Goal: Task Accomplishment & Management: Use online tool/utility

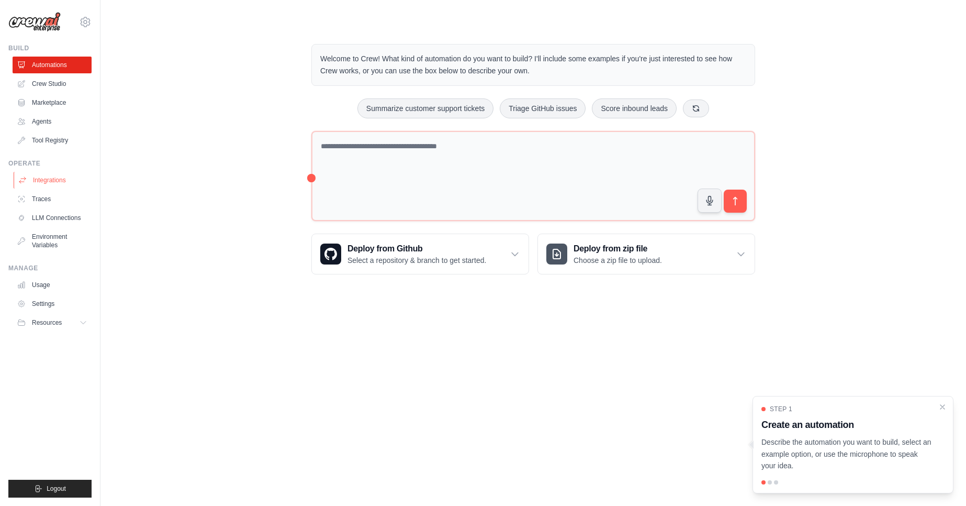
click at [59, 176] on link "Integrations" at bounding box center [53, 180] width 79 height 17
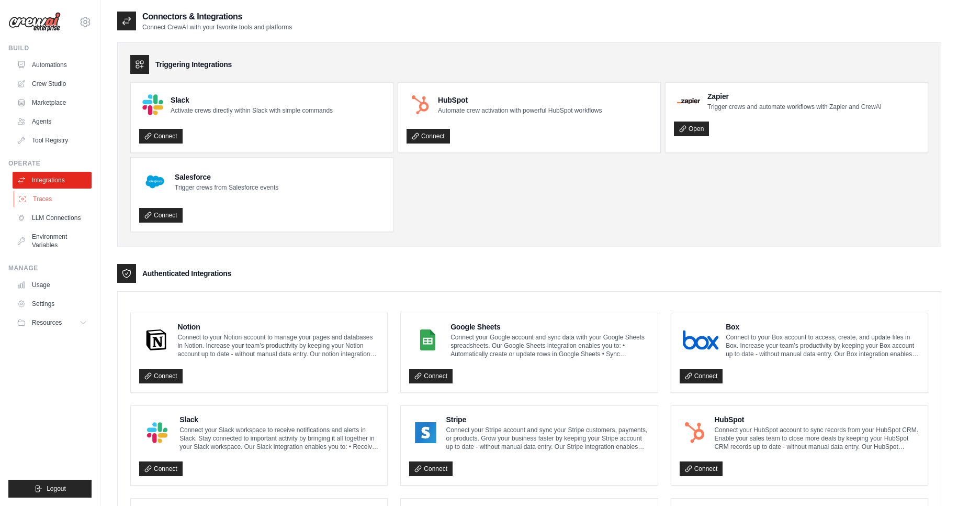
click at [41, 198] on link "Traces" at bounding box center [53, 199] width 79 height 17
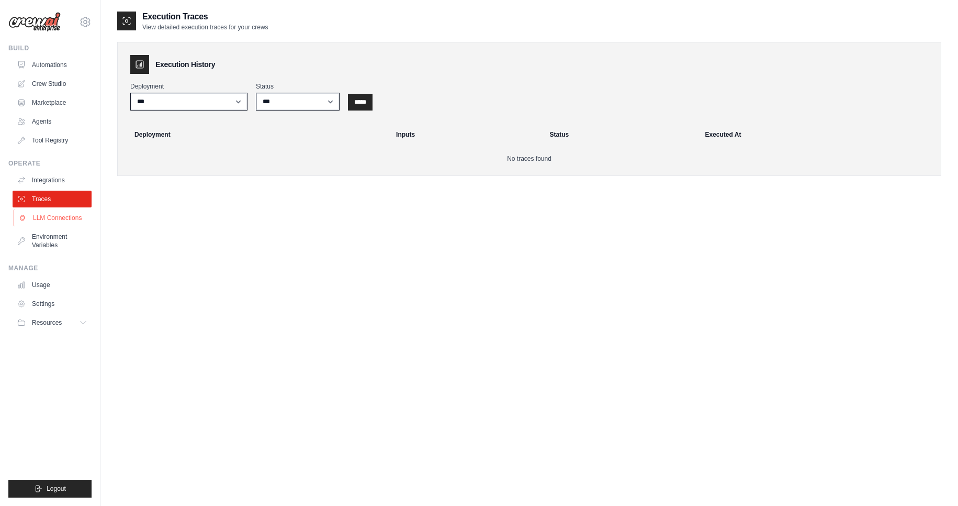
click at [45, 213] on link "LLM Connections" at bounding box center [53, 217] width 79 height 17
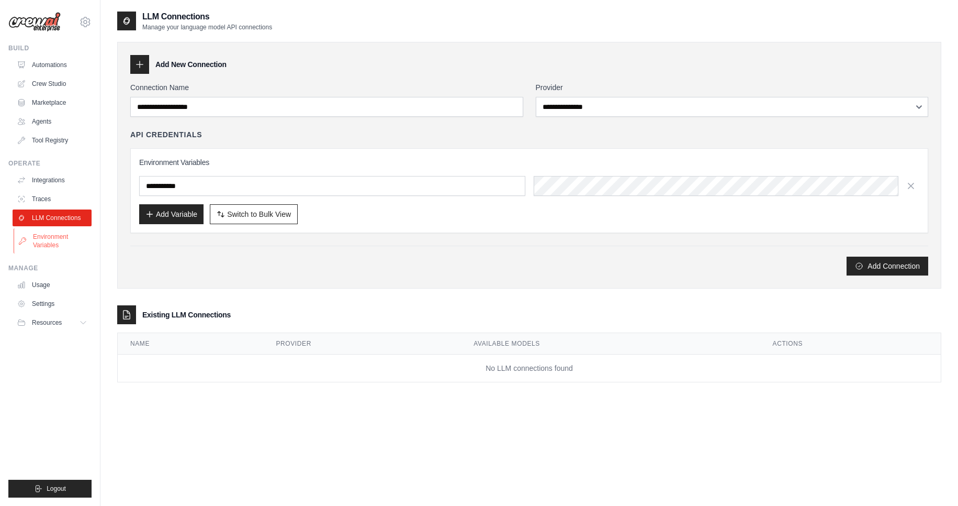
click at [48, 245] on link "Environment Variables" at bounding box center [53, 240] width 79 height 25
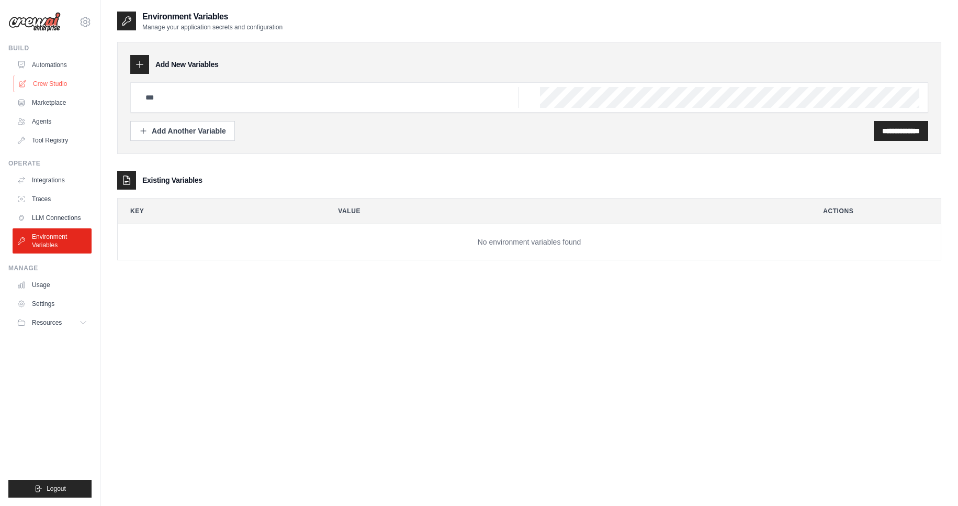
click at [60, 84] on link "Crew Studio" at bounding box center [53, 83] width 79 height 17
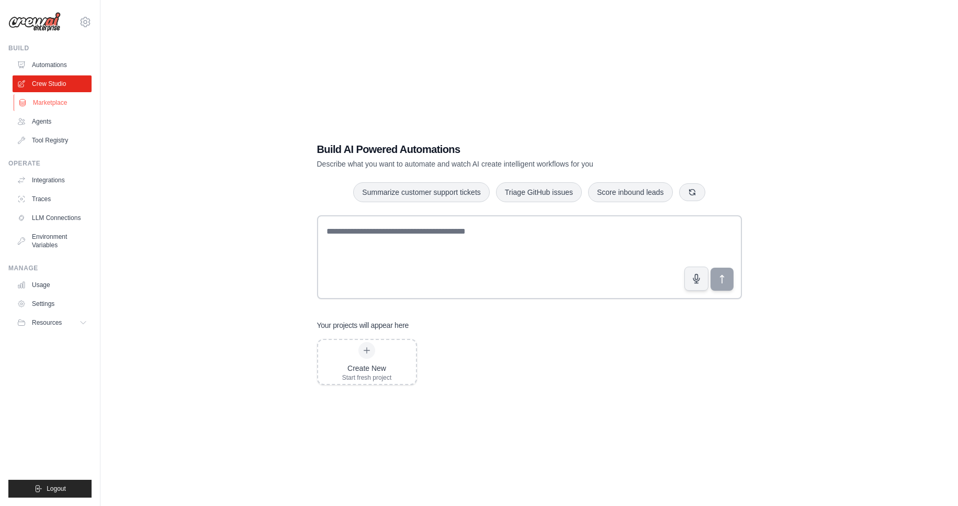
click at [57, 107] on link "Marketplace" at bounding box center [53, 102] width 79 height 17
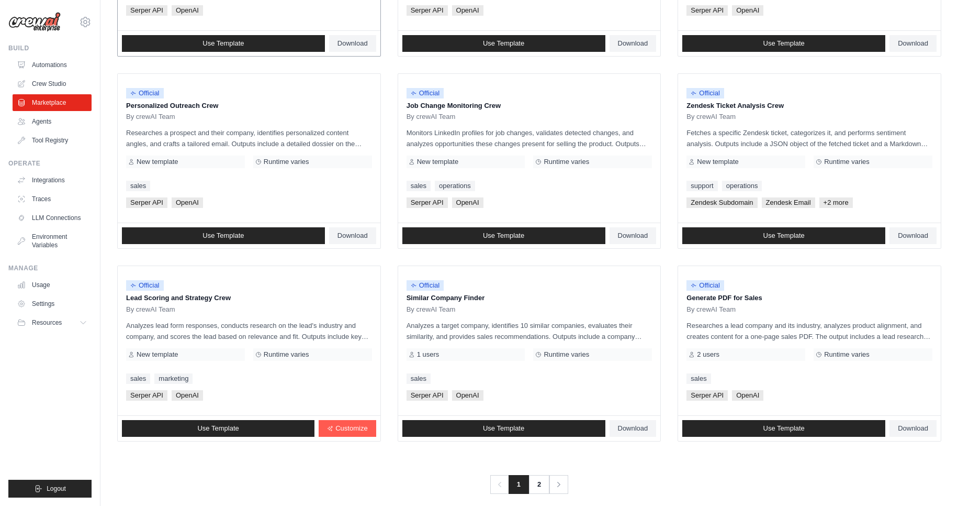
scroll to position [464, 0]
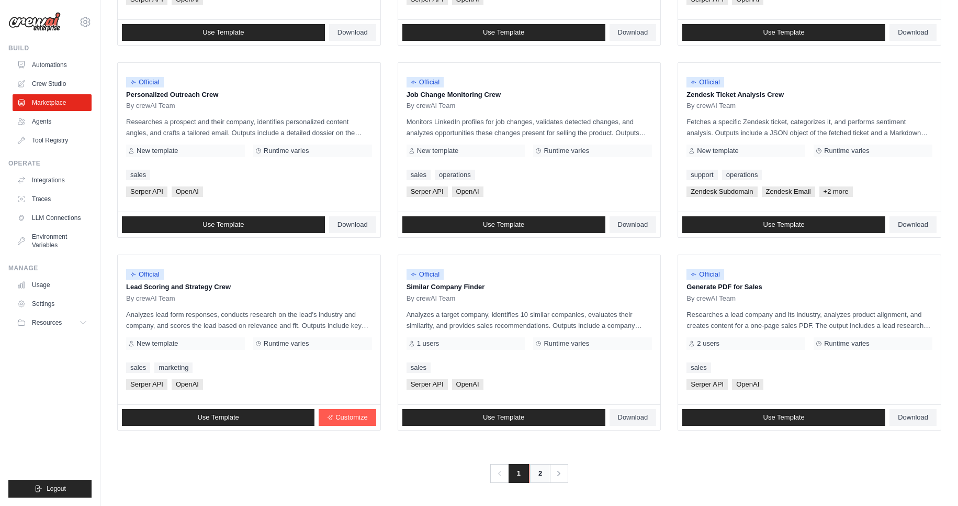
click at [541, 475] on link "2" at bounding box center [540, 473] width 21 height 19
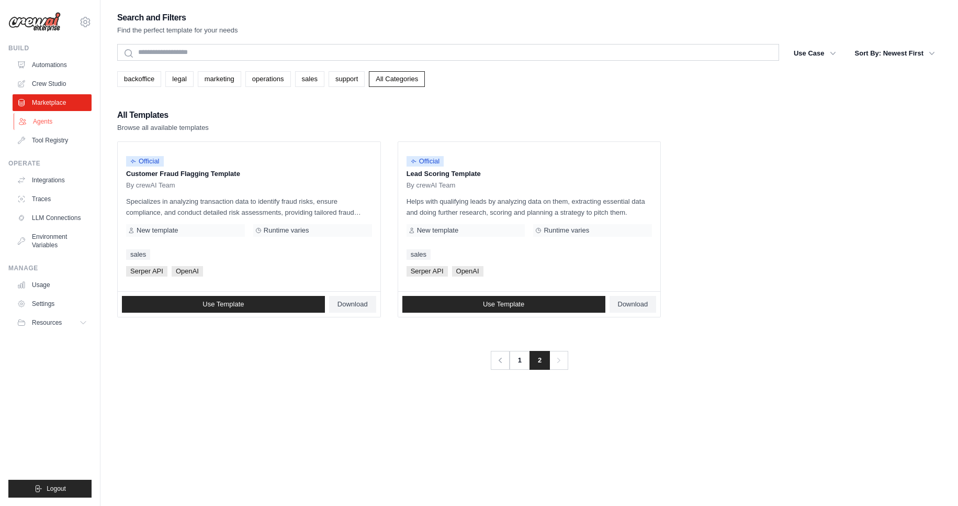
click at [51, 124] on link "Agents" at bounding box center [53, 121] width 79 height 17
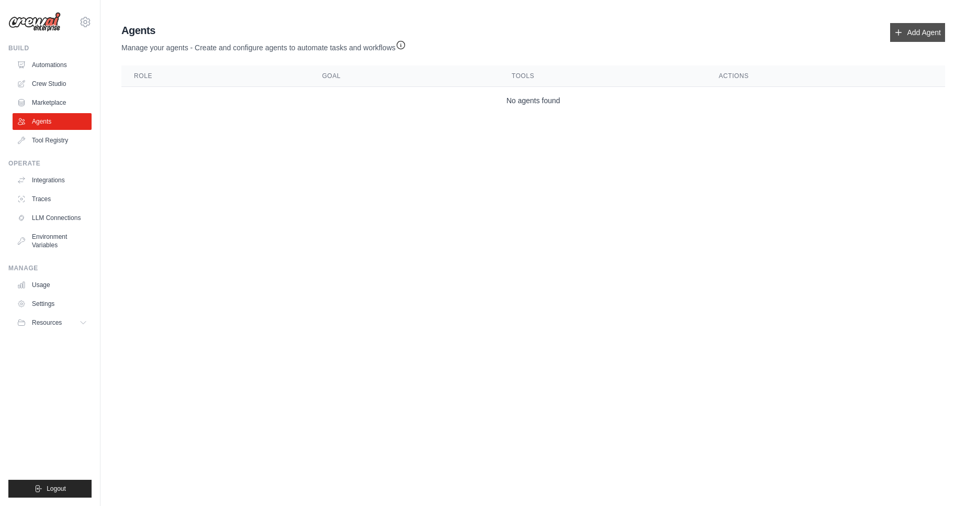
click at [919, 27] on link "Add Agent" at bounding box center [917, 32] width 55 height 19
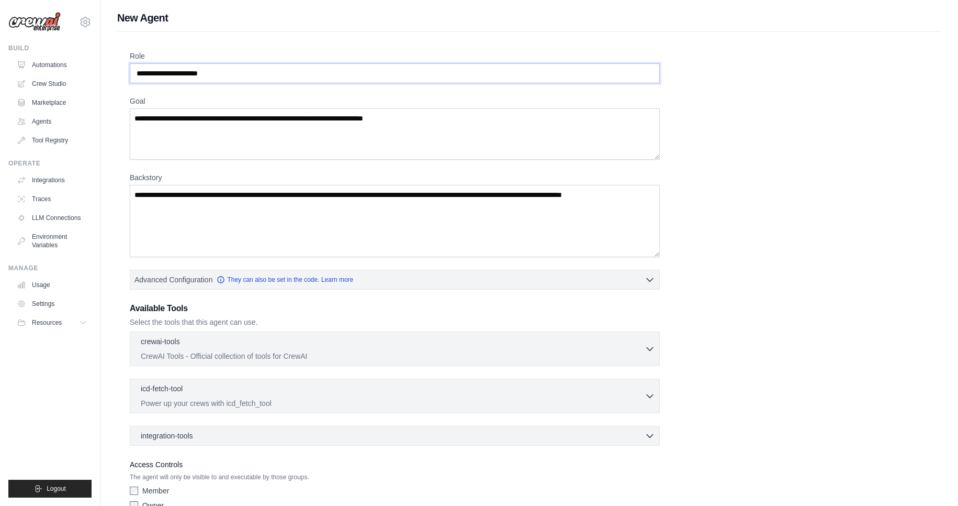
click at [292, 72] on input "Role" at bounding box center [395, 73] width 530 height 20
click at [417, 142] on textarea "Goal" at bounding box center [395, 133] width 530 height 51
click at [334, 212] on textarea "Backstory" at bounding box center [395, 221] width 530 height 72
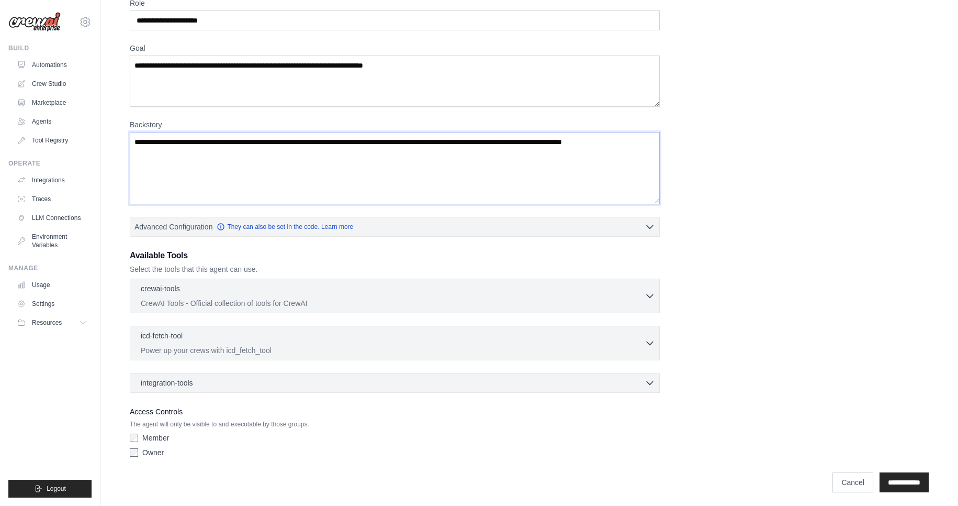
scroll to position [56, 0]
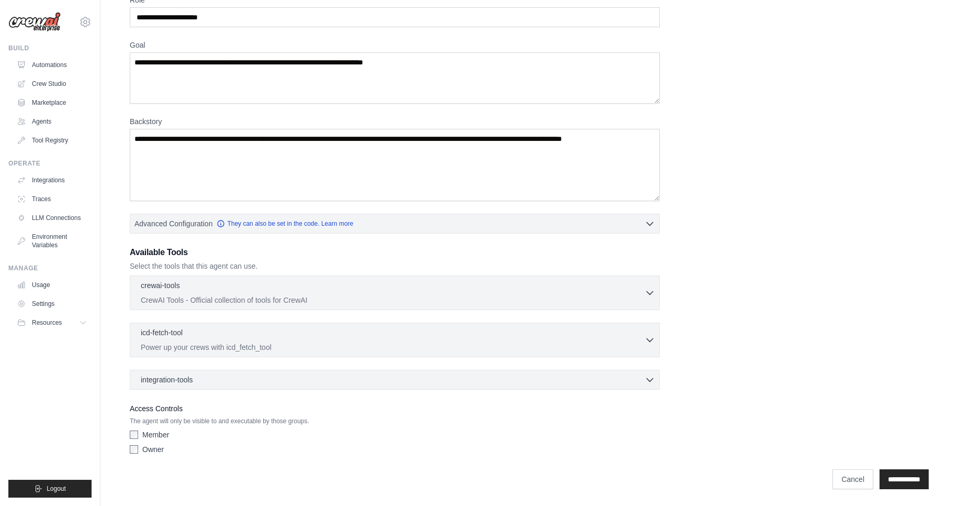
click at [137, 457] on div "Member Owner" at bounding box center [395, 443] width 530 height 29
click at [136, 454] on div "Member Owner" at bounding box center [395, 443] width 530 height 29
click at [419, 227] on button "Advanced Configuration They can also be set in the code. Learn more" at bounding box center [394, 223] width 529 height 19
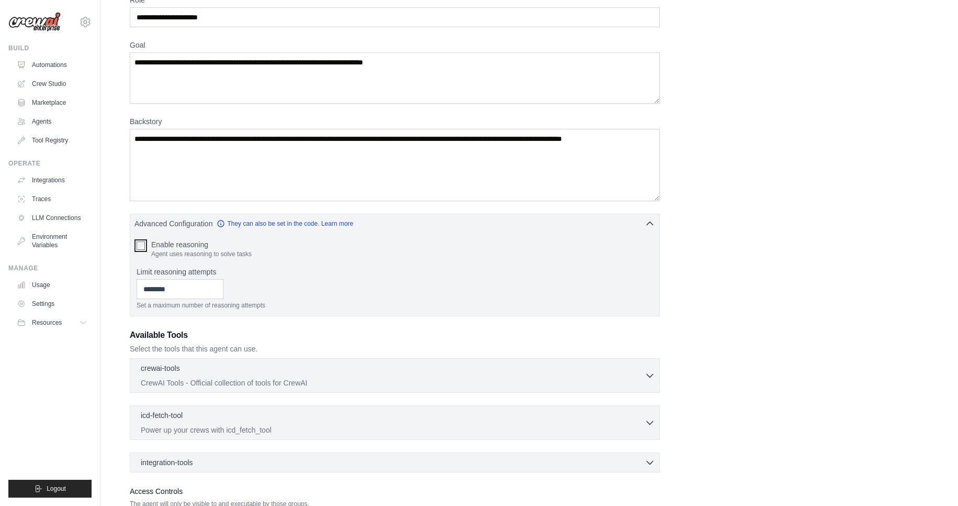
scroll to position [139, 0]
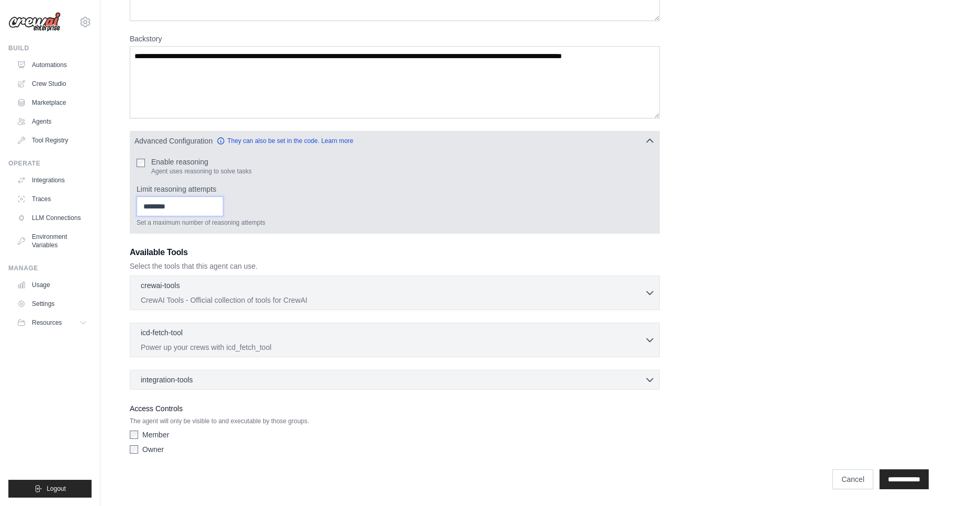
click at [181, 201] on input "Limit reasoning attempts" at bounding box center [180, 206] width 87 height 20
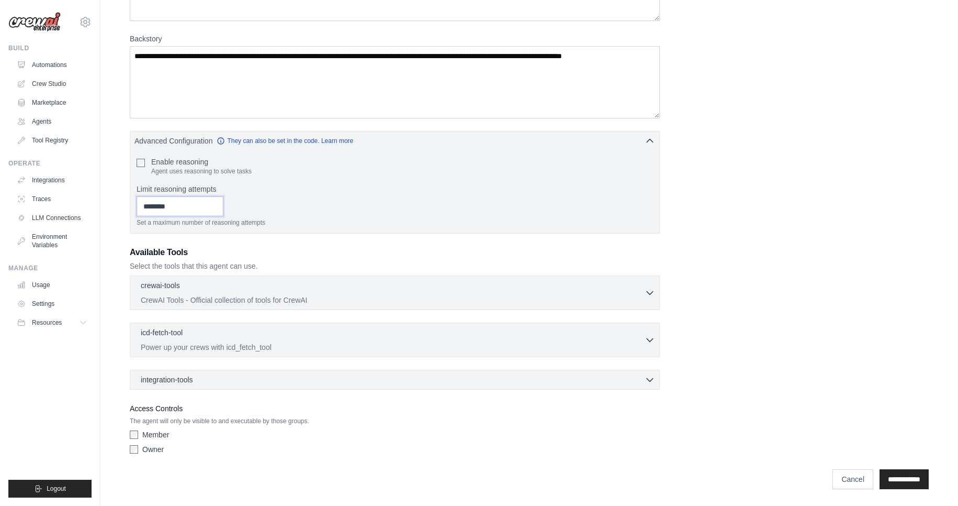
type input "*"
click at [113, 237] on div "New Agent Role Goal Backstory Advanced Configuration They can also be set in th…" at bounding box center [529, 183] width 858 height 623
click at [120, 316] on div "Role Goal Backstory Advanced Configuration They can also be set in the code. Le…" at bounding box center [529, 194] width 824 height 602
click at [913, 481] on input "**********" at bounding box center [904, 479] width 49 height 20
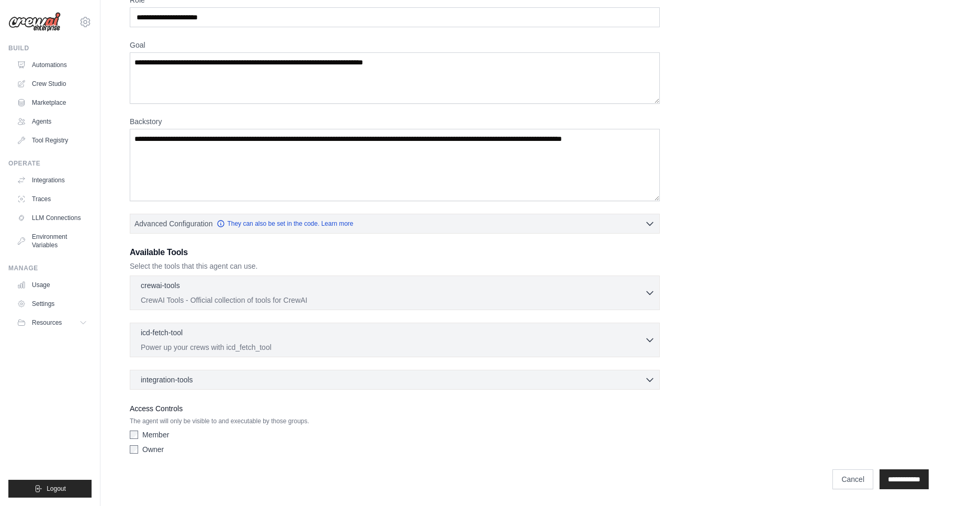
scroll to position [0, 0]
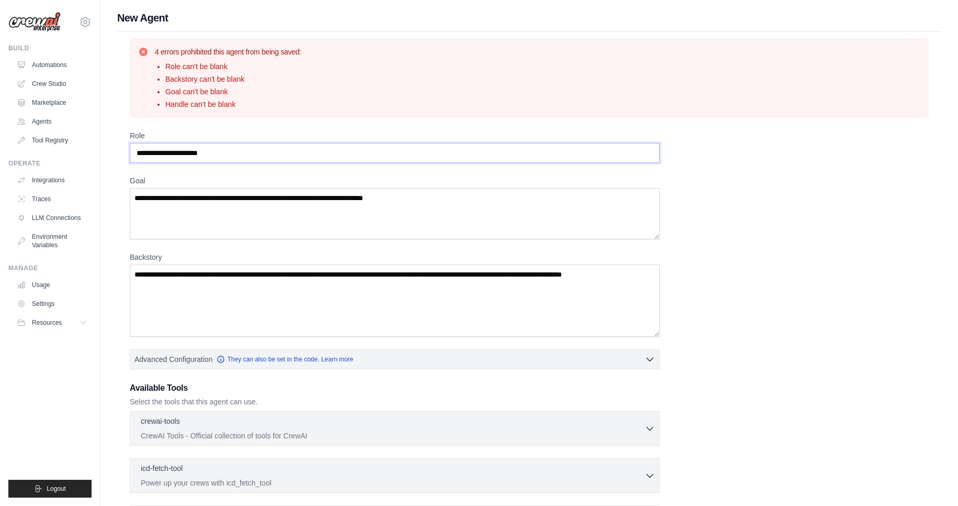
click at [220, 150] on input "Role" at bounding box center [395, 153] width 530 height 20
click at [242, 152] on input "Role" at bounding box center [395, 153] width 530 height 20
click at [167, 154] on input "**********" at bounding box center [395, 153] width 530 height 20
type input "**********"
click at [268, 233] on textarea "Goal" at bounding box center [395, 213] width 530 height 51
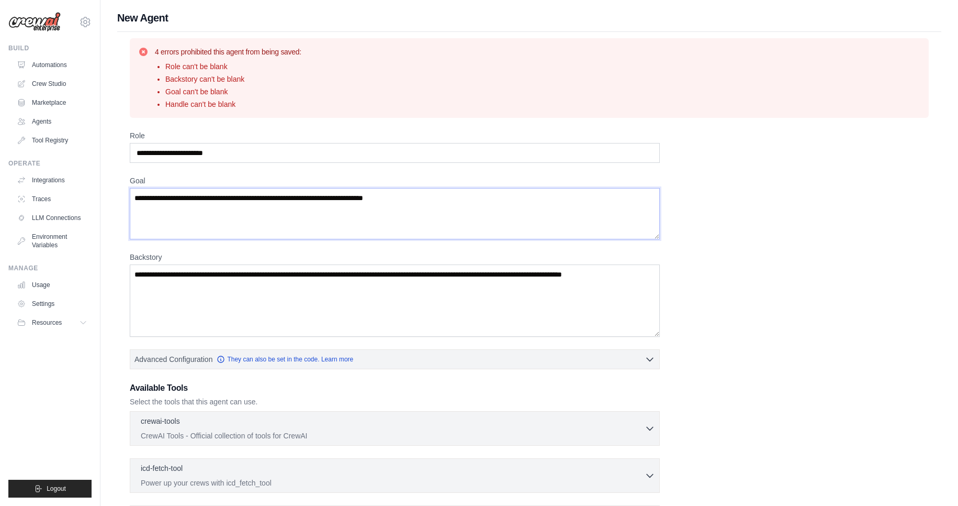
click at [273, 205] on textarea "Goal" at bounding box center [395, 213] width 530 height 51
click at [268, 197] on textarea "Goal" at bounding box center [395, 213] width 530 height 51
click at [298, 204] on textarea "Goal" at bounding box center [395, 213] width 530 height 51
type textarea "*"
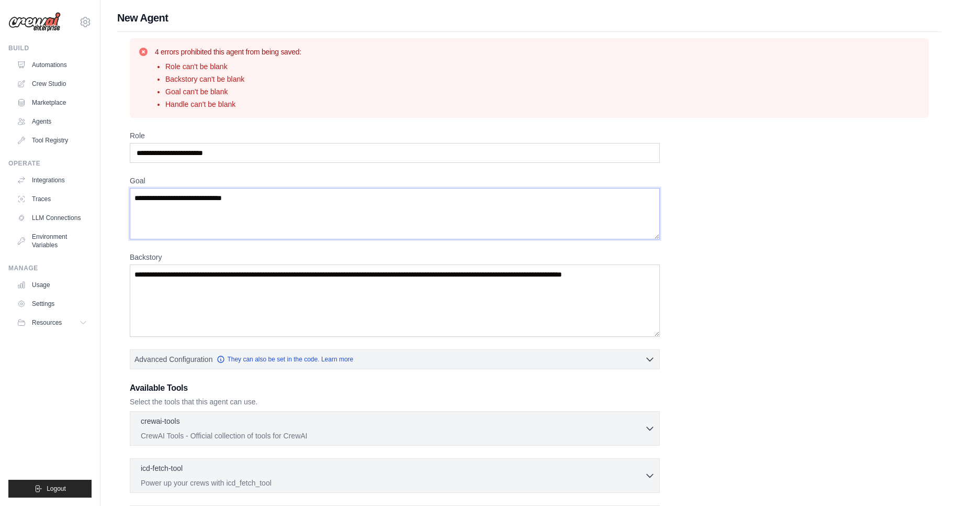
type textarea "**********"
drag, startPoint x: 210, startPoint y: 287, endPoint x: 199, endPoint y: 208, distance: 79.7
click at [199, 208] on div "**********" at bounding box center [529, 362] width 799 height 464
click at [171, 199] on textarea "**********" at bounding box center [395, 213] width 530 height 51
click at [240, 308] on textarea "Backstory" at bounding box center [395, 300] width 530 height 72
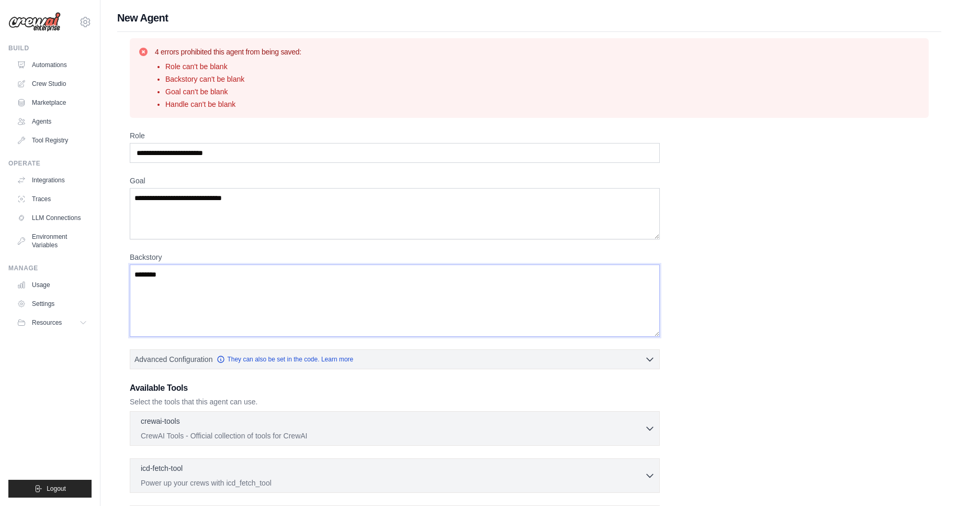
type textarea "*******"
drag, startPoint x: 241, startPoint y: 156, endPoint x: 113, endPoint y: 151, distance: 128.9
click at [113, 151] on div "**********" at bounding box center [529, 320] width 858 height 620
click at [141, 154] on input "*******" at bounding box center [395, 153] width 530 height 20
type input "**********"
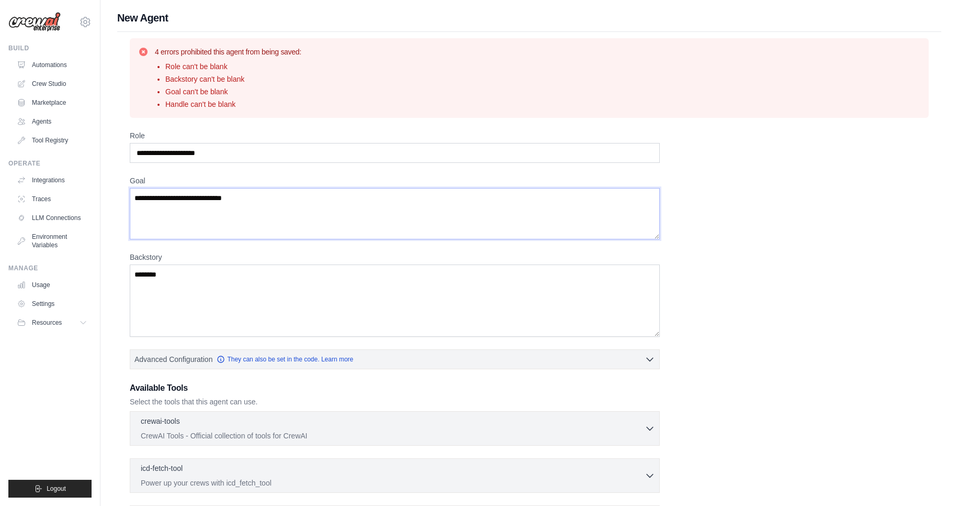
click at [318, 201] on textarea "**********" at bounding box center [395, 213] width 530 height 51
click at [159, 199] on textarea "**********" at bounding box center [395, 213] width 530 height 51
type textarea "**********"
click at [248, 283] on textarea "*******" at bounding box center [395, 300] width 530 height 72
type textarea "*********"
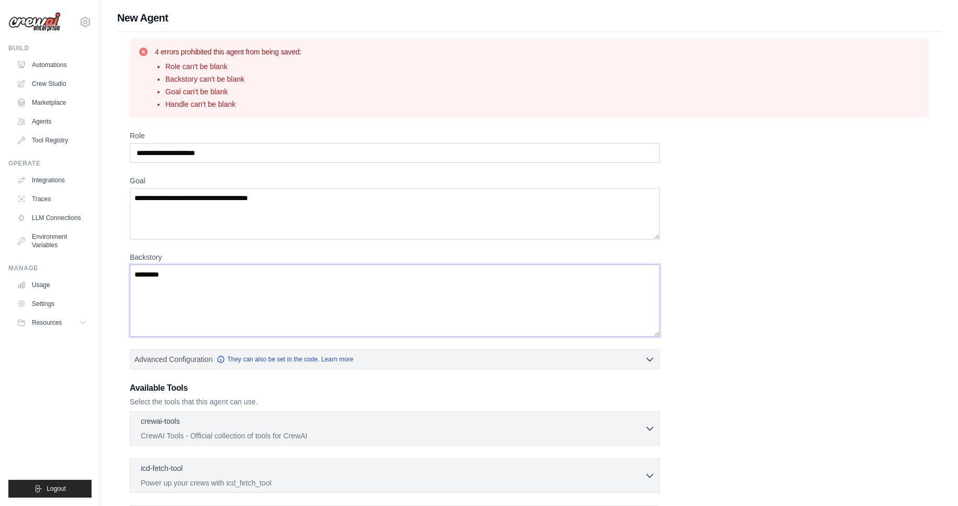
paste textarea
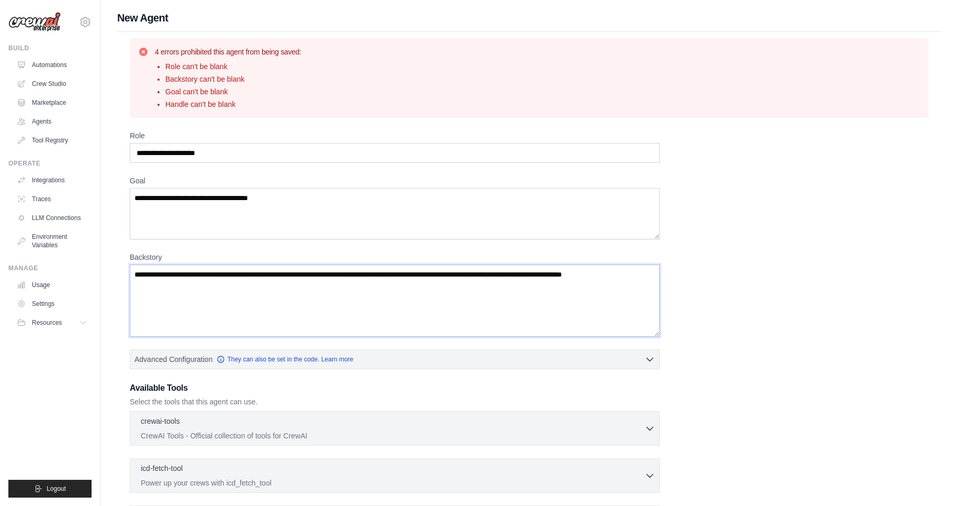
paste textarea
paste textarea "**********"
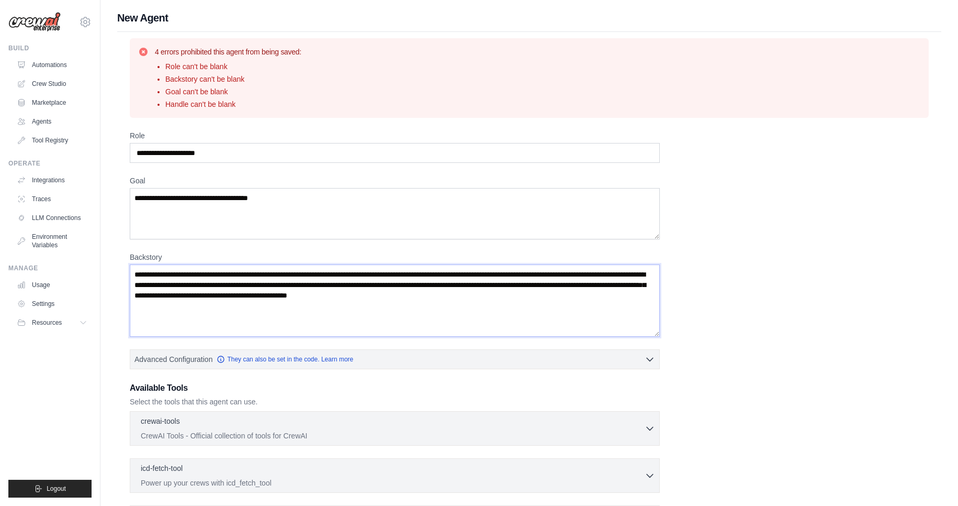
type textarea "**********"
drag, startPoint x: 227, startPoint y: 159, endPoint x: 169, endPoint y: 153, distance: 58.4
click at [169, 153] on input "**********" at bounding box center [395, 153] width 530 height 20
click at [186, 272] on textarea "**********" at bounding box center [395, 300] width 530 height 72
drag, startPoint x: 189, startPoint y: 276, endPoint x: 165, endPoint y: 271, distance: 24.6
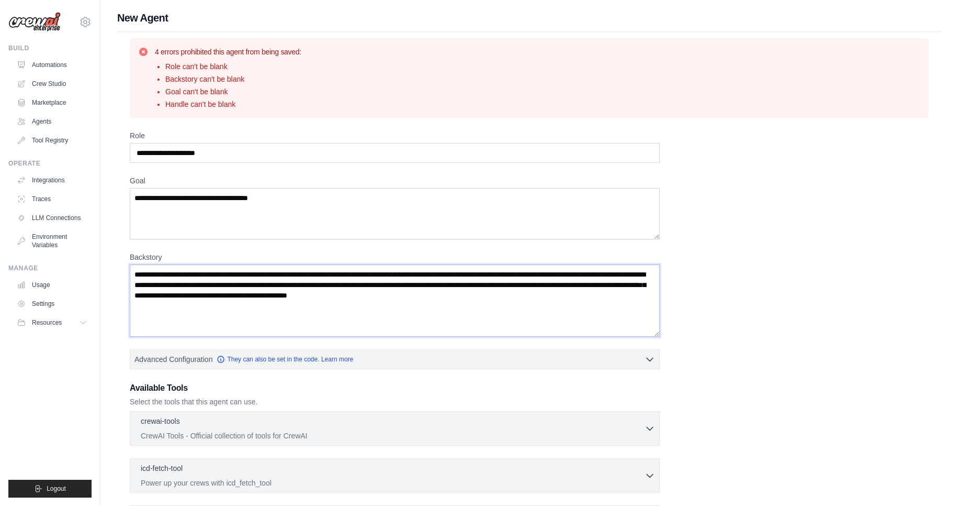
click at [165, 271] on textarea "**********" at bounding box center [395, 300] width 530 height 72
click at [720, 418] on div "**********" at bounding box center [529, 362] width 799 height 464
drag, startPoint x: 281, startPoint y: 208, endPoint x: 205, endPoint y: 200, distance: 76.3
click at [205, 200] on textarea "**********" at bounding box center [395, 213] width 530 height 51
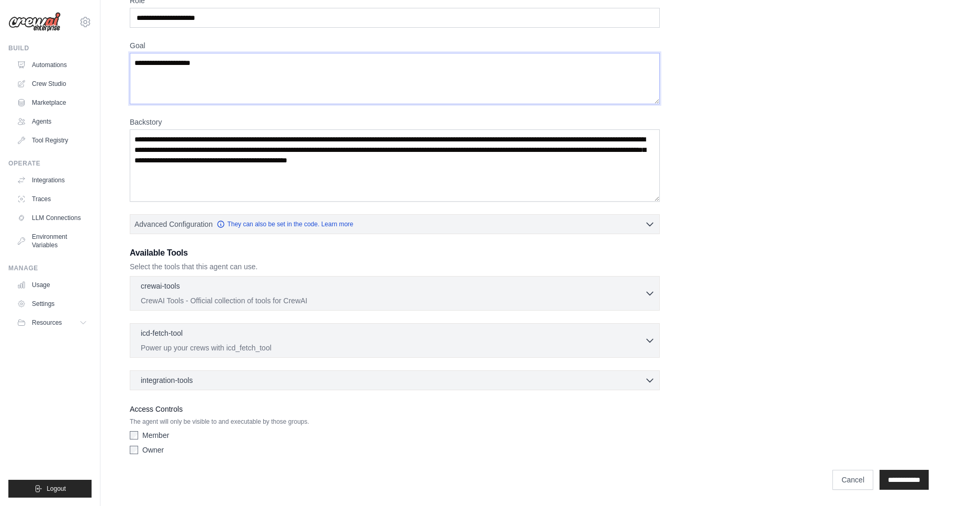
scroll to position [136, 0]
type textarea "**********"
click at [620, 296] on p "CrewAI Tools - Official collection of tools for CrewAI" at bounding box center [393, 299] width 504 height 10
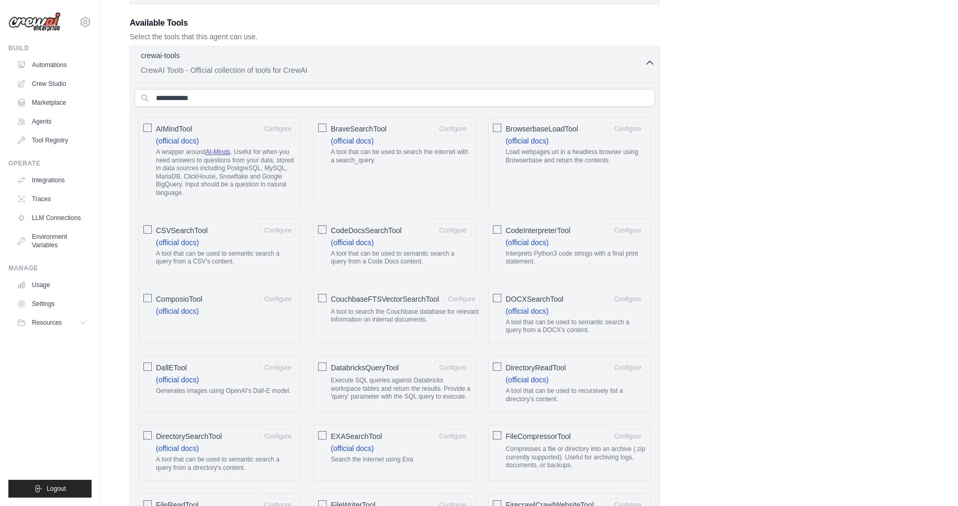
scroll to position [392, 0]
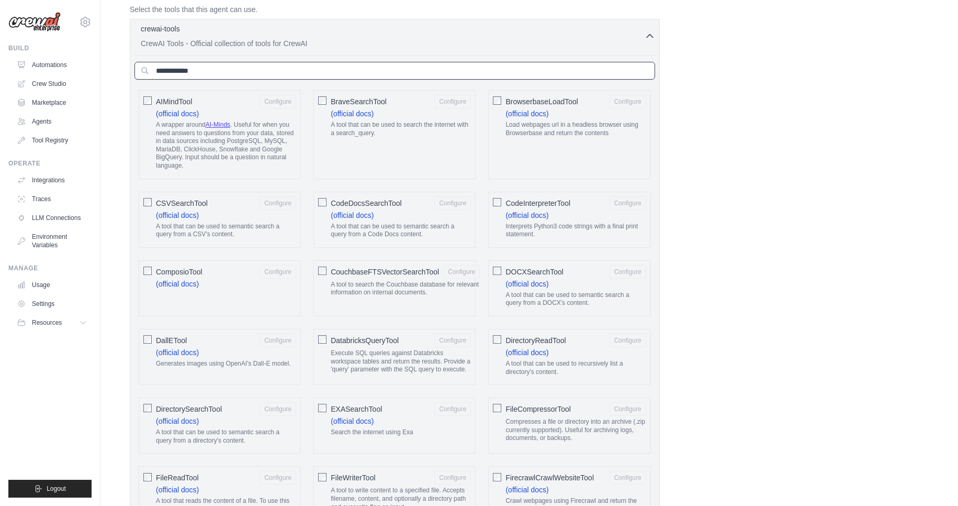
click at [461, 75] on input "text" at bounding box center [395, 71] width 521 height 18
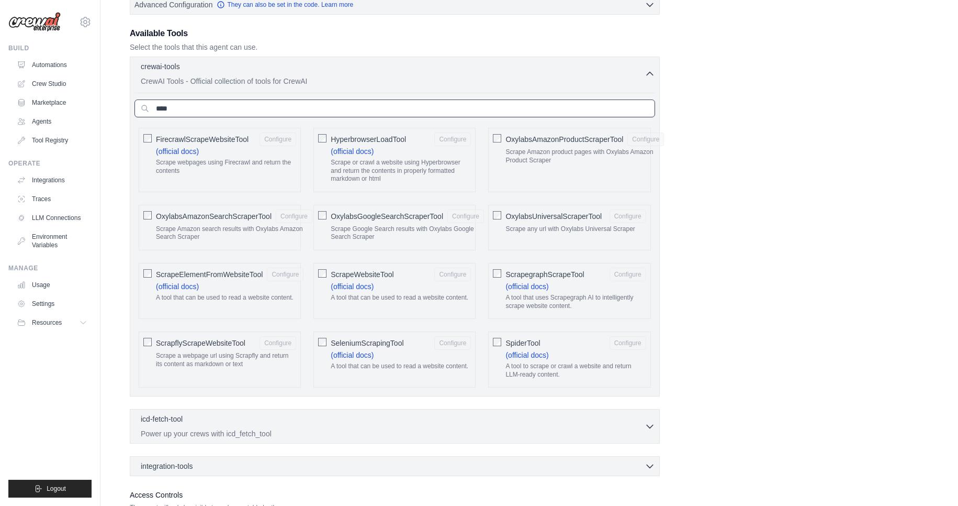
scroll to position [352, 0]
type input "****"
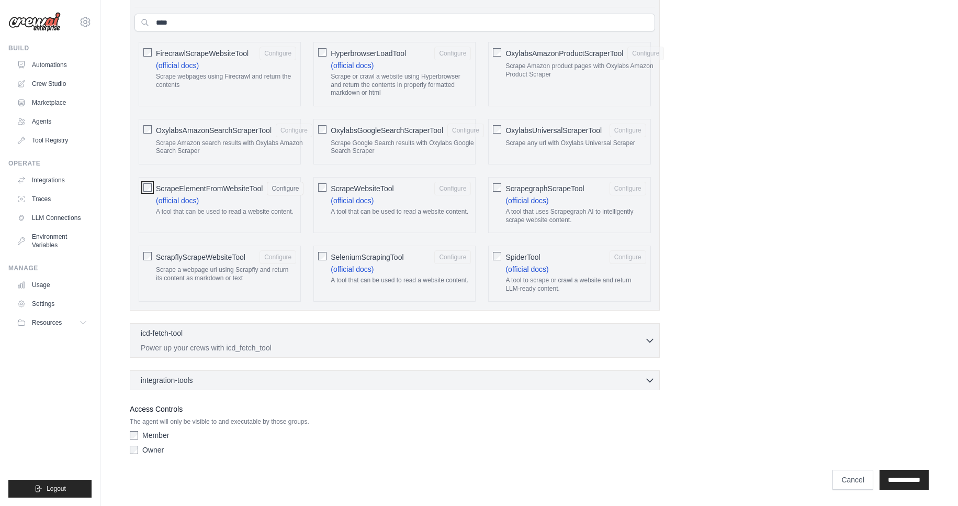
scroll to position [441, 0]
click at [522, 333] on div "icd-fetch-tool 0 selected" at bounding box center [393, 333] width 504 height 13
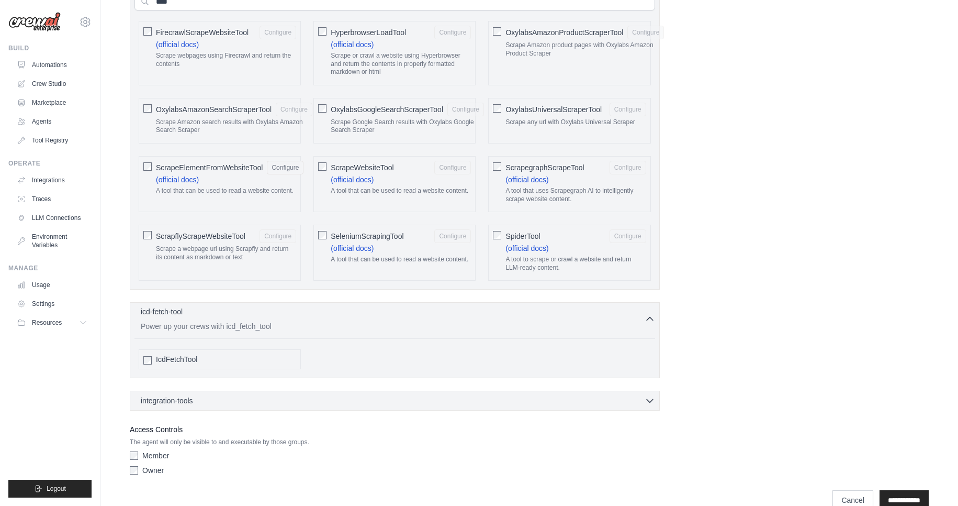
scroll to position [482, 0]
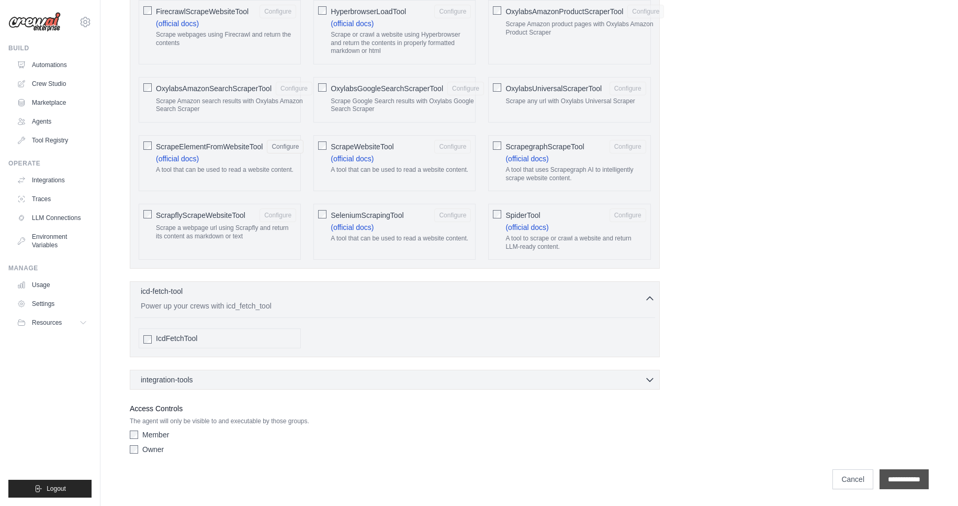
click at [908, 480] on input "**********" at bounding box center [904, 479] width 49 height 20
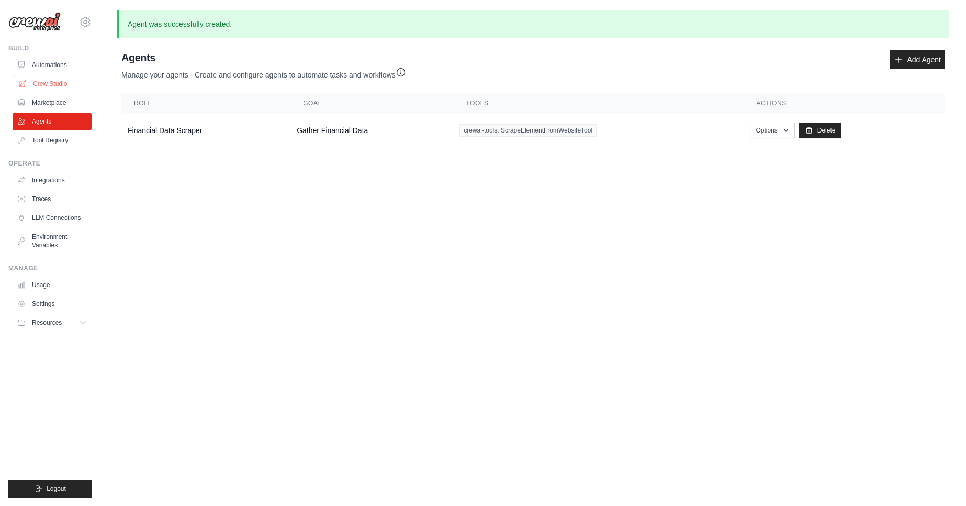
click at [57, 79] on link "Crew Studio" at bounding box center [53, 83] width 79 height 17
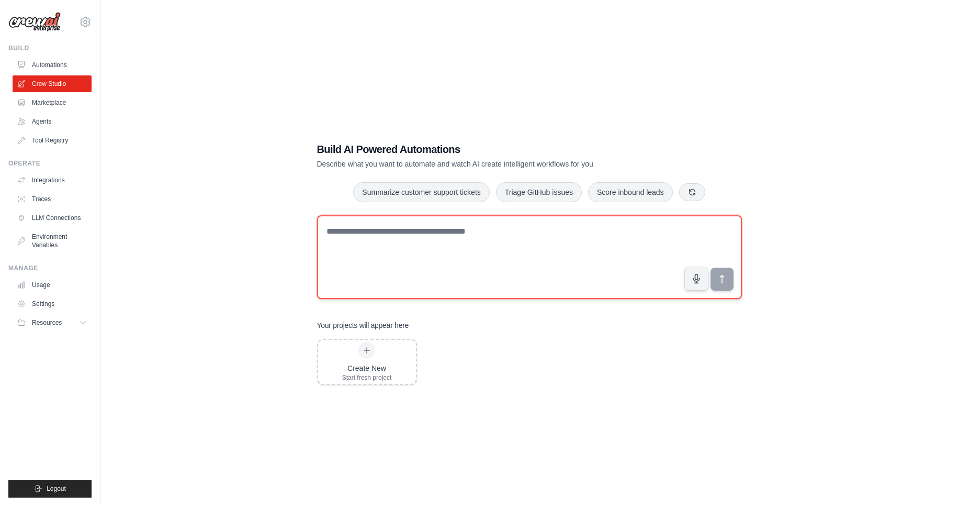
click at [426, 272] on textarea at bounding box center [529, 257] width 425 height 84
click at [469, 229] on textarea "**********" at bounding box center [529, 257] width 425 height 84
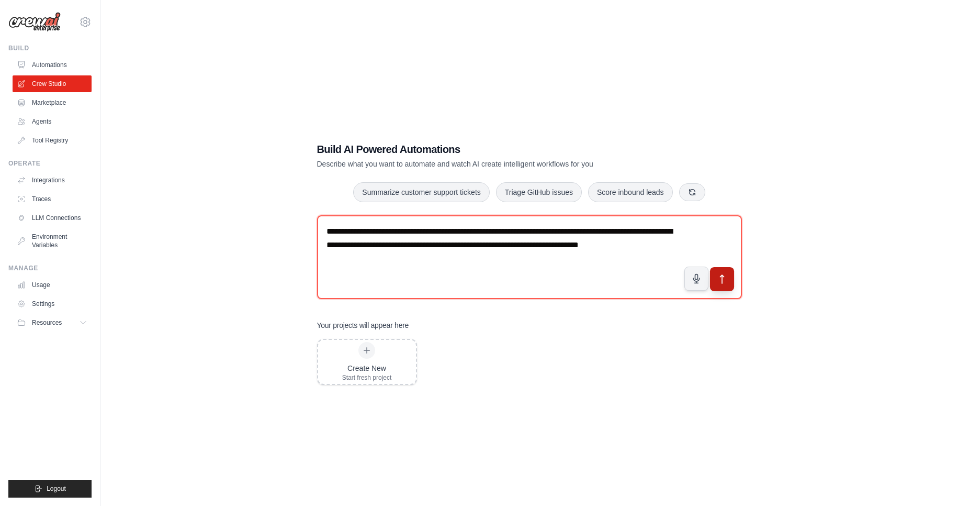
type textarea "**********"
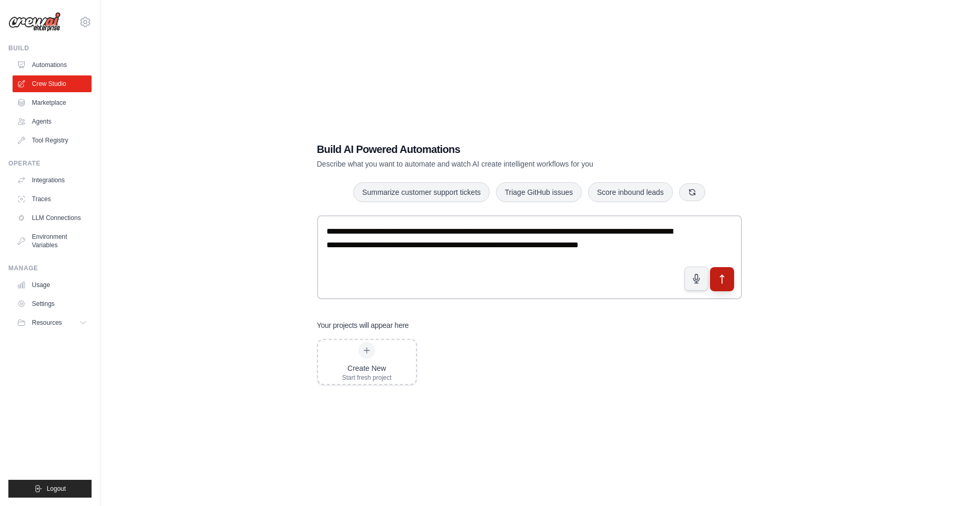
click at [721, 285] on button "submit" at bounding box center [722, 279] width 24 height 24
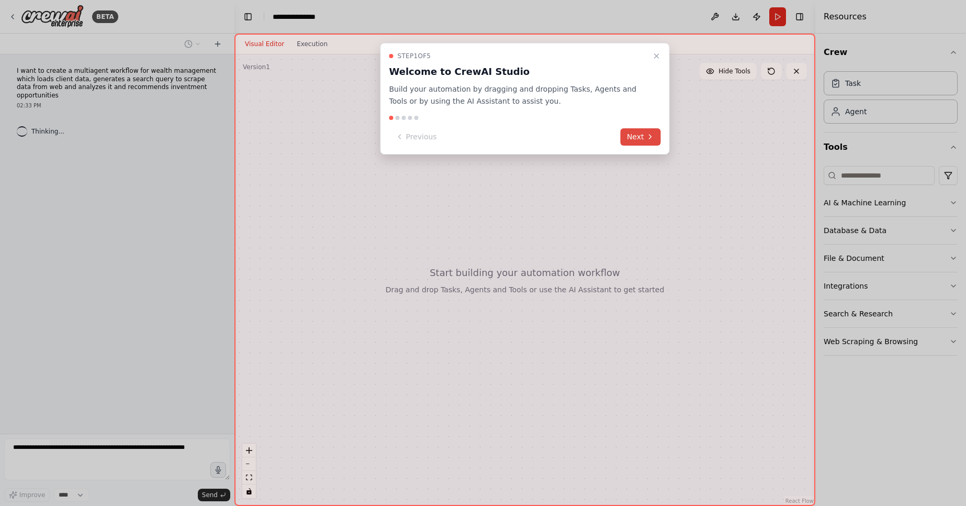
click at [641, 140] on button "Next" at bounding box center [641, 136] width 40 height 17
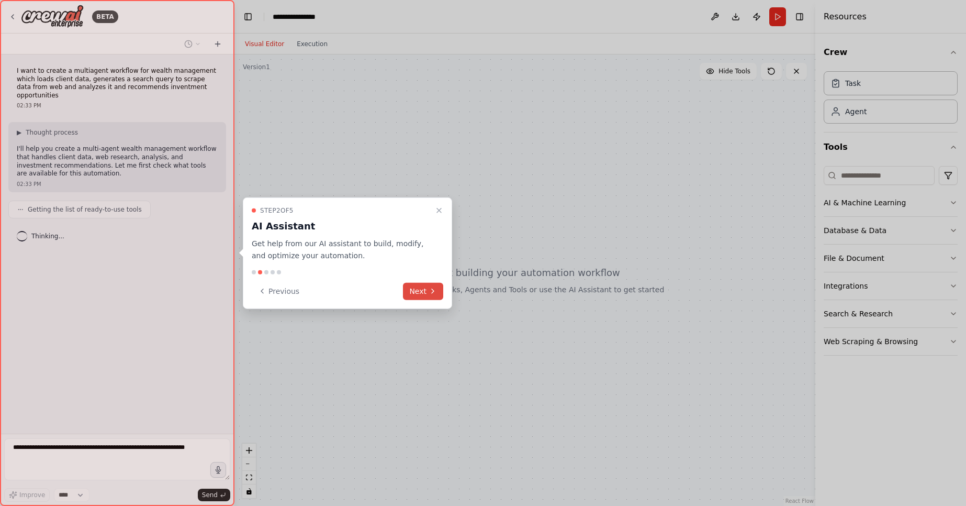
click at [437, 296] on button "Next" at bounding box center [423, 290] width 40 height 17
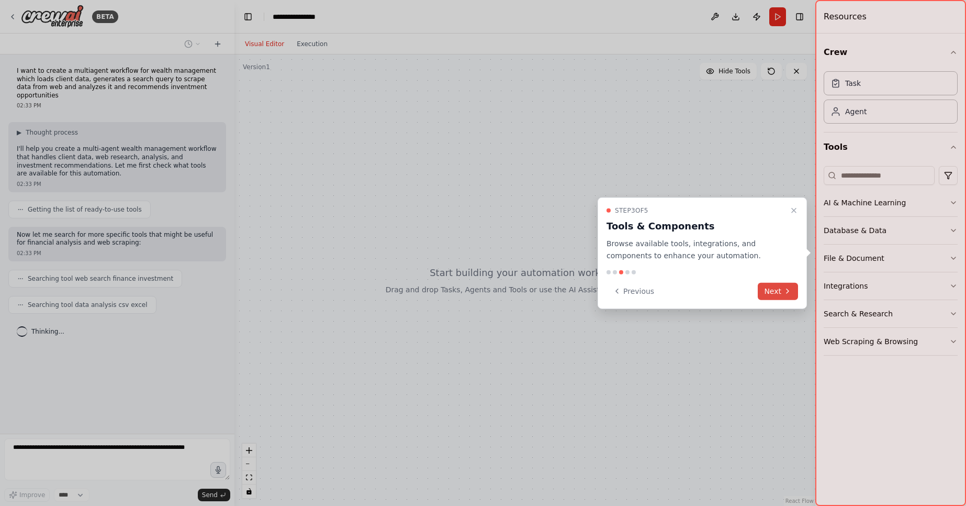
click at [769, 292] on button "Next" at bounding box center [778, 290] width 40 height 17
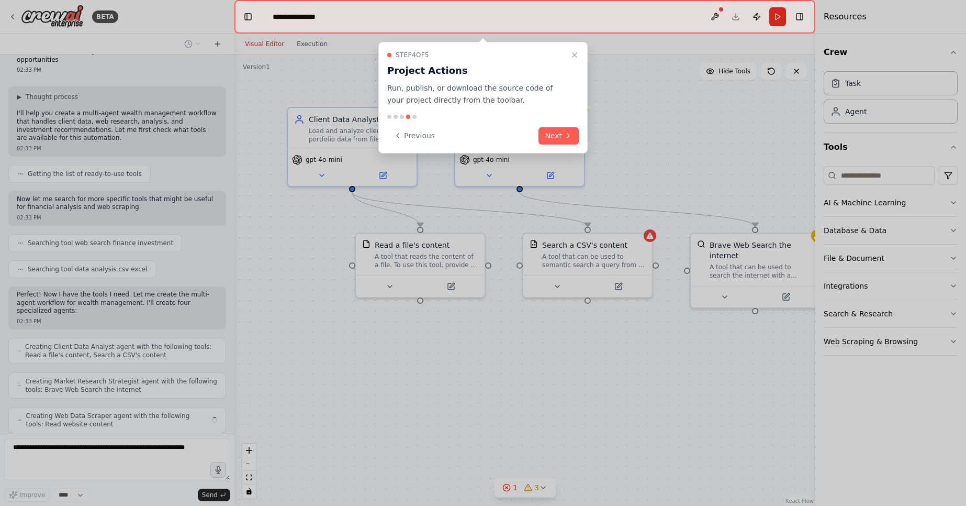
scroll to position [70, 0]
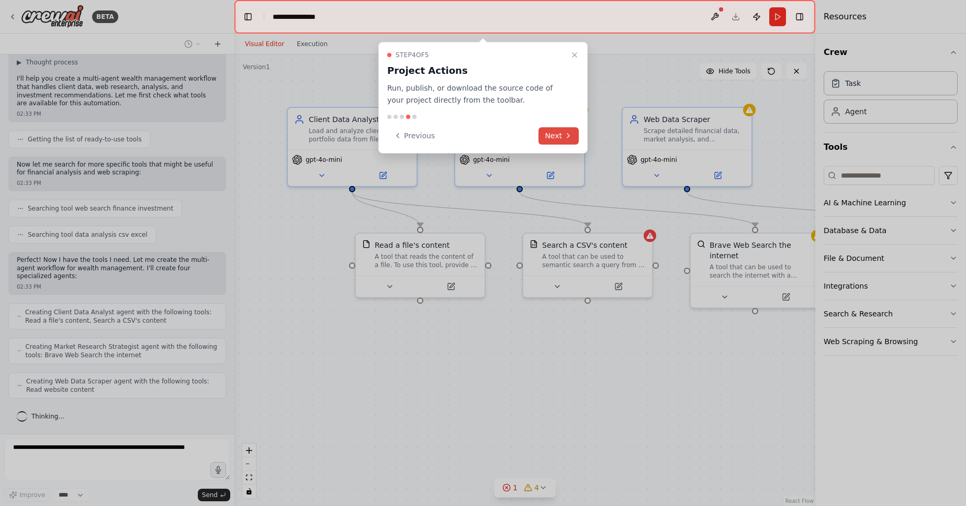
click at [565, 137] on icon at bounding box center [568, 135] width 8 height 8
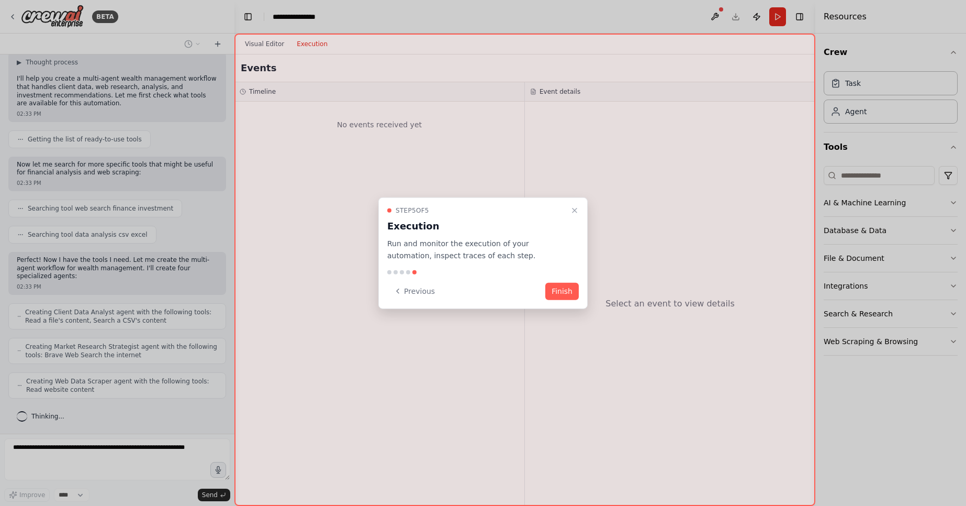
scroll to position [96, 0]
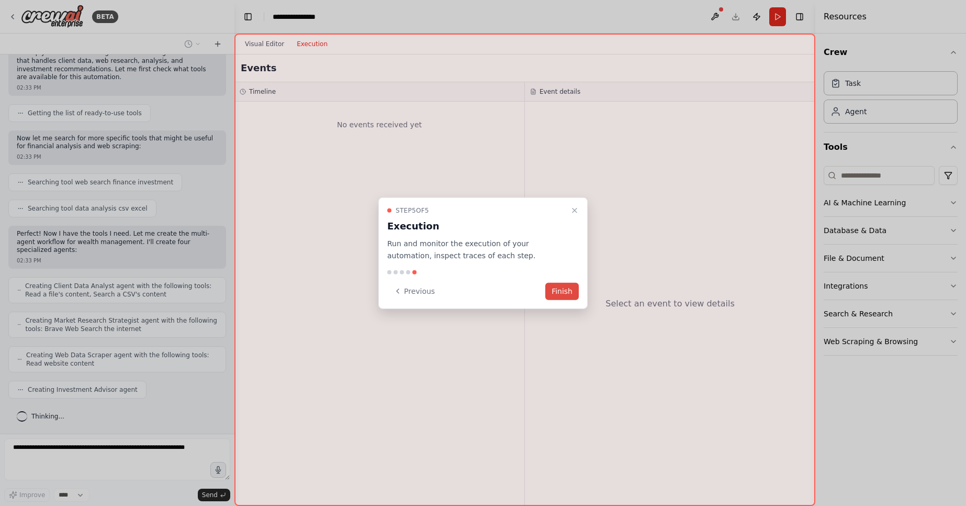
click at [561, 292] on button "Finish" at bounding box center [561, 290] width 33 height 17
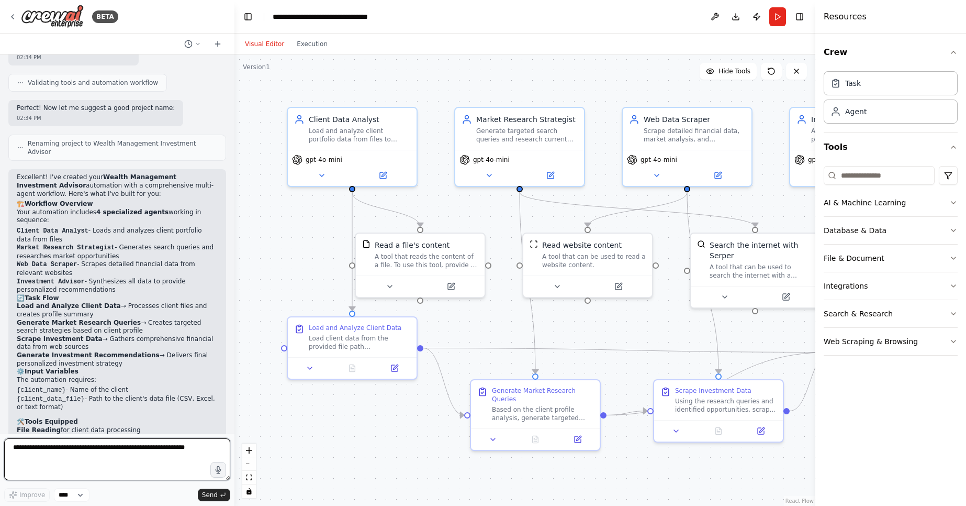
scroll to position [996, 0]
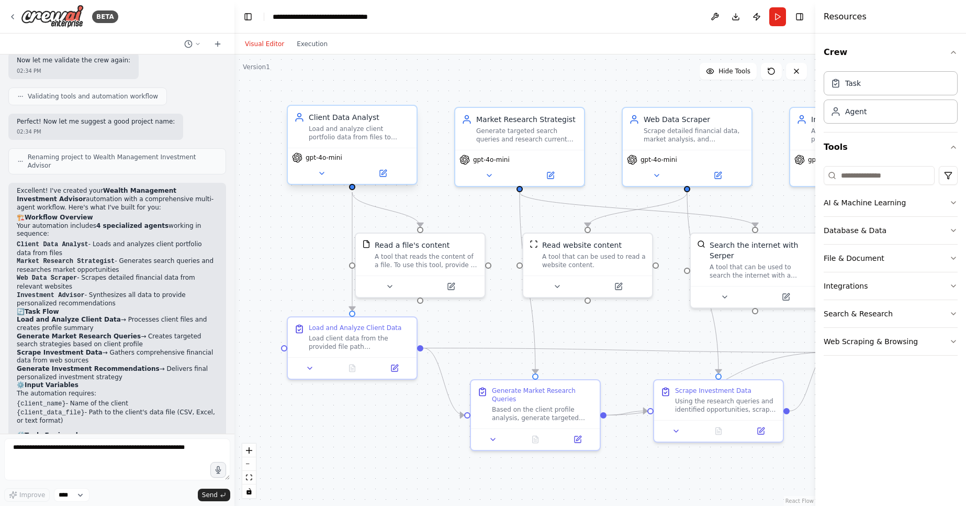
click at [352, 141] on div "Load and analyze client portfolio data from files to understand their current i…" at bounding box center [360, 133] width 102 height 17
click at [317, 172] on button at bounding box center [321, 173] width 59 height 13
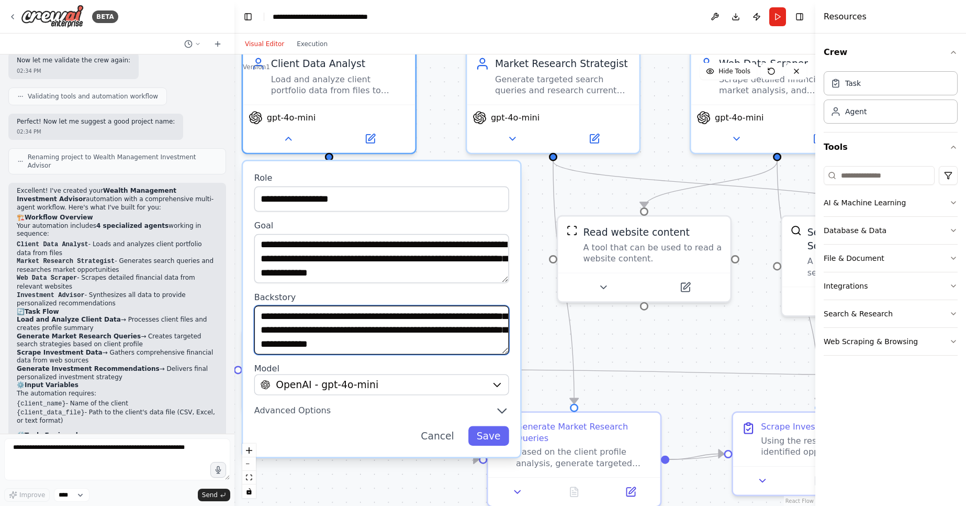
scroll to position [52, 0]
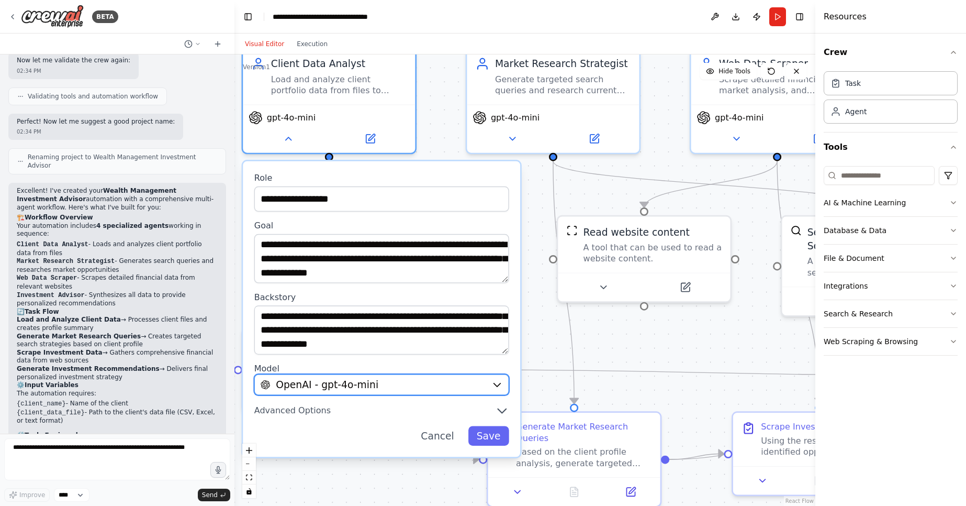
click at [496, 394] on button "OpenAI - gpt-4o-mini" at bounding box center [381, 384] width 255 height 21
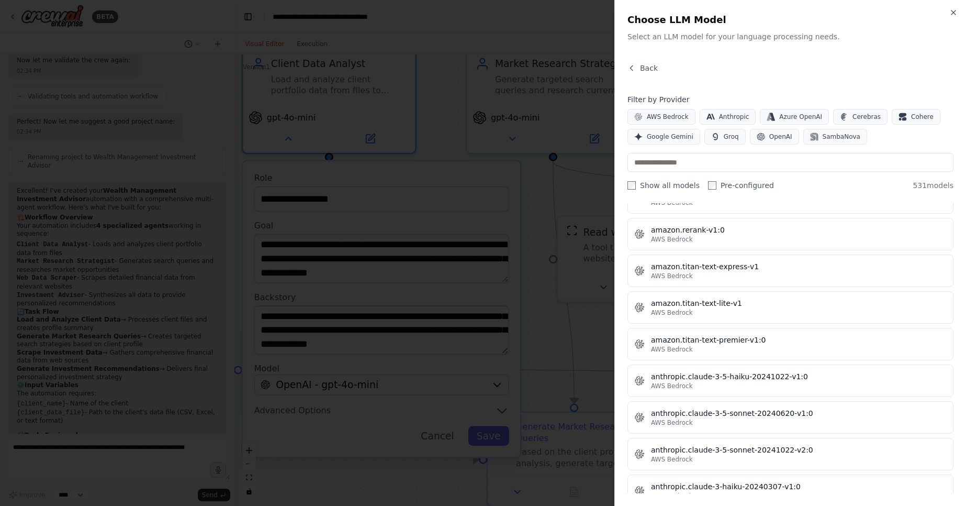
scroll to position [206, 0]
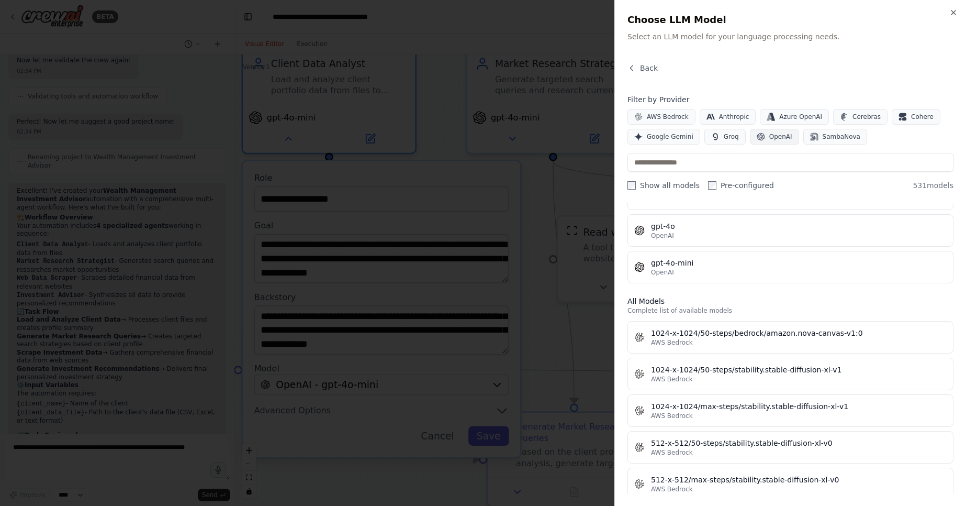
click at [757, 136] on icon "button" at bounding box center [761, 136] width 8 height 8
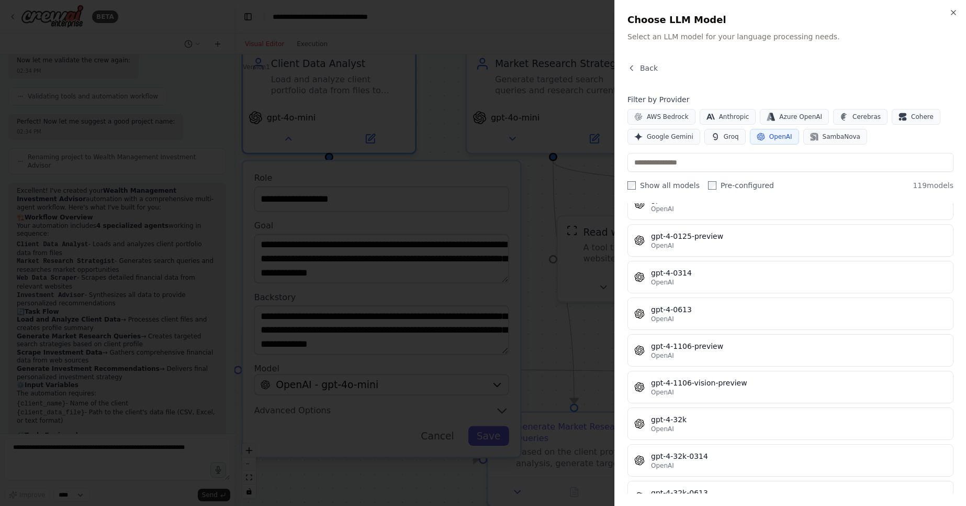
scroll to position [20, 0]
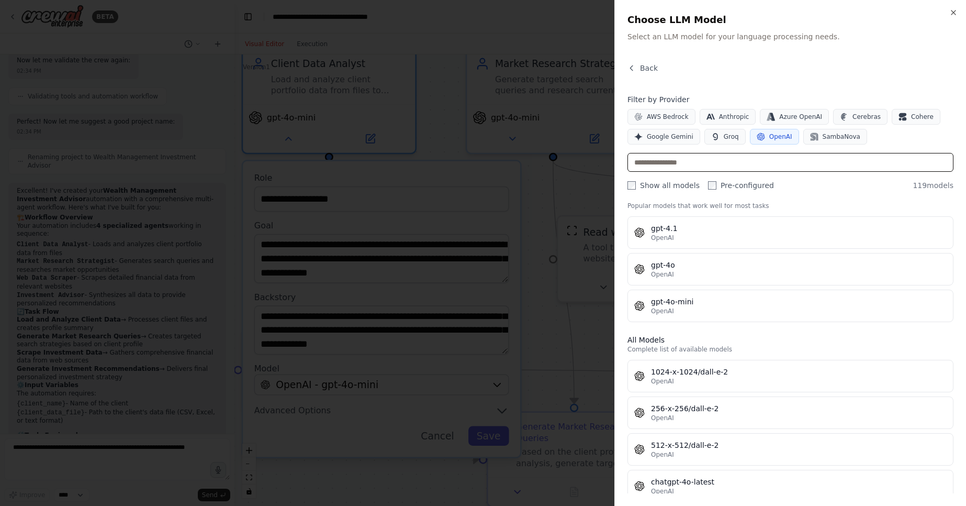
click at [751, 161] on input "text" at bounding box center [791, 162] width 326 height 19
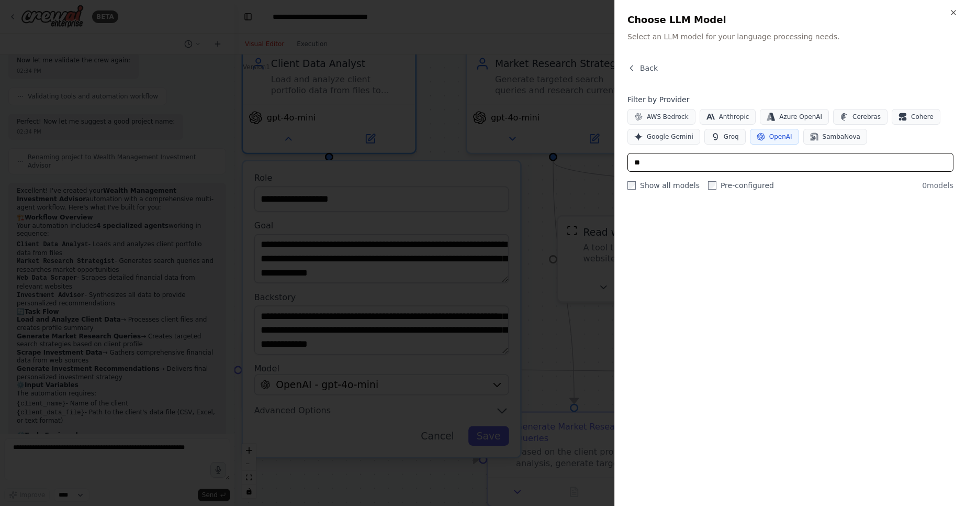
scroll to position [0, 0]
type input "*"
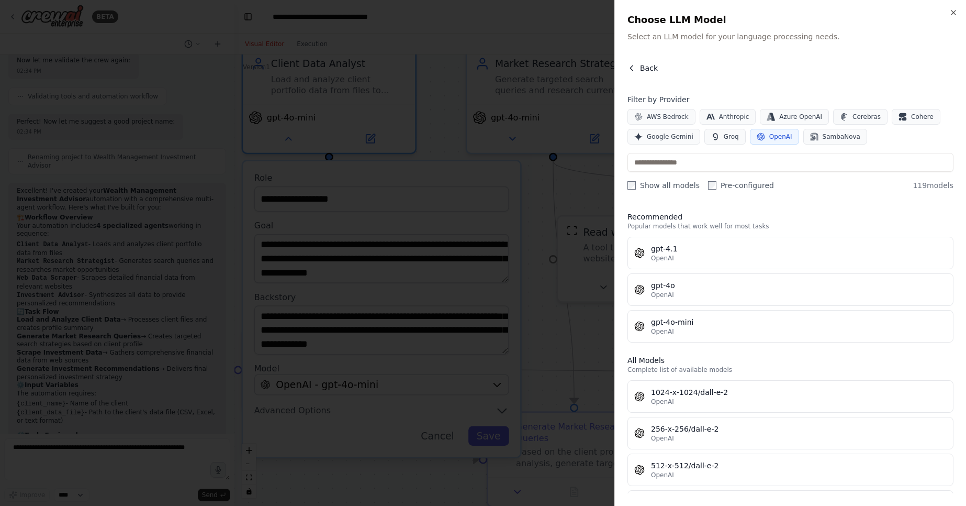
click at [636, 72] on button "Back" at bounding box center [643, 68] width 30 height 10
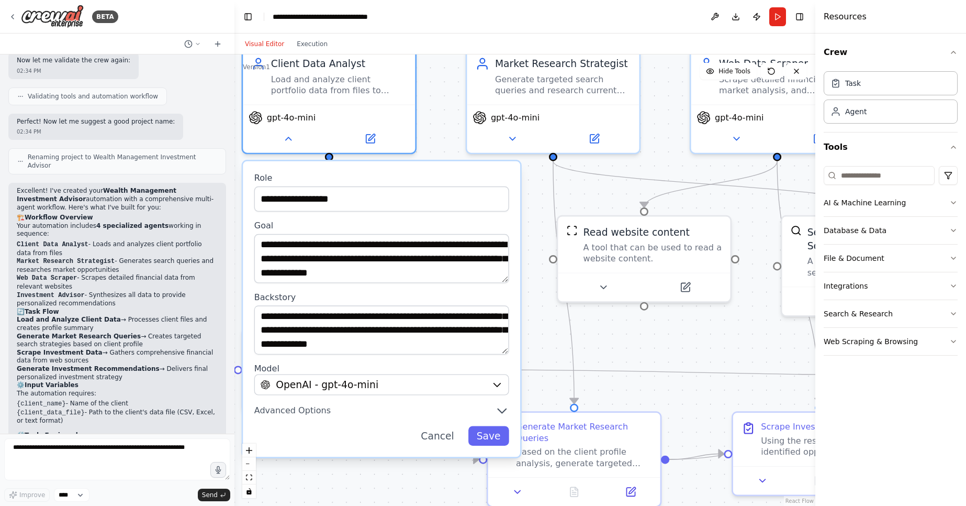
click at [538, 345] on div "**********" at bounding box center [524, 279] width 581 height 451
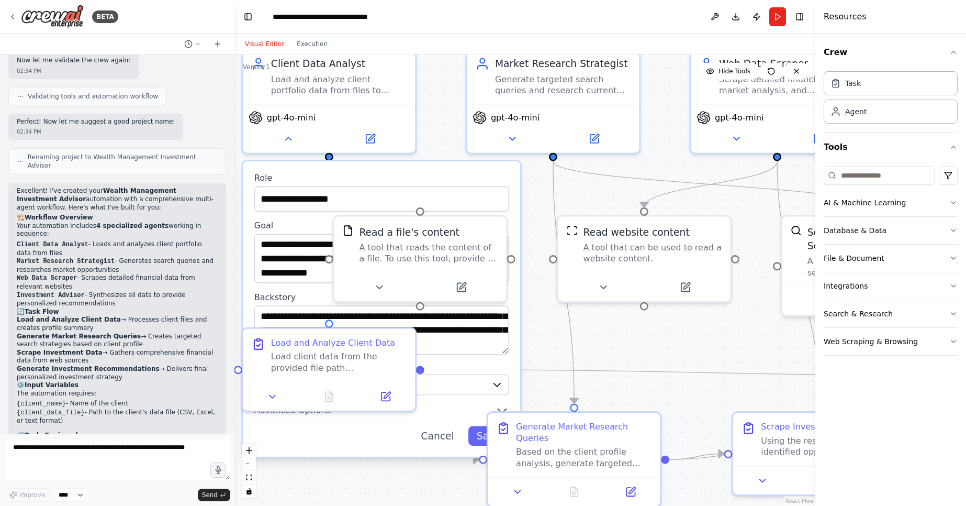
click at [401, 468] on div "**********" at bounding box center [524, 279] width 581 height 451
click at [478, 171] on div "**********" at bounding box center [381, 309] width 277 height 296
click at [291, 132] on icon at bounding box center [288, 135] width 11 height 11
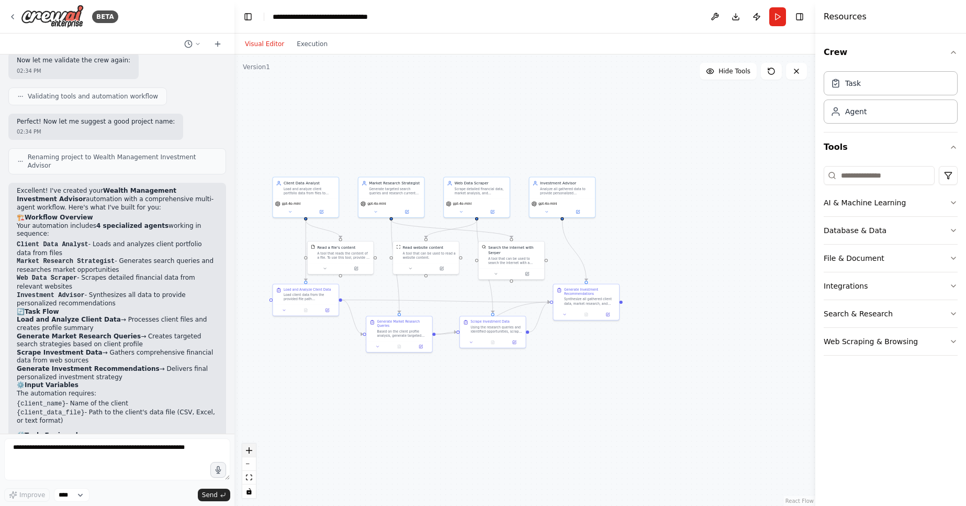
click at [248, 448] on icon "zoom in" at bounding box center [249, 450] width 6 height 6
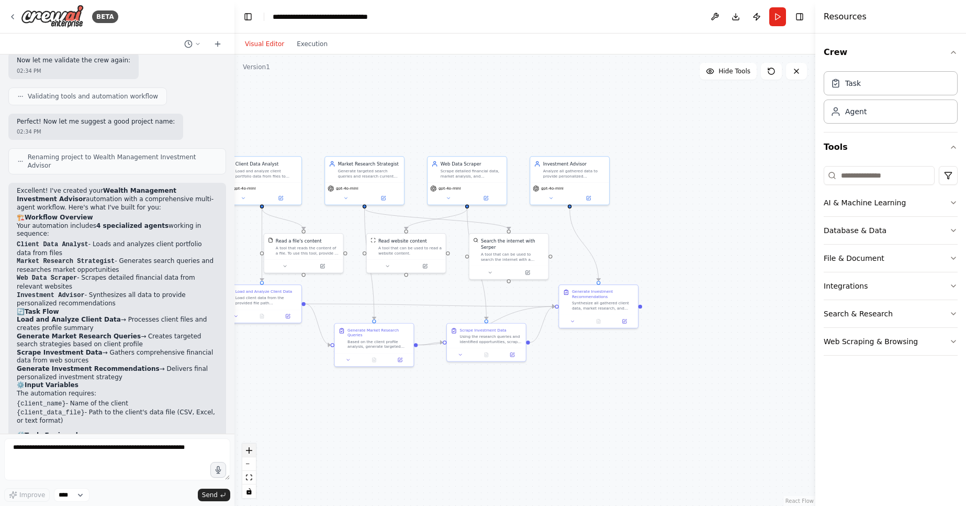
click at [248, 448] on icon "zoom in" at bounding box center [249, 450] width 6 height 6
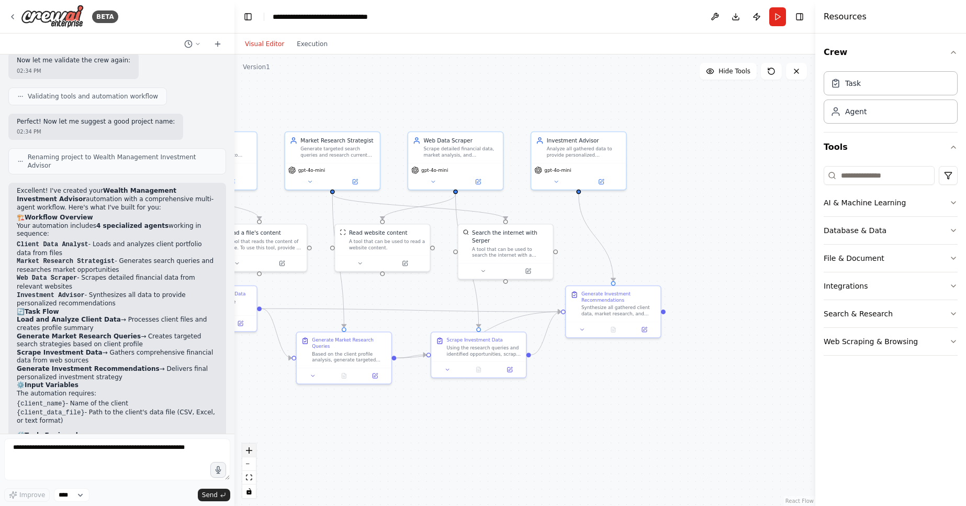
click at [248, 448] on icon "zoom in" at bounding box center [249, 450] width 6 height 6
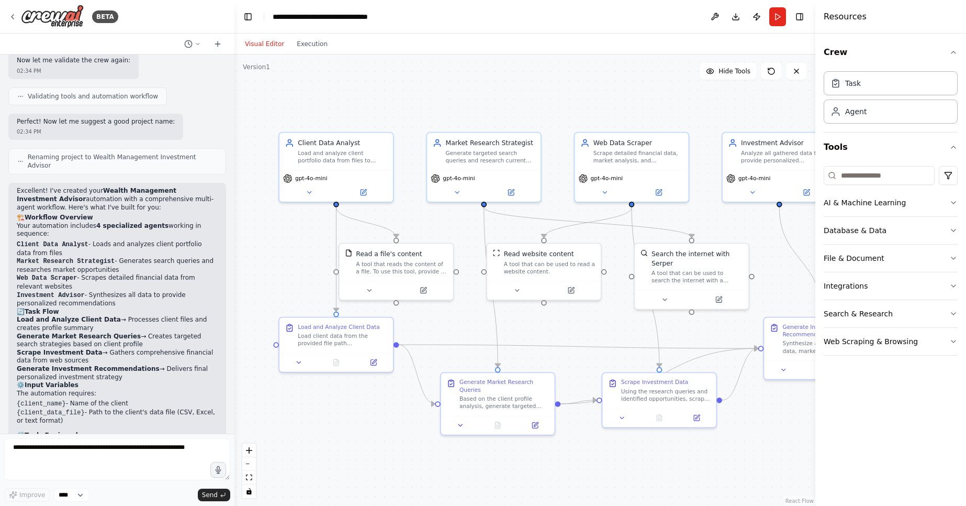
drag, startPoint x: 394, startPoint y: 444, endPoint x: 585, endPoint y: 475, distance: 193.4
click at [585, 475] on div ".deletable-edge-delete-btn { width: 20px; height: 20px; border: 0px solid #ffff…" at bounding box center [524, 279] width 581 height 451
click at [398, 270] on div "A tool that reads the content of a file. To use this tool, provide a 'file_path…" at bounding box center [403, 266] width 92 height 15
click at [361, 294] on div at bounding box center [398, 287] width 114 height 19
click at [365, 290] on button at bounding box center [370, 288] width 52 height 11
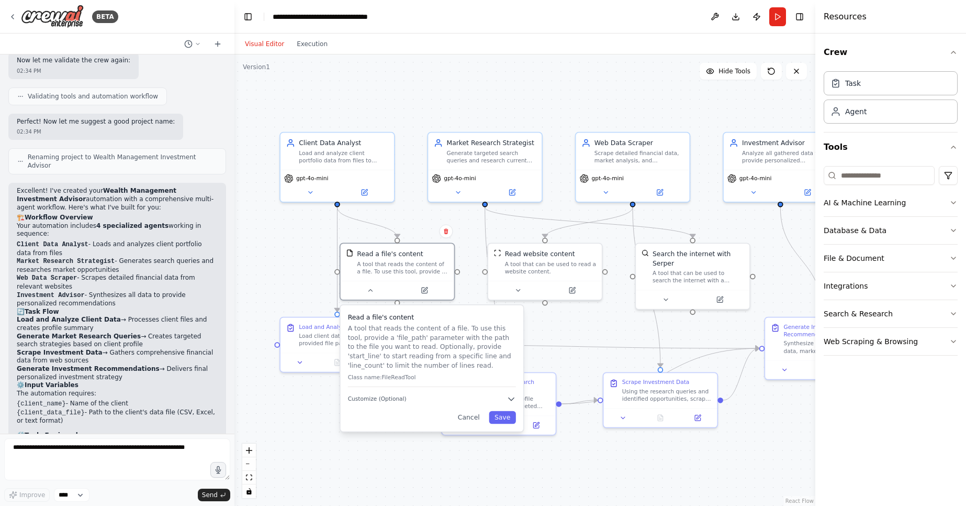
click at [330, 442] on div ".deletable-edge-delete-btn { width: 20px; height: 20px; border: 0px solid #ffff…" at bounding box center [524, 279] width 581 height 451
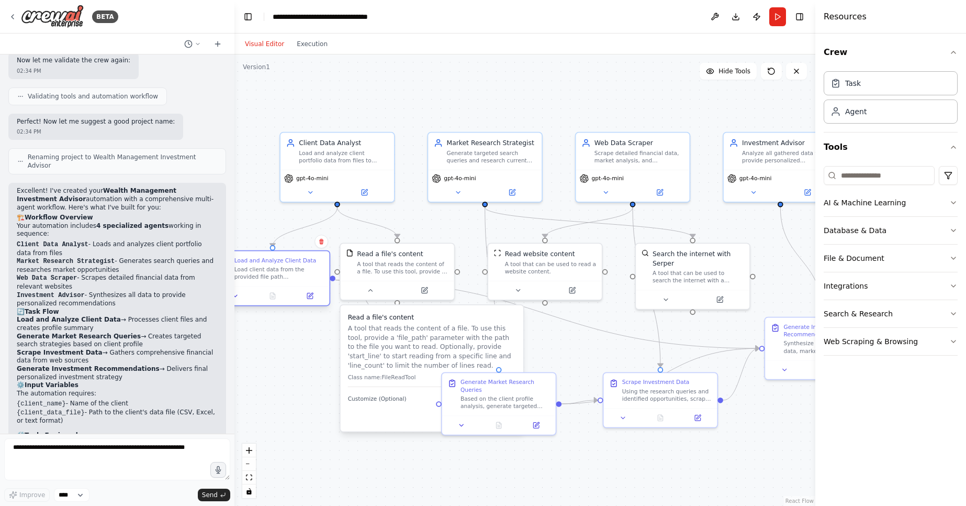
drag, startPoint x: 325, startPoint y: 328, endPoint x: 263, endPoint y: 267, distance: 86.6
click at [263, 267] on div "Load and Analyze Client Data Load client data from the provided file path {clie…" at bounding box center [278, 268] width 89 height 24
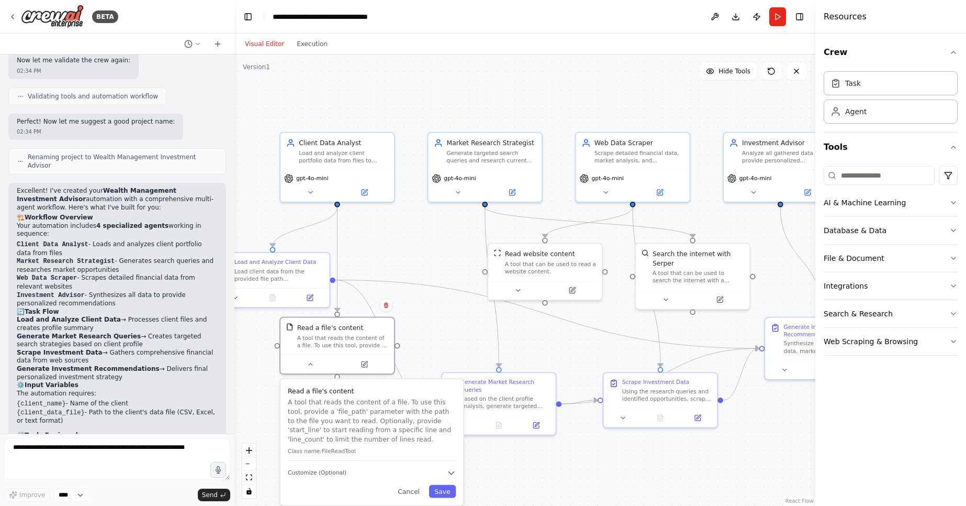
drag, startPoint x: 453, startPoint y: 321, endPoint x: 389, endPoint y: 397, distance: 99.2
click at [389, 397] on div "Read a file's content A tool that reads the content of a file. To use this tool…" at bounding box center [372, 423] width 168 height 74
click at [312, 369] on div at bounding box center [338, 362] width 114 height 19
click at [310, 361] on icon at bounding box center [310, 362] width 7 height 7
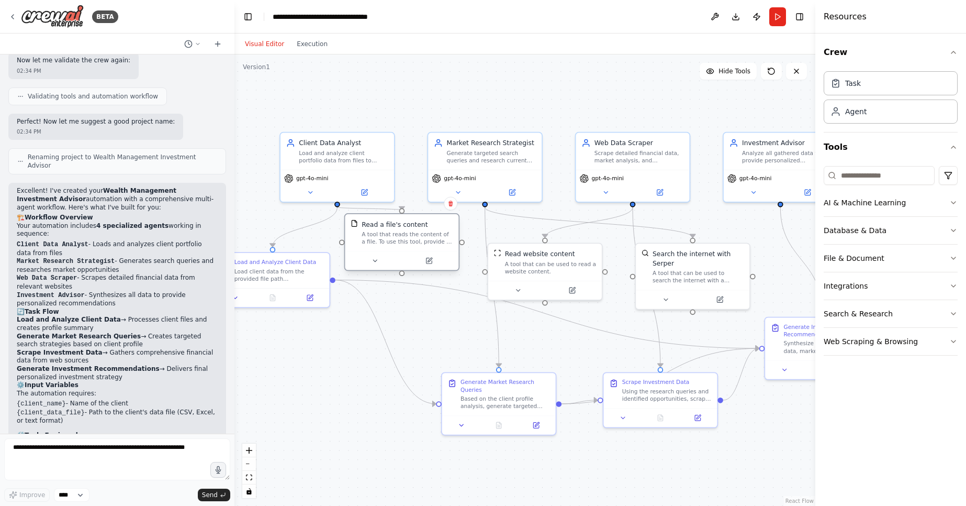
drag, startPoint x: 358, startPoint y: 325, endPoint x: 418, endPoint y: 219, distance: 122.1
click at [418, 219] on div "Read a file's content A tool that reads the content of a file. To use this tool…" at bounding box center [402, 232] width 114 height 37
drag, startPoint x: 463, startPoint y: 241, endPoint x: 405, endPoint y: 228, distance: 58.9
click at [408, 228] on div "Read a file's content A tool that reads the content of a file. To use this tool…" at bounding box center [402, 242] width 116 height 58
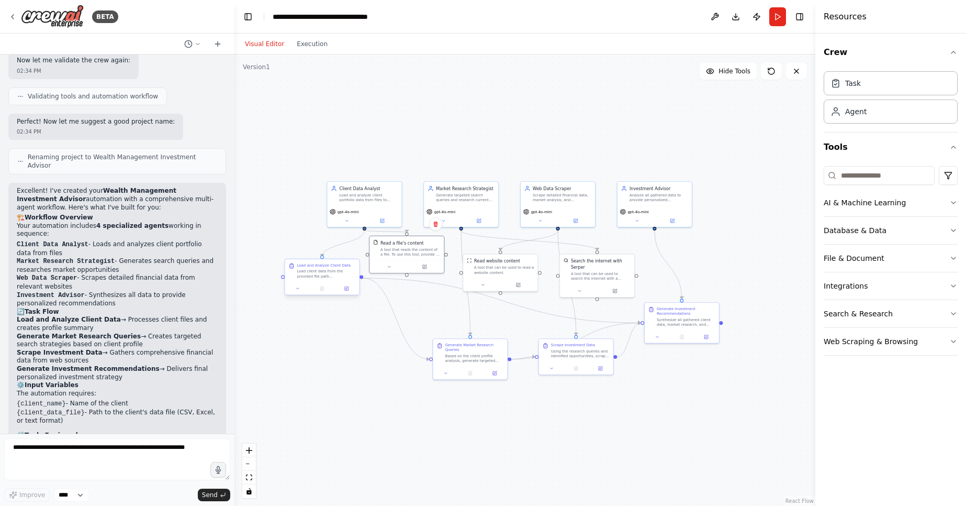
click at [329, 270] on div "Load client data from the provided file path {client_data_file} and analyze {cl…" at bounding box center [326, 272] width 59 height 9
click at [298, 292] on div at bounding box center [322, 288] width 74 height 13
click at [323, 265] on div "Load and Analyze Client Data" at bounding box center [323, 265] width 53 height 5
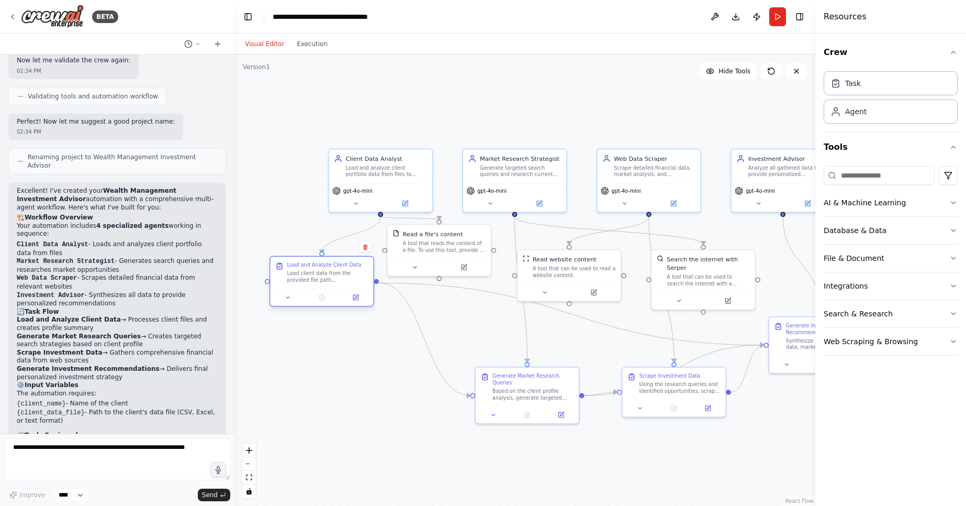
click at [289, 303] on div at bounding box center [321, 296] width 103 height 17
click at [289, 295] on icon at bounding box center [288, 297] width 7 height 7
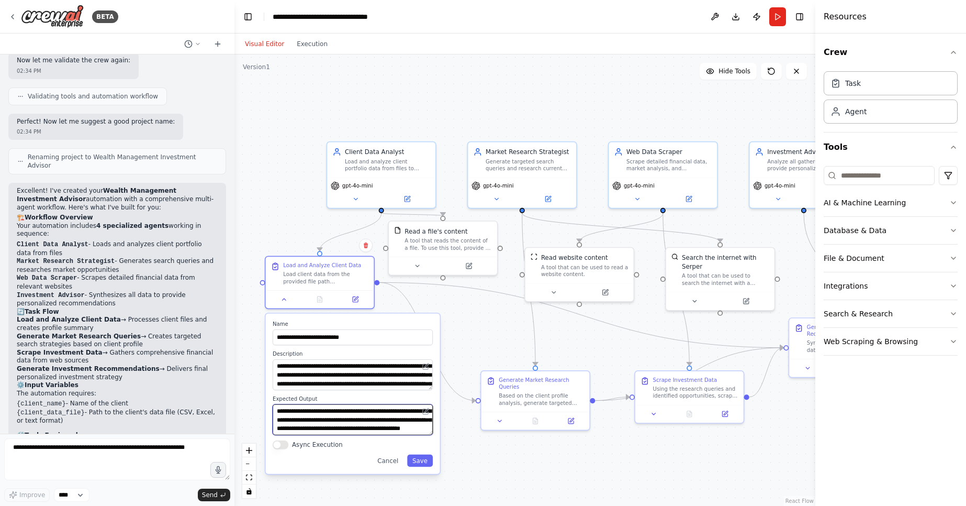
scroll to position [10, 0]
click at [367, 421] on textarea "**********" at bounding box center [353, 419] width 160 height 31
click at [498, 463] on div ".deletable-edge-delete-btn { width: 20px; height: 20px; border: 0px solid #ffff…" at bounding box center [524, 279] width 581 height 451
click at [462, 326] on div ".deletable-edge-delete-btn { width: 20px; height: 20px; border: 0px solid #ffff…" at bounding box center [524, 279] width 581 height 451
click at [390, 318] on div "**********" at bounding box center [353, 393] width 174 height 160
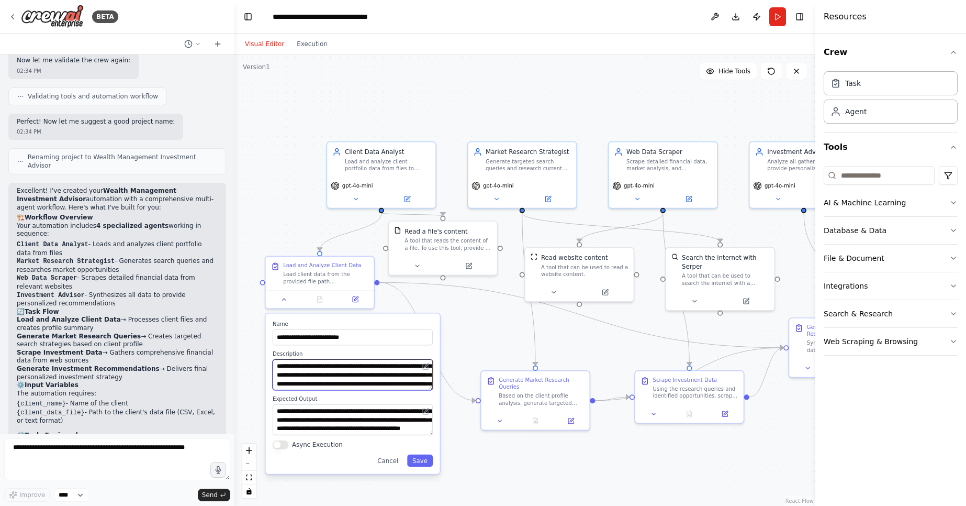
click at [360, 366] on textarea "**********" at bounding box center [353, 374] width 160 height 31
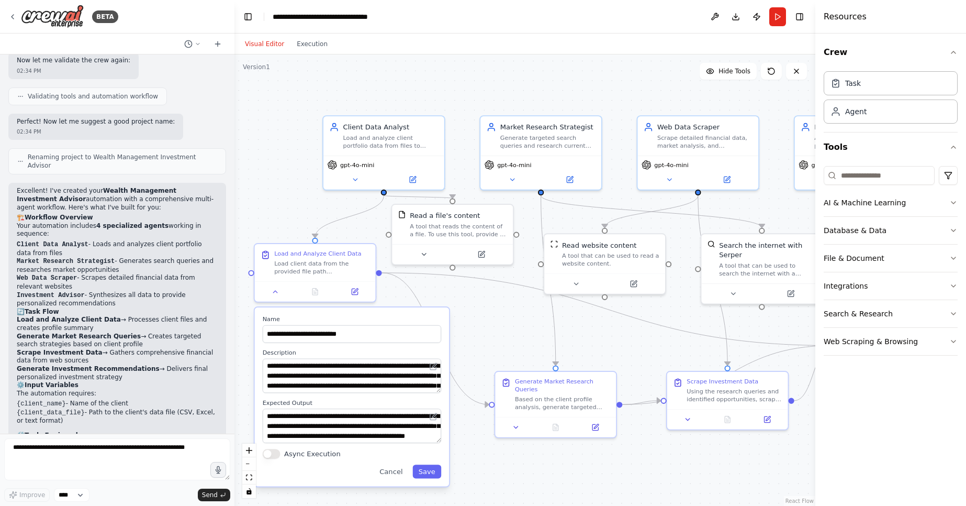
click at [484, 465] on div ".deletable-edge-delete-btn { width: 20px; height: 20px; border: 0px solid #ffff…" at bounding box center [524, 279] width 581 height 451
click at [434, 476] on button "Save" at bounding box center [426, 471] width 29 height 14
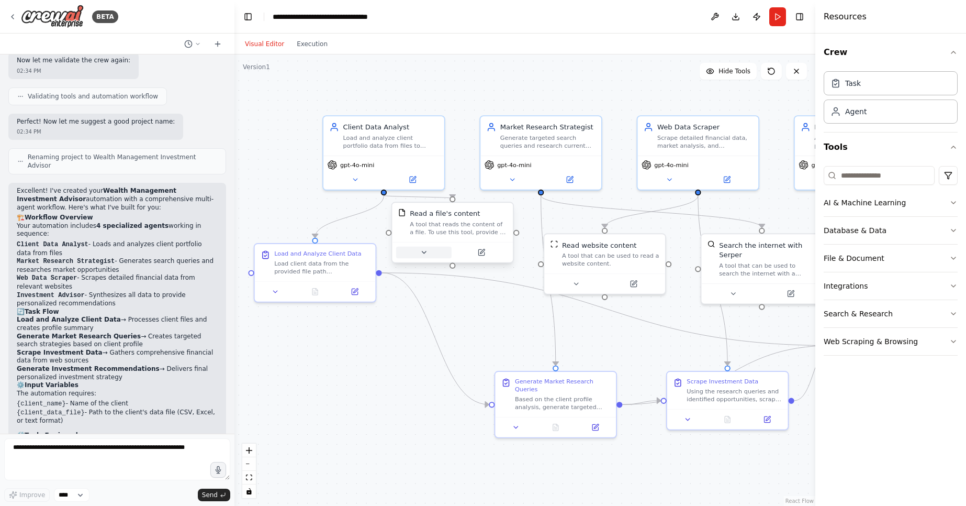
click at [427, 256] on icon at bounding box center [424, 252] width 8 height 8
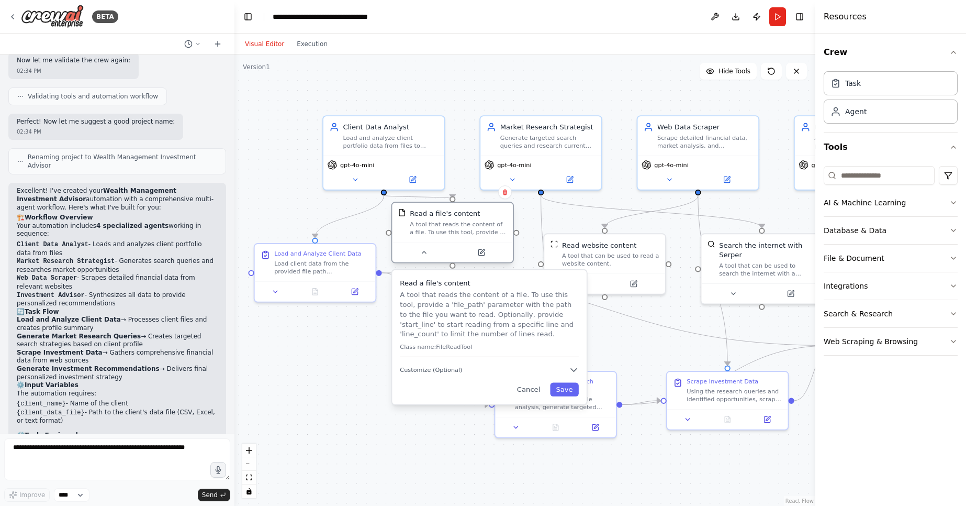
click at [486, 219] on div "Read a file's content A tool that reads the content of a file. To use this tool…" at bounding box center [458, 222] width 97 height 28
click at [872, 229] on button "Database & Data" at bounding box center [891, 230] width 134 height 27
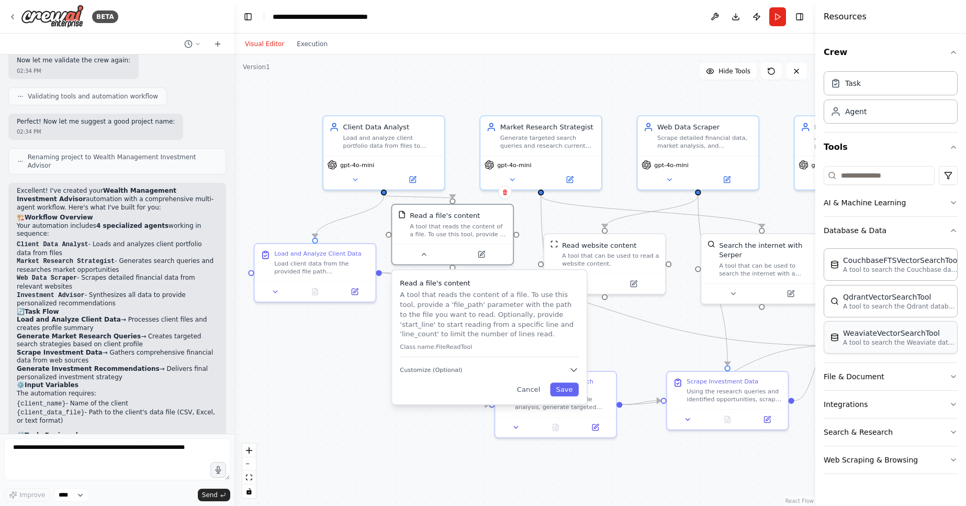
click at [931, 340] on p "A tool to search the Weaviate database for relevant information on internal doc…" at bounding box center [900, 342] width 115 height 8
click at [776, 459] on div ".deletable-edge-delete-btn { width: 20px; height: 20px; border: 0px solid #ffff…" at bounding box center [524, 279] width 581 height 451
click at [921, 378] on button "File & Document" at bounding box center [891, 376] width 134 height 27
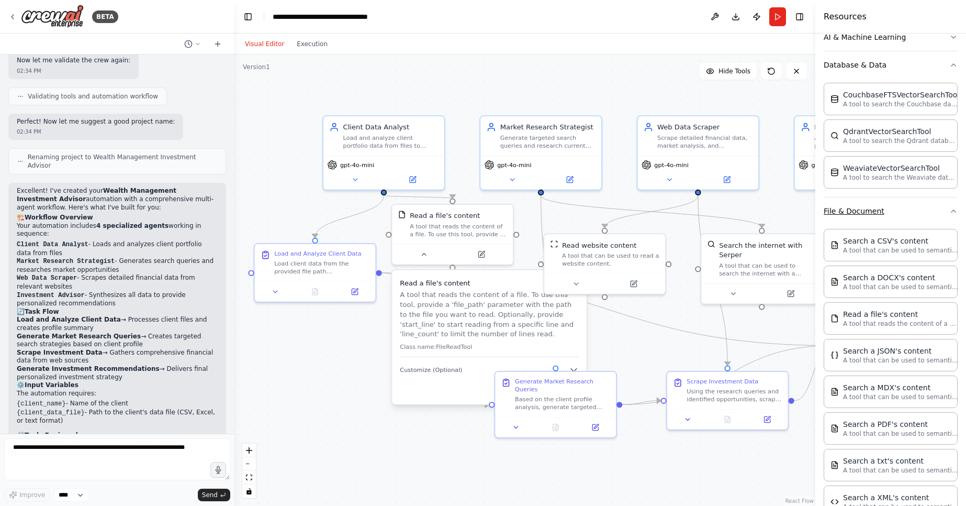
scroll to position [286, 0]
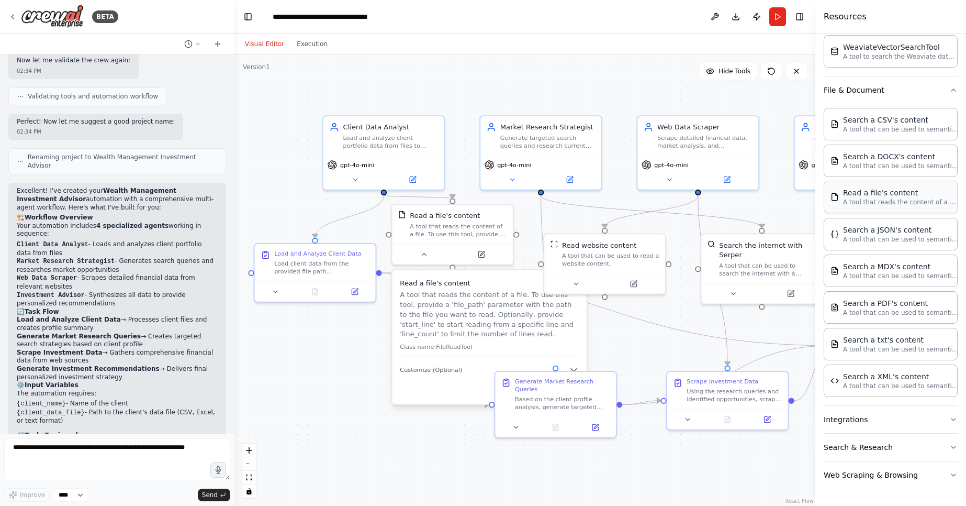
click at [869, 203] on p "A tool that reads the content of a file. To use this tool, provide a 'file_path…" at bounding box center [900, 202] width 115 height 8
click at [781, 23] on button "Run" at bounding box center [777, 16] width 17 height 19
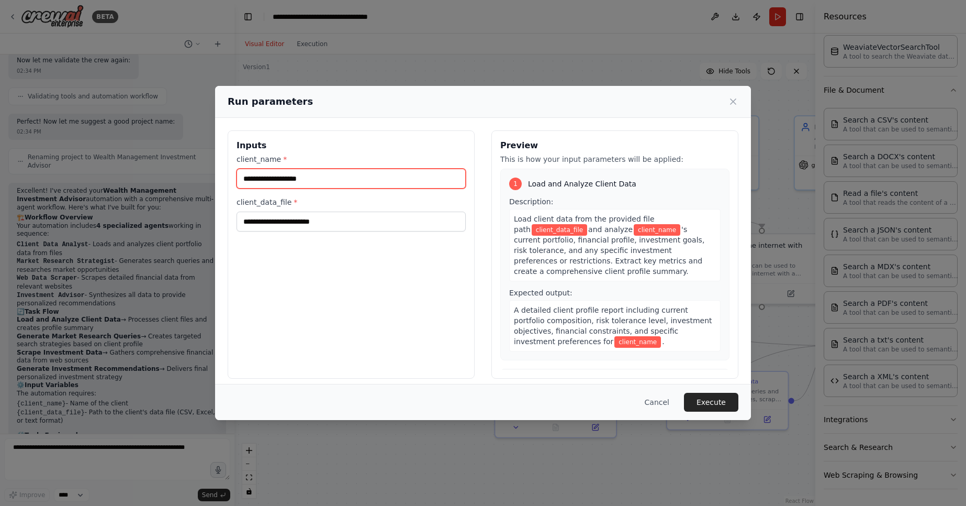
click at [399, 173] on input "client_name *" at bounding box center [351, 179] width 229 height 20
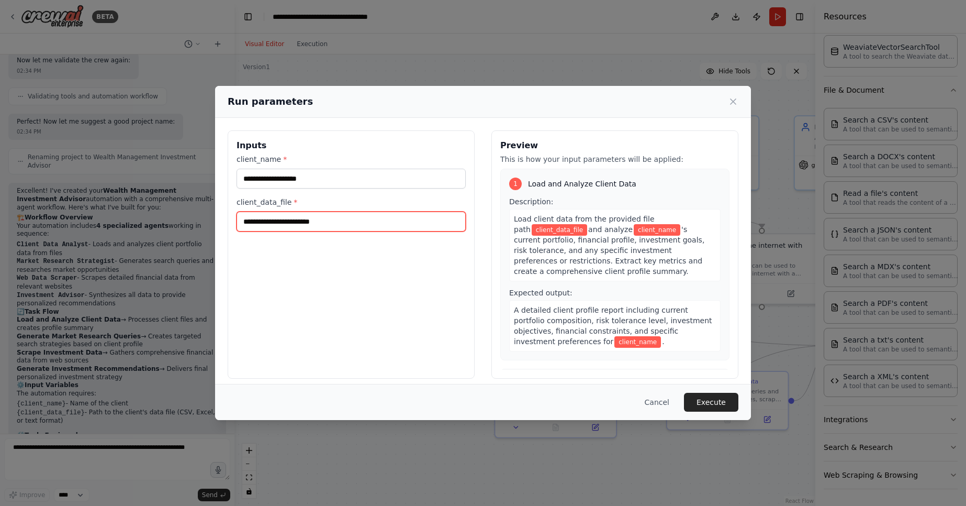
click at [357, 231] on input "client_data_file *" at bounding box center [351, 221] width 229 height 20
click at [409, 221] on input "client_data_file *" at bounding box center [351, 221] width 229 height 20
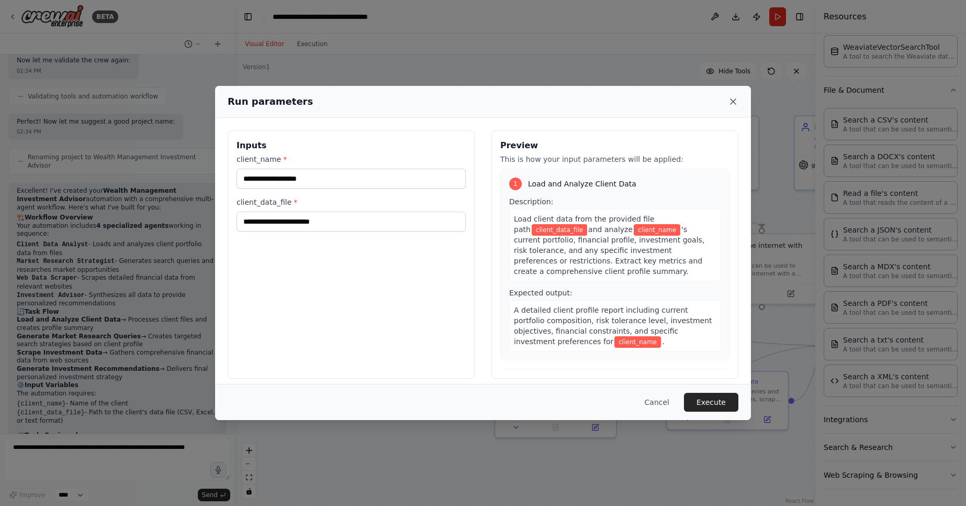
click at [729, 100] on icon at bounding box center [733, 101] width 10 height 10
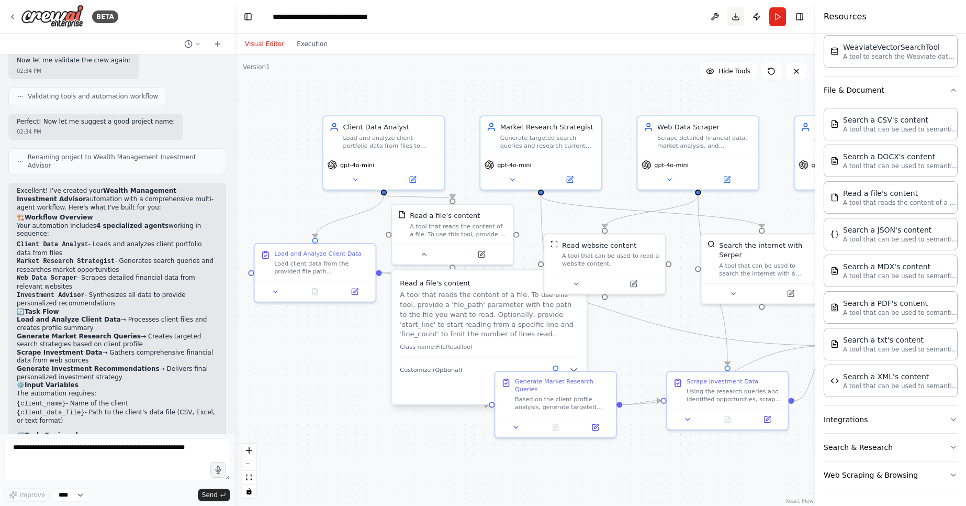
click at [734, 16] on button "Download" at bounding box center [735, 16] width 17 height 19
click at [843, 9] on div "Resources" at bounding box center [890, 16] width 151 height 33
click at [344, 395] on div ".deletable-edge-delete-btn { width: 20px; height: 20px; border: 0px solid #ffff…" at bounding box center [524, 279] width 581 height 451
click at [338, 249] on div "Load and Analyze Client Data" at bounding box center [317, 252] width 87 height 8
click at [360, 251] on div "Load and Analyze Client Data" at bounding box center [321, 252] width 95 height 8
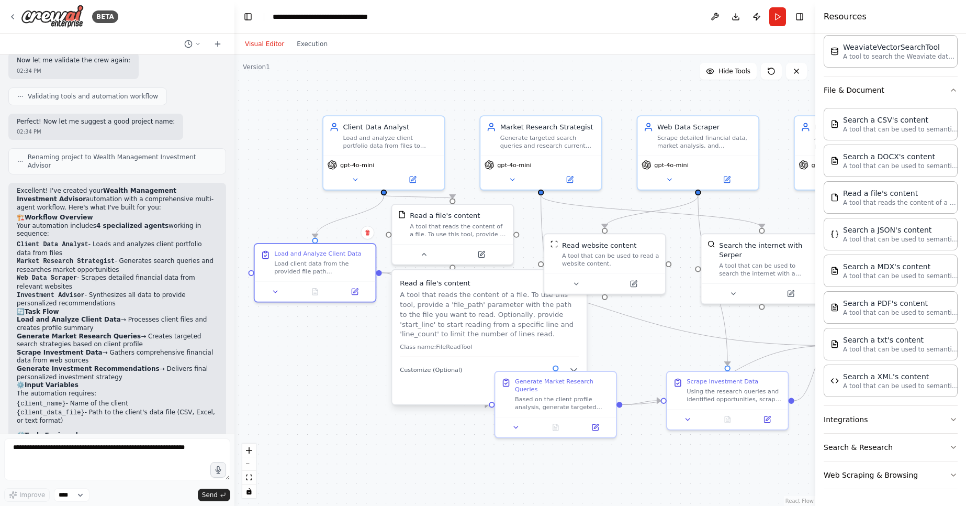
click at [453, 327] on p "A tool that reads the content of a file. To use this tool, provide a 'file_path…" at bounding box center [489, 313] width 179 height 49
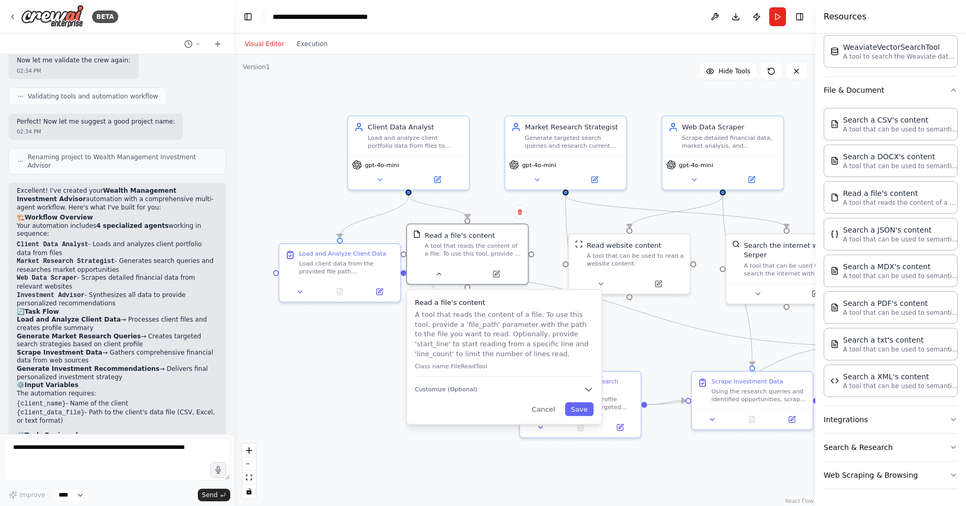
drag, startPoint x: 446, startPoint y: 316, endPoint x: 477, endPoint y: 334, distance: 35.9
click at [477, 334] on p "A tool that reads the content of a file. To use this tool, provide a 'file_path…" at bounding box center [504, 333] width 179 height 49
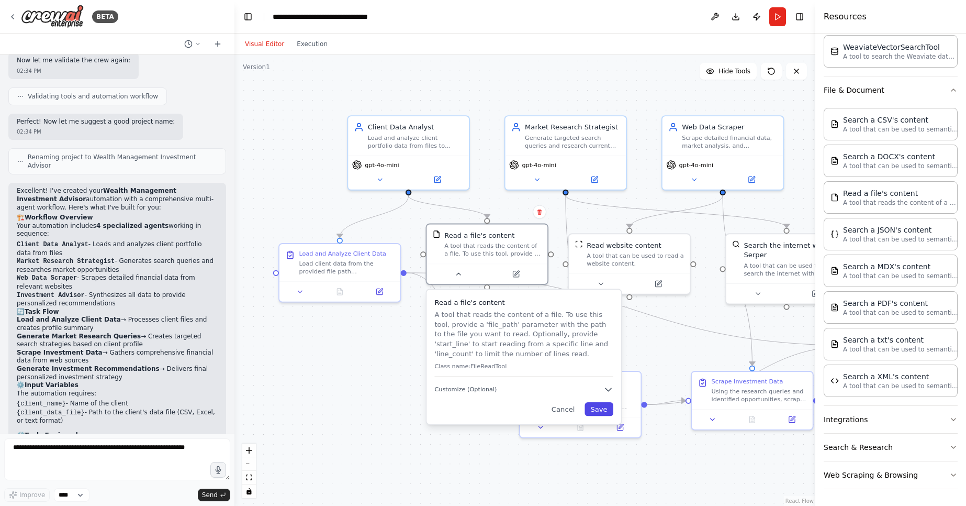
click at [606, 415] on button "Save" at bounding box center [599, 409] width 29 height 14
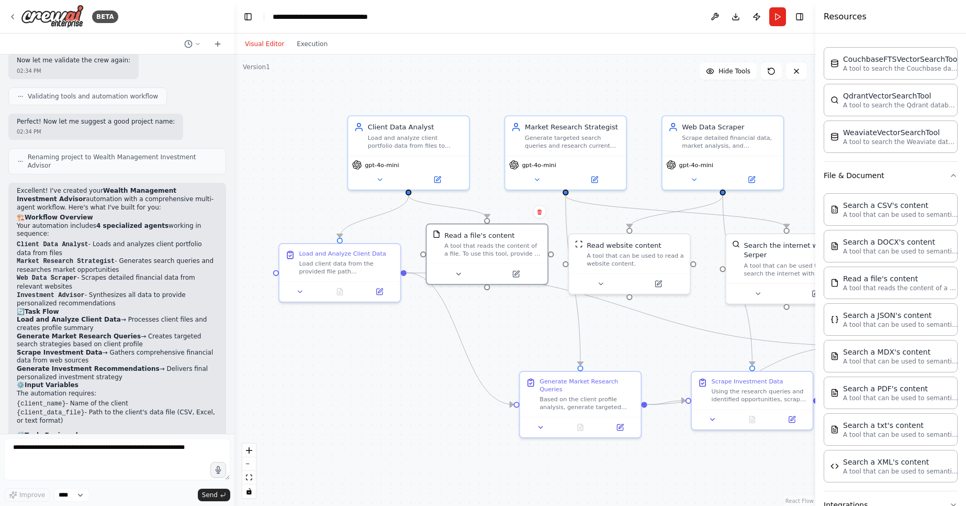
scroll to position [139, 0]
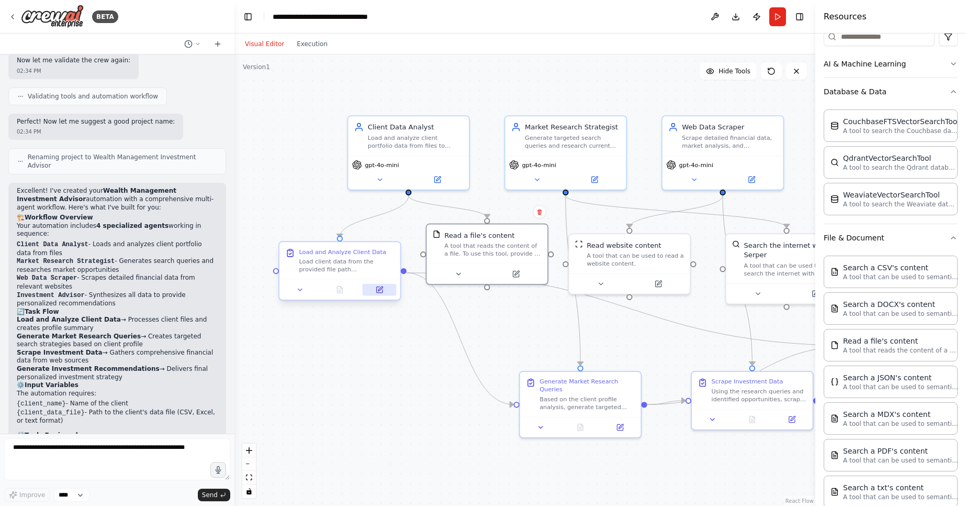
click at [375, 293] on icon at bounding box center [379, 290] width 8 height 8
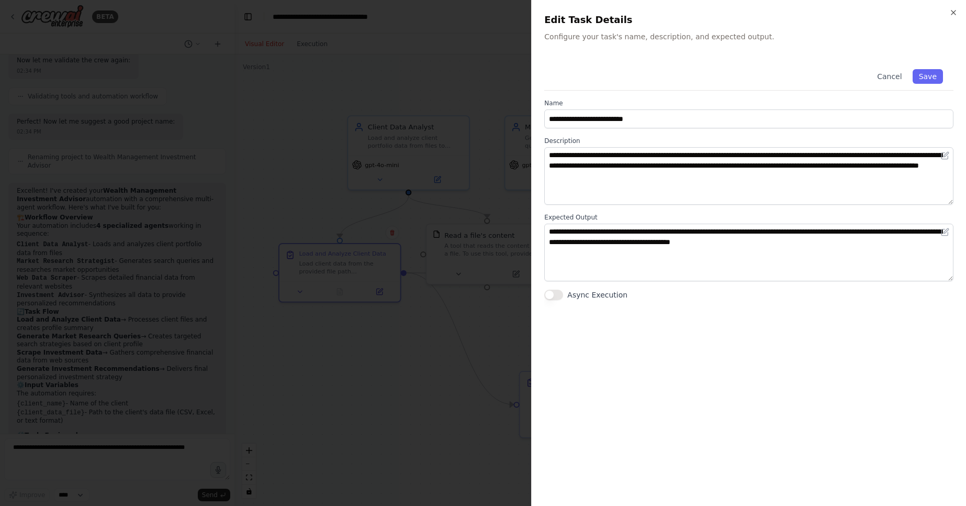
click at [551, 296] on button "Async Execution" at bounding box center [553, 294] width 19 height 10
click at [951, 9] on icon "button" at bounding box center [953, 12] width 8 height 8
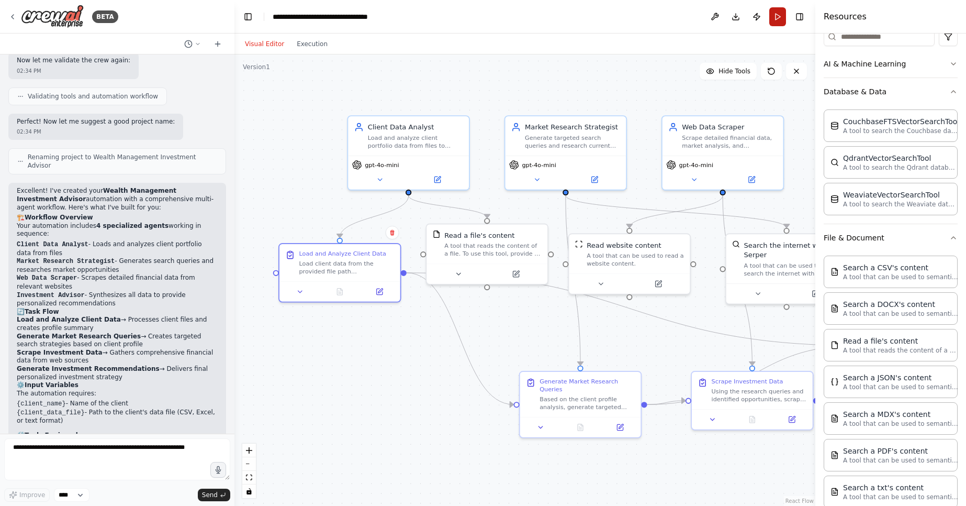
click at [781, 21] on button "Run" at bounding box center [777, 16] width 17 height 19
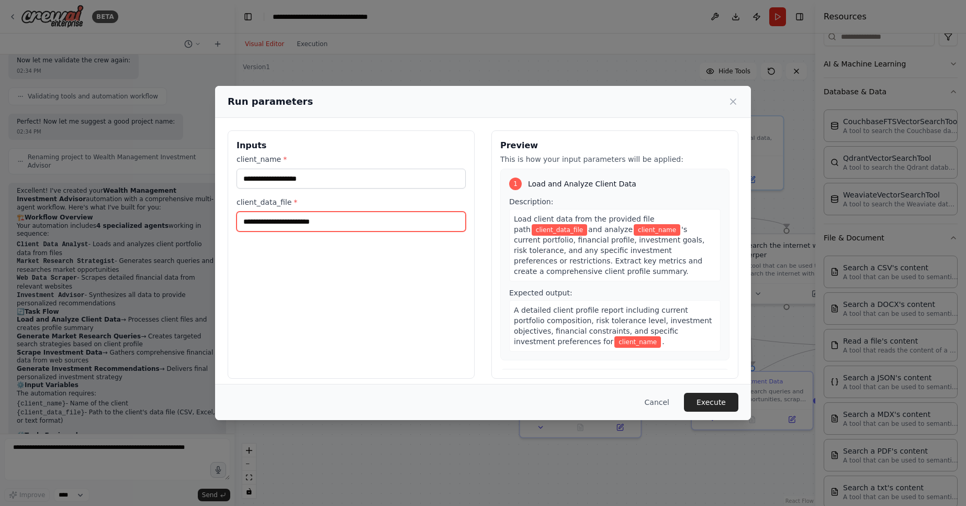
click at [337, 225] on input "client_data_file *" at bounding box center [351, 221] width 229 height 20
click at [339, 226] on input "client_data_file *" at bounding box center [351, 221] width 229 height 20
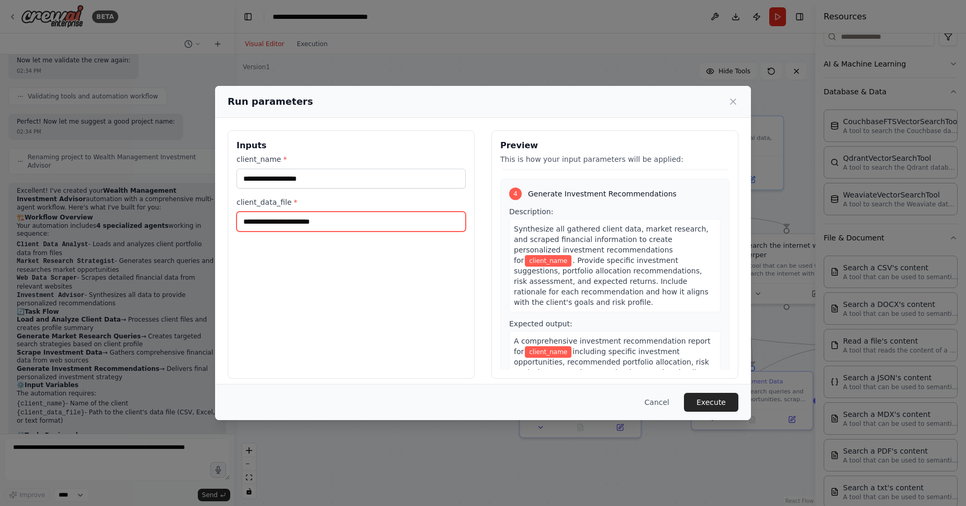
scroll to position [622, 0]
click at [709, 395] on button "Execute" at bounding box center [711, 402] width 54 height 19
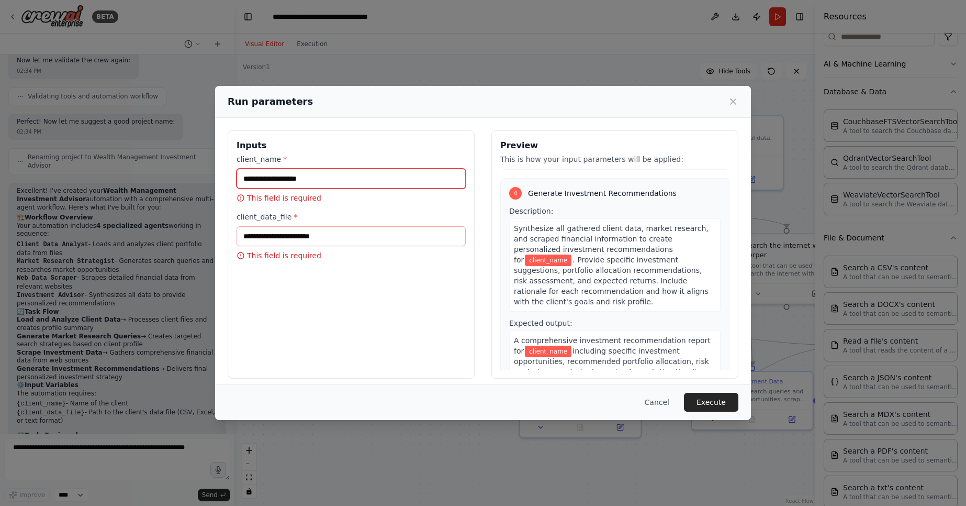
click at [285, 180] on input "client_name *" at bounding box center [351, 179] width 229 height 20
type input "***"
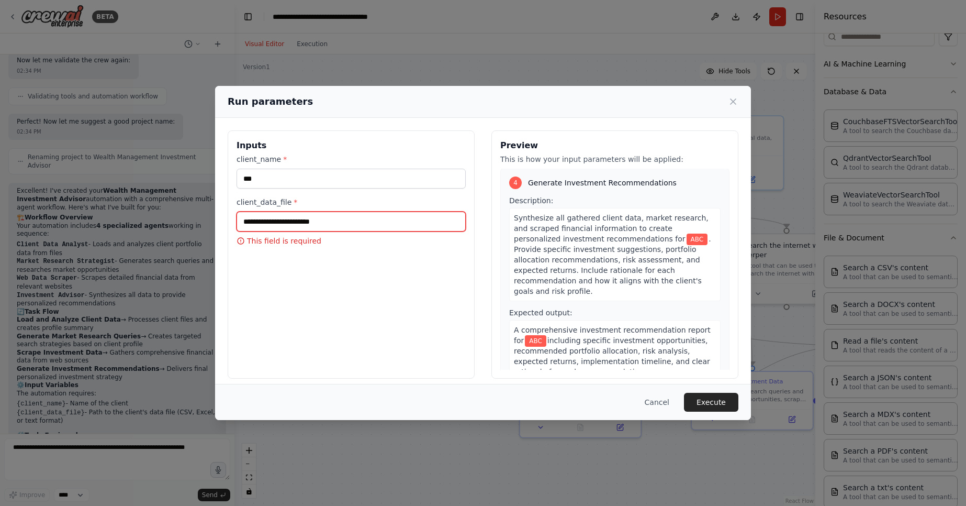
click at [290, 223] on input "client_data_file *" at bounding box center [351, 221] width 229 height 20
click at [731, 102] on icon at bounding box center [733, 101] width 10 height 10
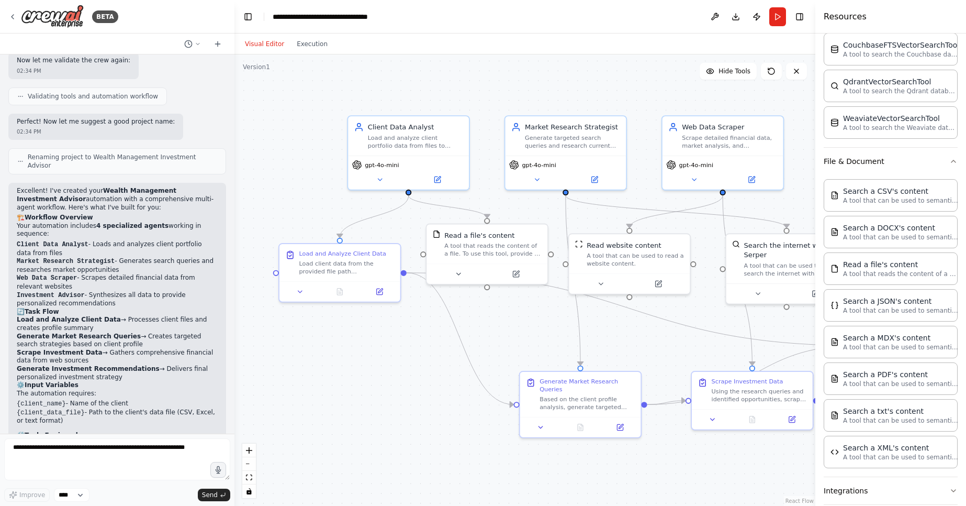
scroll to position [286, 0]
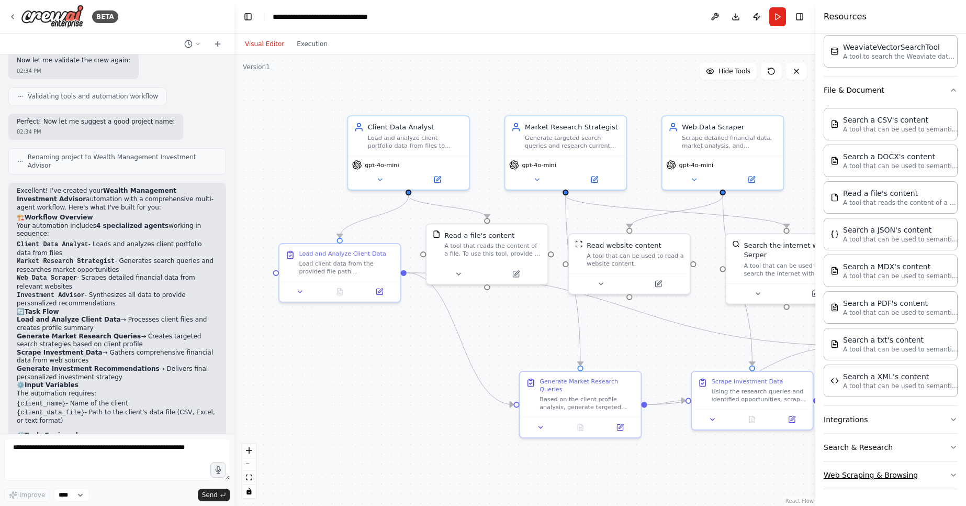
click at [867, 478] on button "Web Scraping & Browsing" at bounding box center [891, 474] width 134 height 27
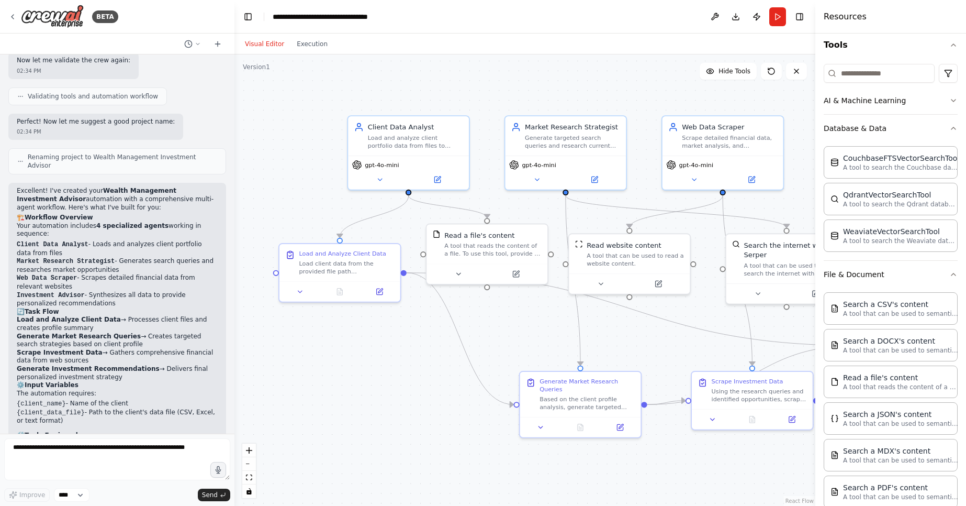
scroll to position [0, 0]
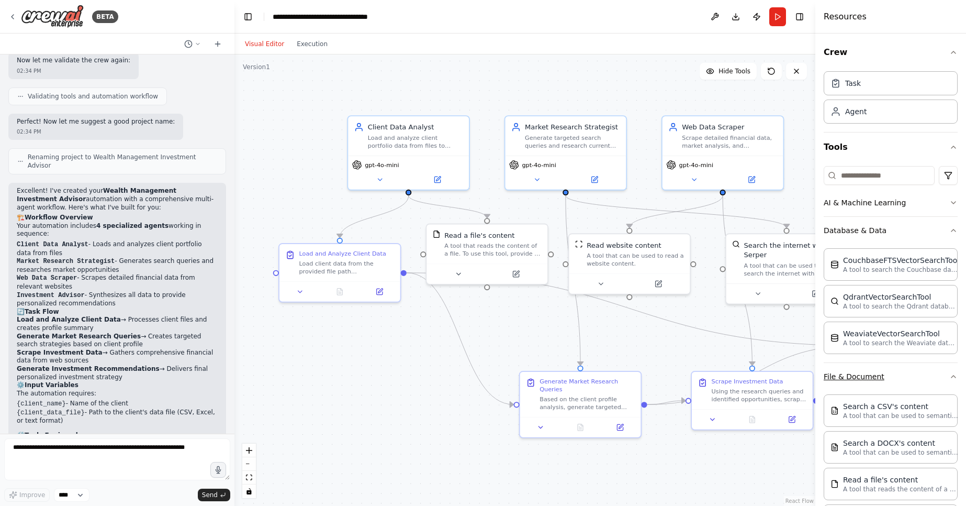
click at [858, 380] on button "File & Document" at bounding box center [891, 376] width 134 height 27
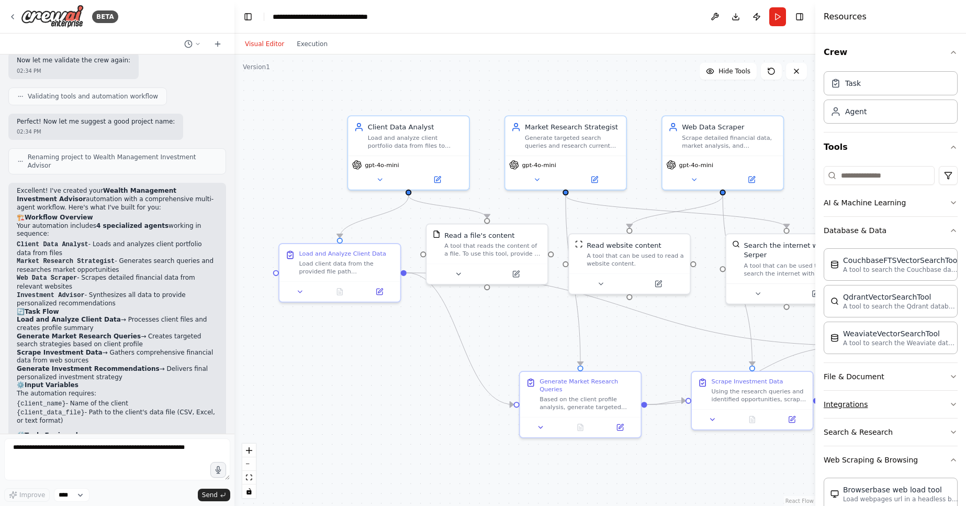
click at [860, 409] on button "Integrations" at bounding box center [891, 403] width 134 height 27
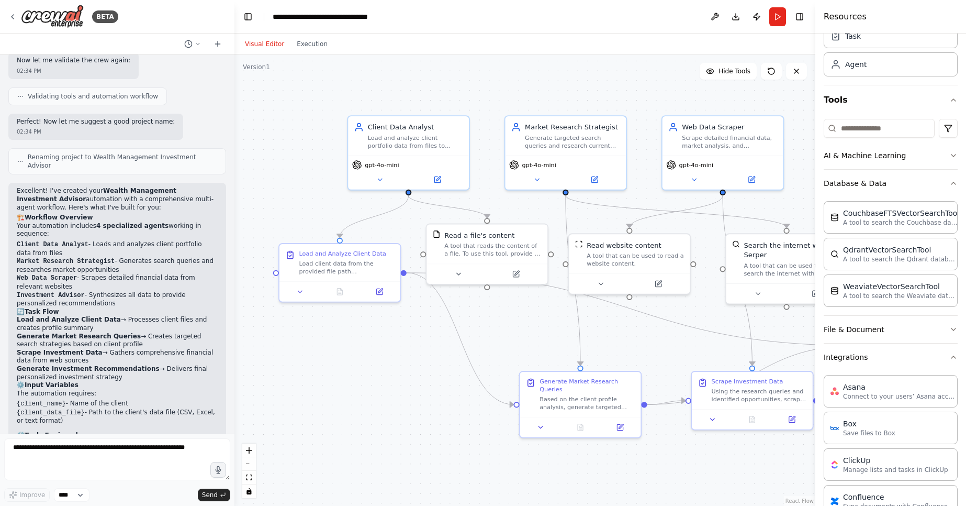
scroll to position [44, 0]
click at [855, 328] on button "File & Document" at bounding box center [891, 332] width 134 height 27
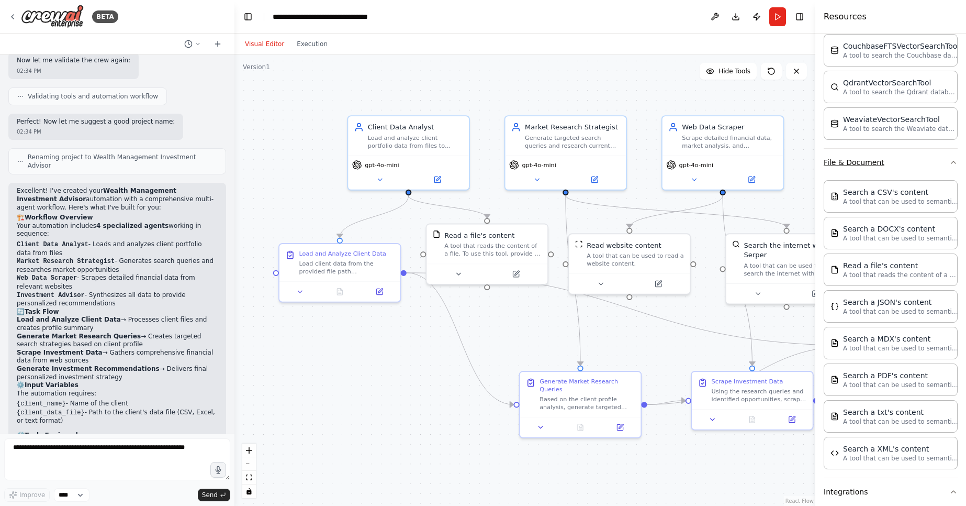
scroll to position [233, 0]
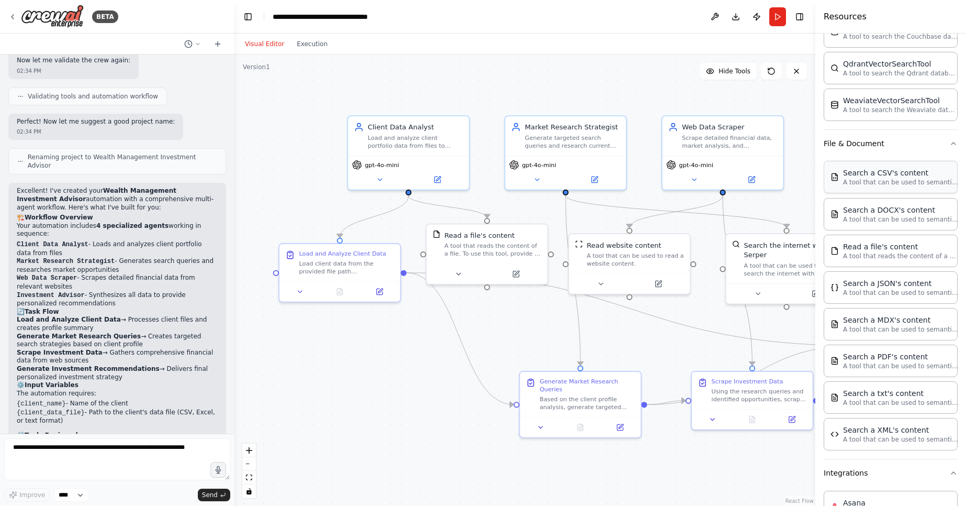
click at [907, 161] on div "Search a CSV's content A tool that can be used to semantic search a query from …" at bounding box center [891, 177] width 134 height 32
click at [899, 174] on div "Search a CSV's content" at bounding box center [900, 172] width 115 height 10
drag, startPoint x: 462, startPoint y: 382, endPoint x: 354, endPoint y: 356, distance: 110.3
click at [354, 356] on div "A tool that can be used to semantic search a query from a CSV's content." at bounding box center [345, 356] width 97 height 16
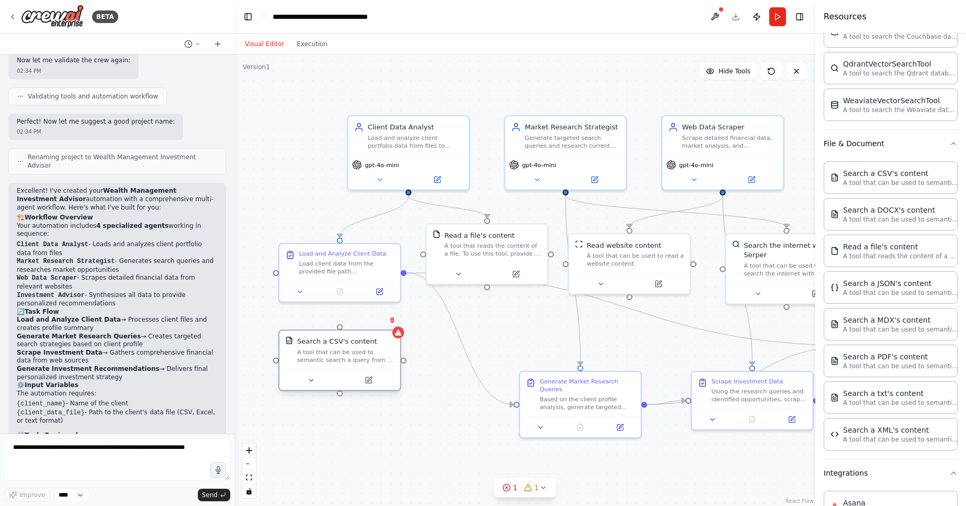
click at [338, 329] on div at bounding box center [340, 327] width 6 height 6
drag, startPoint x: 339, startPoint y: 349, endPoint x: 332, endPoint y: 353, distance: 8.7
click at [332, 353] on div "A tool that can be used to semantic search a query from a CSV's content." at bounding box center [335, 356] width 97 height 16
drag, startPoint x: 275, startPoint y: 270, endPoint x: 327, endPoint y: 323, distance: 74.8
click at [326, 323] on div ".deletable-edge-delete-btn { width: 20px; height: 20px; border: 0px solid #ffff…" at bounding box center [524, 279] width 581 height 451
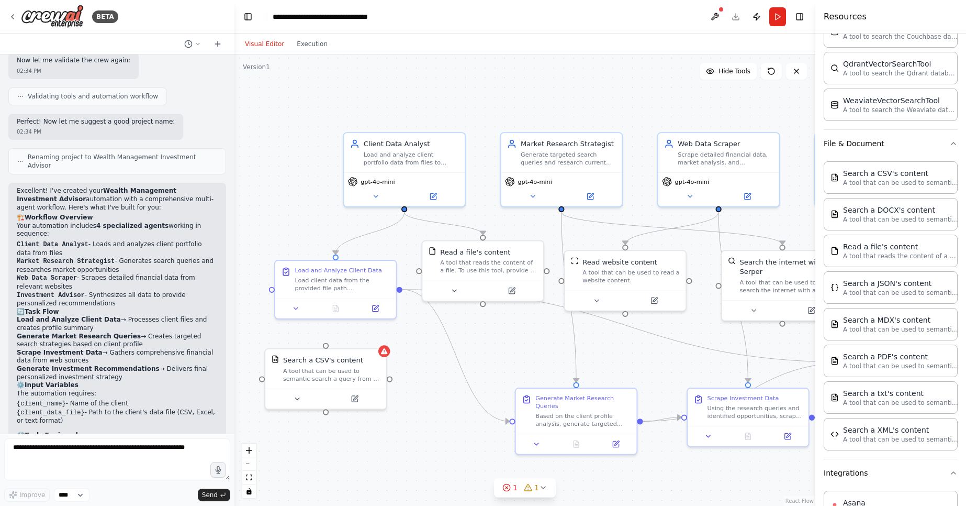
drag, startPoint x: 273, startPoint y: 267, endPoint x: 283, endPoint y: 300, distance: 34.4
click at [283, 300] on div ".deletable-edge-delete-btn { width: 20px; height: 20px; border: 0px solid #ffff…" at bounding box center [524, 279] width 581 height 451
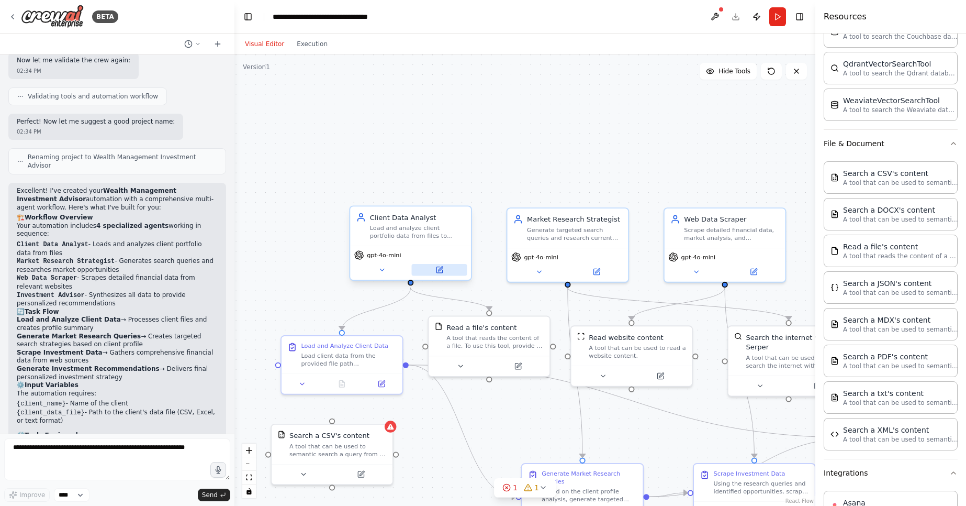
drag, startPoint x: 420, startPoint y: 226, endPoint x: 412, endPoint y: 261, distance: 35.4
click at [411, 275] on div ".deletable-edge-delete-btn { width: 20px; height: 20px; border: 0px solid #ffff…" at bounding box center [524, 279] width 581 height 451
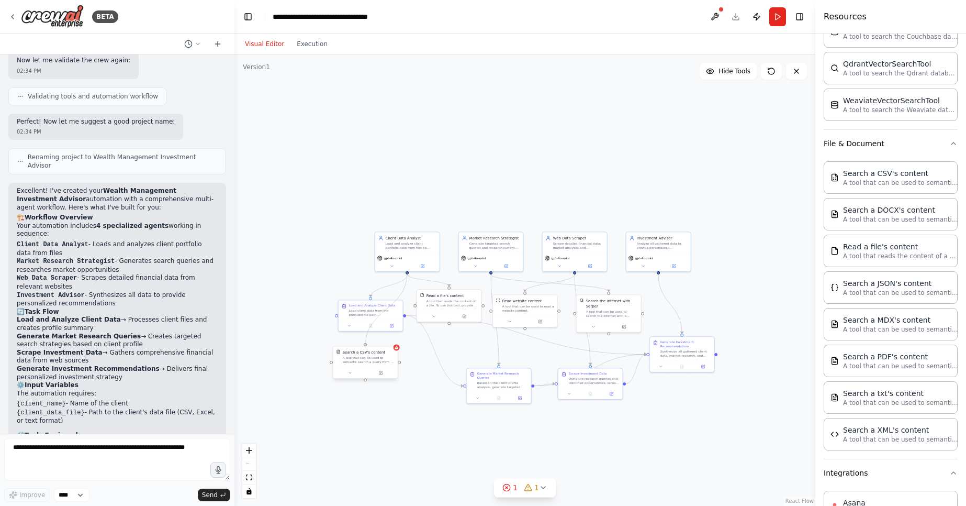
drag, startPoint x: 408, startPoint y: 272, endPoint x: 366, endPoint y: 345, distance: 84.4
click at [366, 345] on div "Client Data Analyst Load and analyze client portfolio data from files to unders…" at bounding box center [494, 318] width 290 height 226
click at [378, 365] on div "Search a CSV's content A tool that can be used to semantic search a query from …" at bounding box center [365, 356] width 64 height 21
click at [398, 351] on div "Search a CSV's content A tool that can be used to semantic search a query from …" at bounding box center [365, 361] width 65 height 33
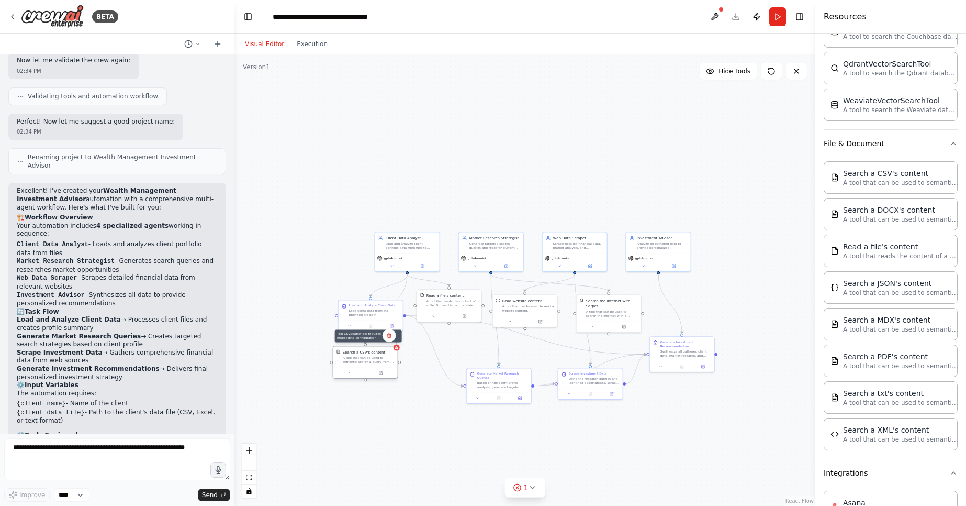
click at [398, 349] on icon at bounding box center [397, 347] width 4 height 4
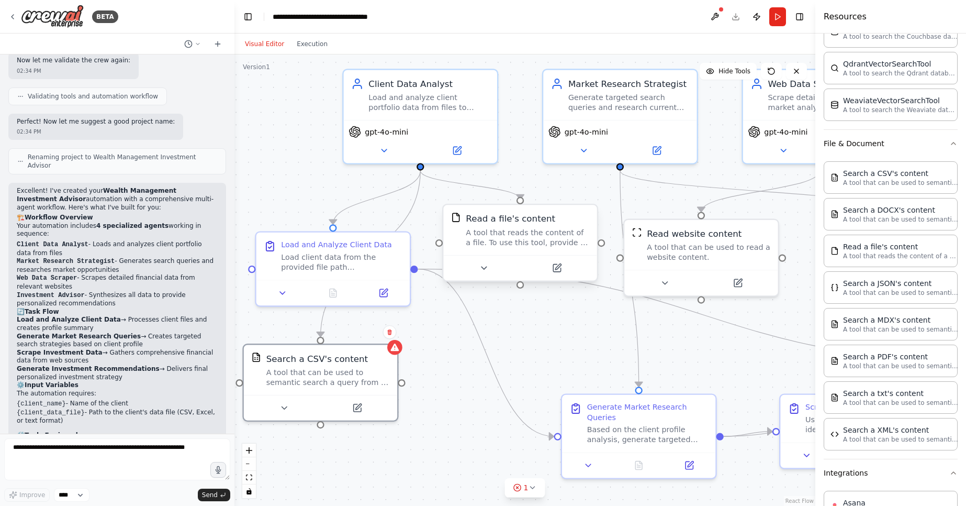
click at [555, 233] on div "A tool that reads the content of a file. To use this tool, provide a 'file_path…" at bounding box center [528, 237] width 124 height 20
click at [560, 228] on div "A tool that reads the content of a file. To use this tool, provide a 'file_path…" at bounding box center [528, 237] width 124 height 20
click at [348, 376] on div "A tool that can be used to semantic search a query from a CSV's content." at bounding box center [328, 375] width 124 height 20
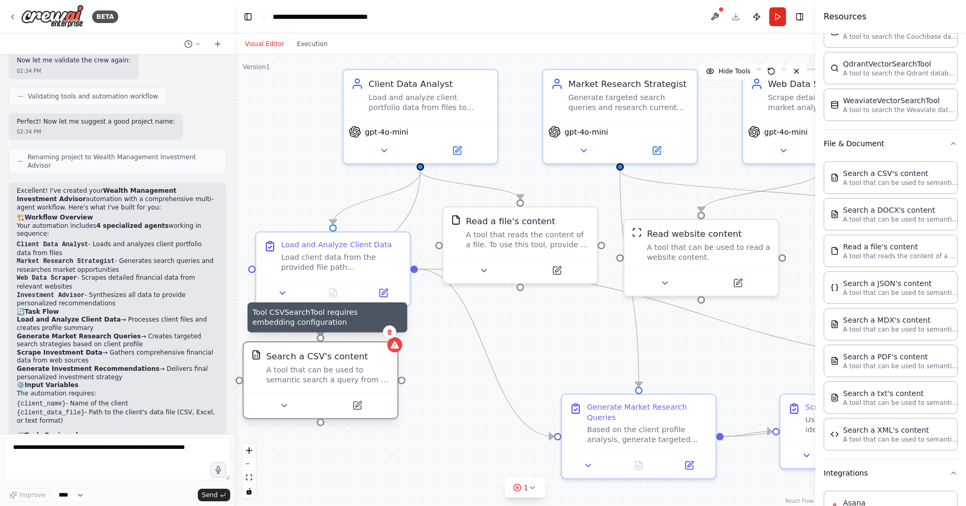
click at [399, 343] on icon at bounding box center [395, 345] width 10 height 10
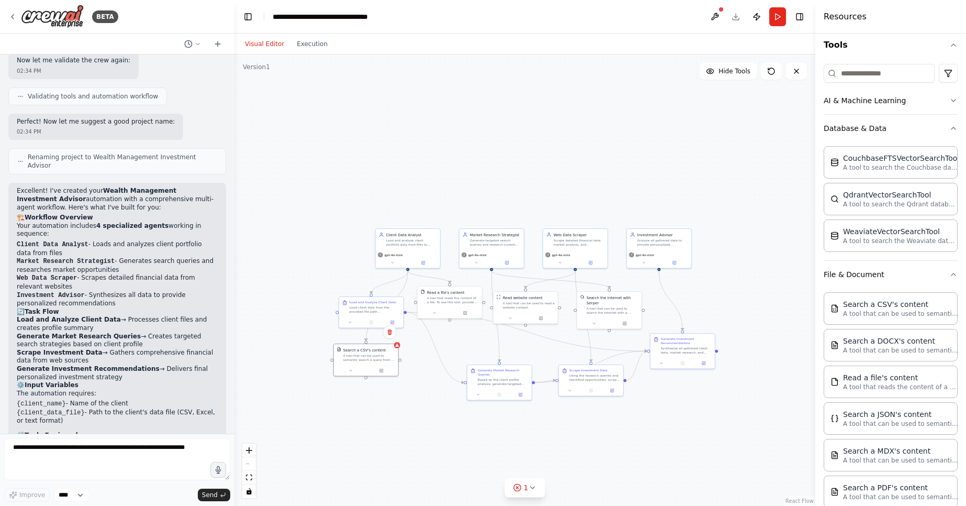
scroll to position [0, 0]
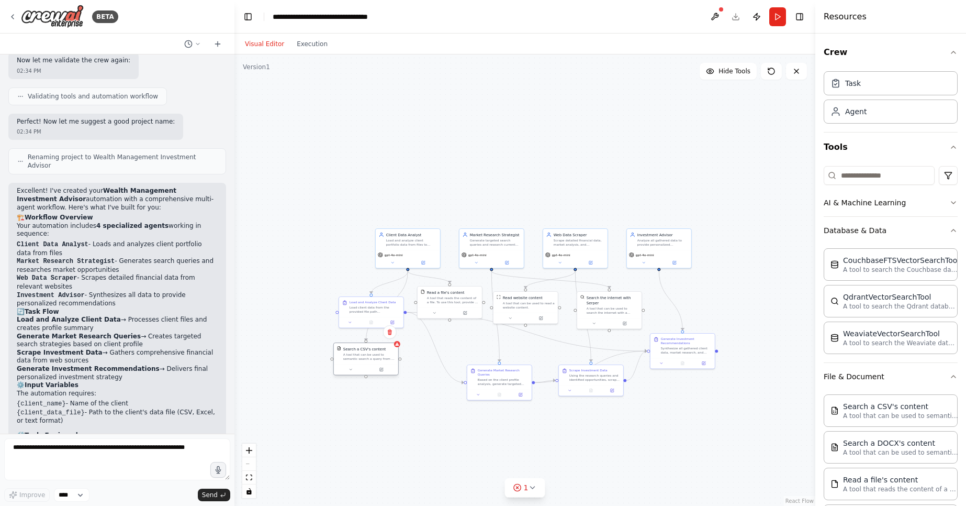
click at [367, 355] on div "A tool that can be used to semantic search a query from a CSV's content." at bounding box center [369, 356] width 52 height 8
click at [381, 302] on div "Load and Analyze Client Data" at bounding box center [373, 301] width 47 height 4
click at [248, 450] on icon "zoom in" at bounding box center [249, 450] width 6 height 6
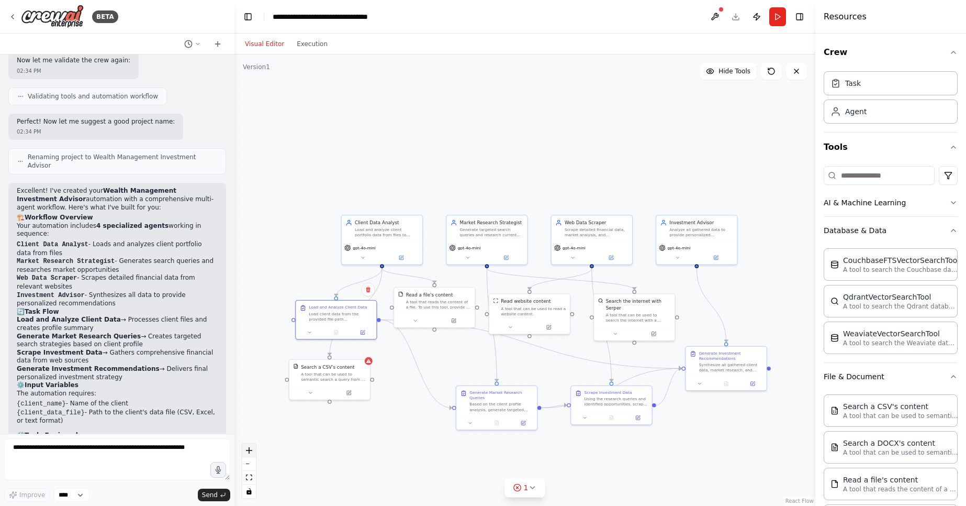
click at [248, 450] on icon "zoom in" at bounding box center [249, 450] width 6 height 6
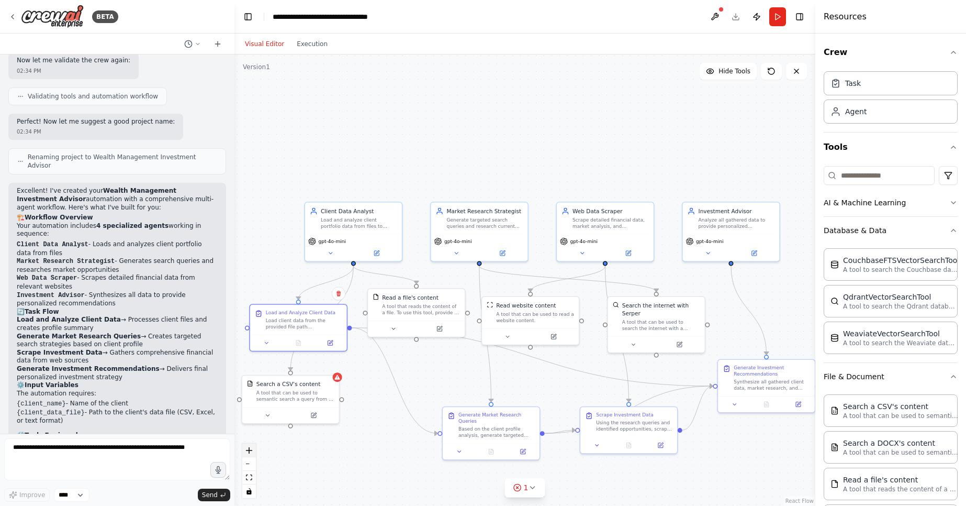
click at [248, 450] on icon "zoom in" at bounding box center [249, 450] width 6 height 6
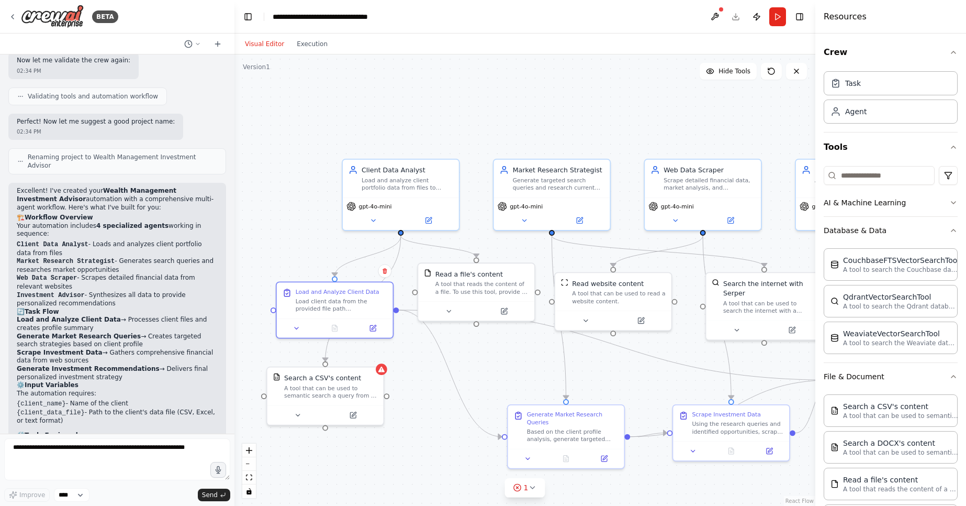
drag, startPoint x: 336, startPoint y: 450, endPoint x: 426, endPoint y: 419, distance: 95.2
click at [426, 419] on div ".deletable-edge-delete-btn { width: 20px; height: 20px; border: 0px solid #ffff…" at bounding box center [524, 279] width 581 height 451
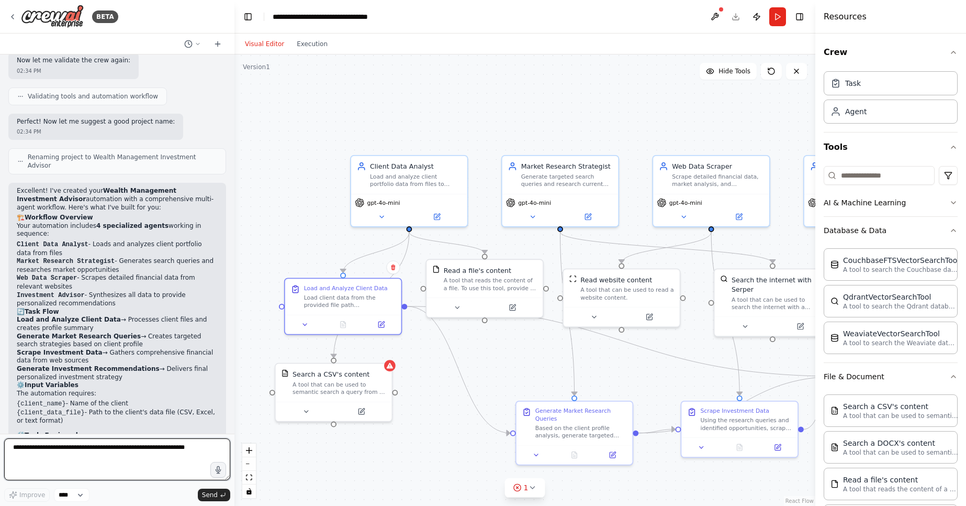
click at [171, 456] on textarea at bounding box center [117, 459] width 226 height 42
type textarea "*"
type textarea "**********"
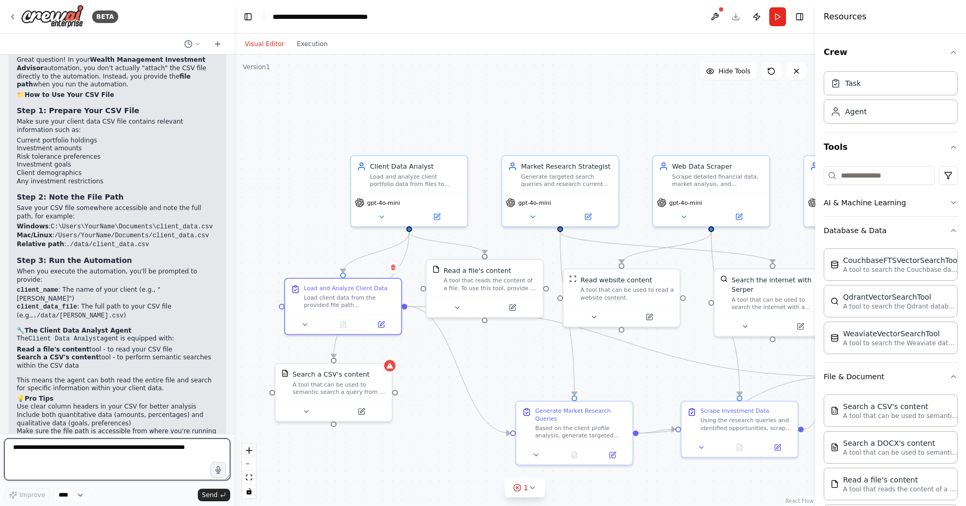
scroll to position [1523, 0]
click at [374, 388] on div "A tool that can be used to semantic search a query from a CSV's content." at bounding box center [340, 385] width 94 height 15
click at [387, 351] on button at bounding box center [384, 351] width 14 height 14
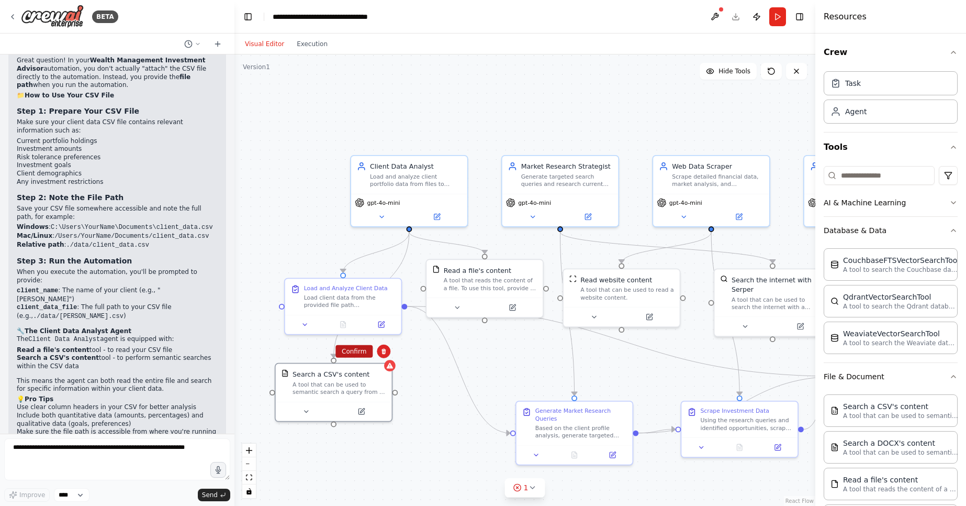
click at [361, 352] on button "Confirm" at bounding box center [353, 351] width 37 height 13
click at [378, 325] on icon at bounding box center [381, 323] width 6 height 6
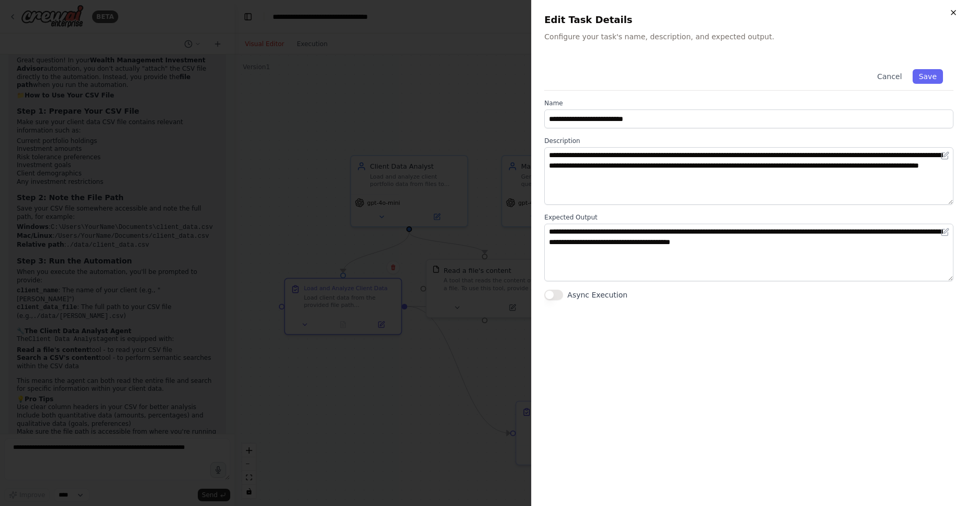
click at [957, 15] on icon "button" at bounding box center [953, 12] width 8 height 8
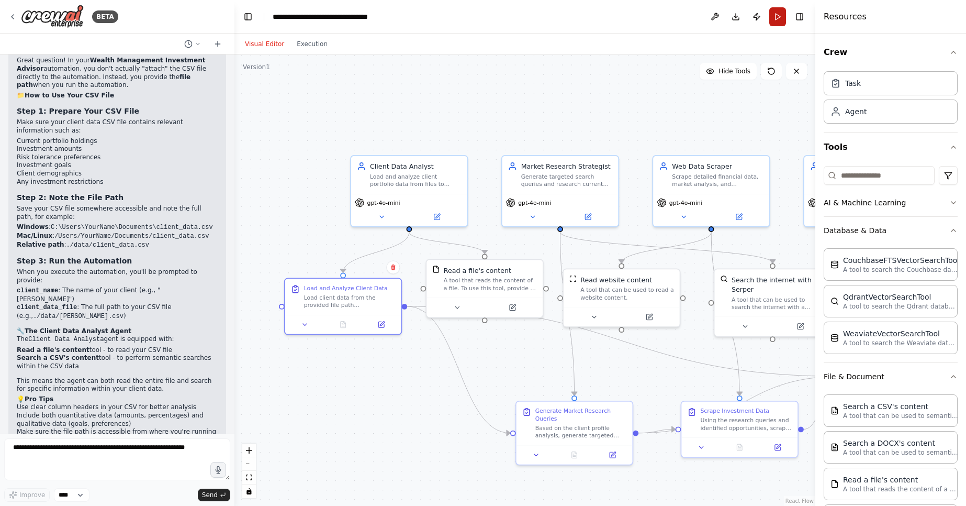
click at [778, 17] on button "Run" at bounding box center [777, 16] width 17 height 19
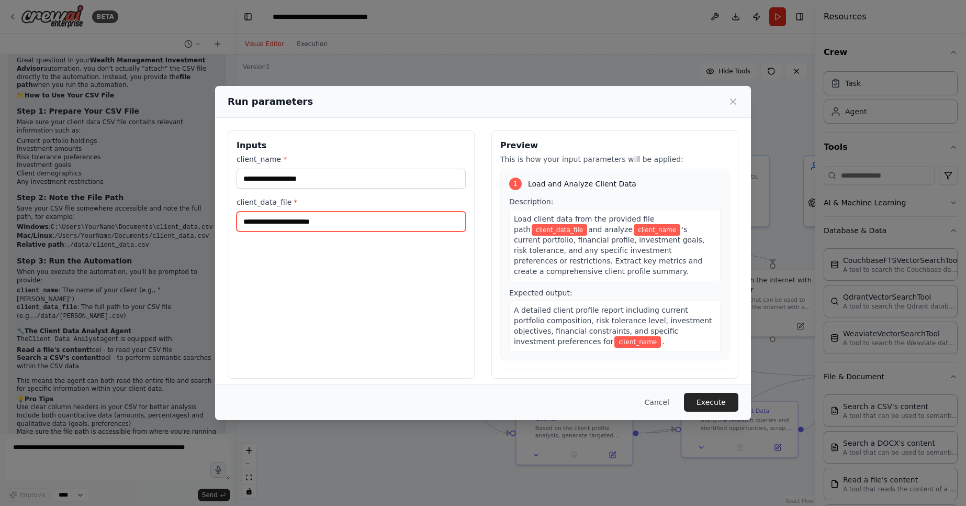
click at [348, 215] on input "client_data_file *" at bounding box center [351, 221] width 229 height 20
type input "*"
paste input "**********"
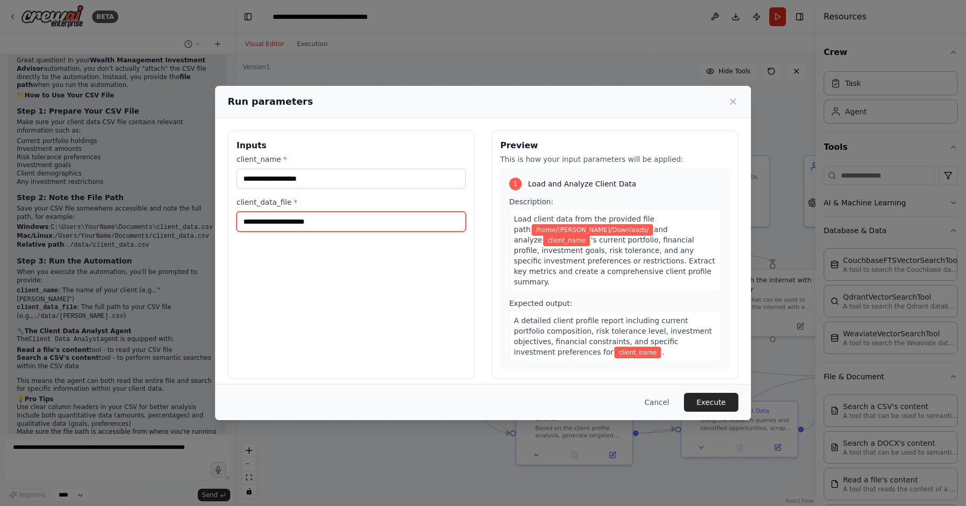
paste input "**********"
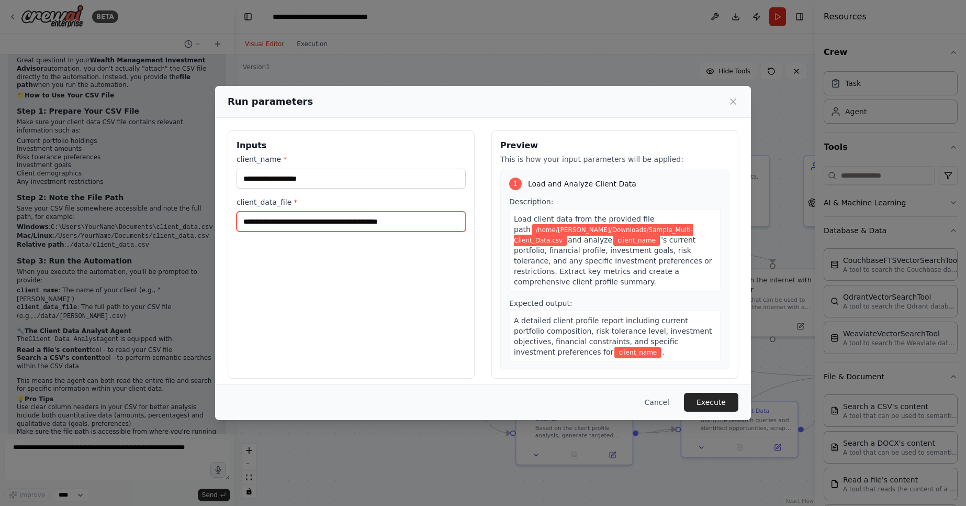
type input "**********"
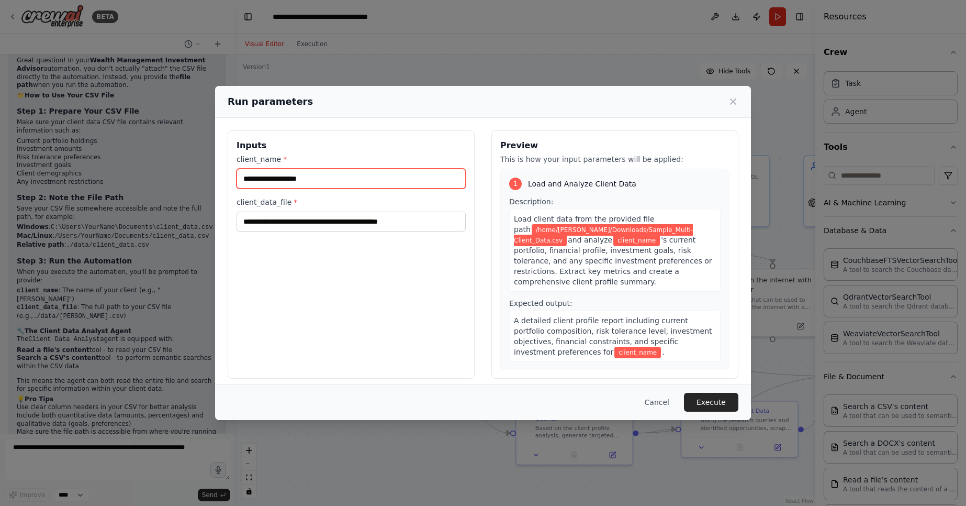
click at [343, 184] on input "client_name *" at bounding box center [351, 179] width 229 height 20
paste input "**********"
type input "**********"
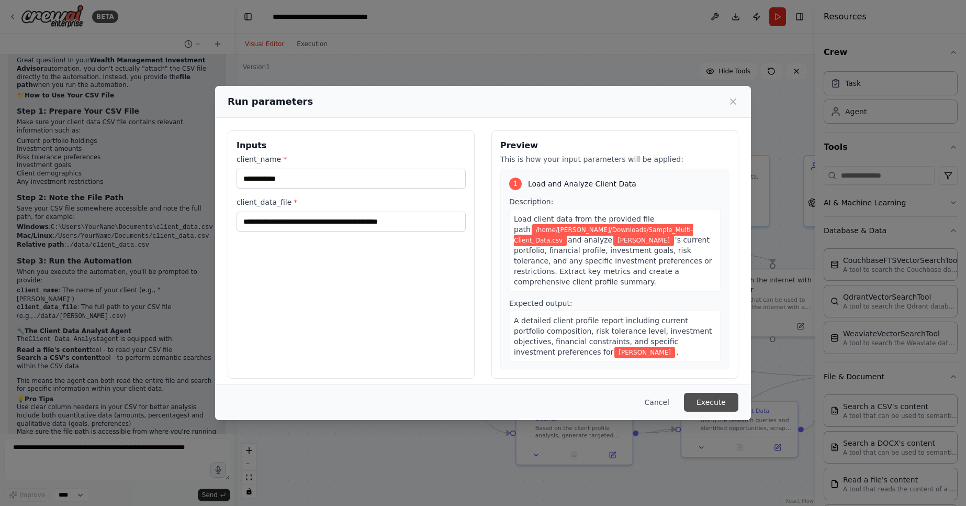
click at [713, 404] on button "Execute" at bounding box center [711, 402] width 54 height 19
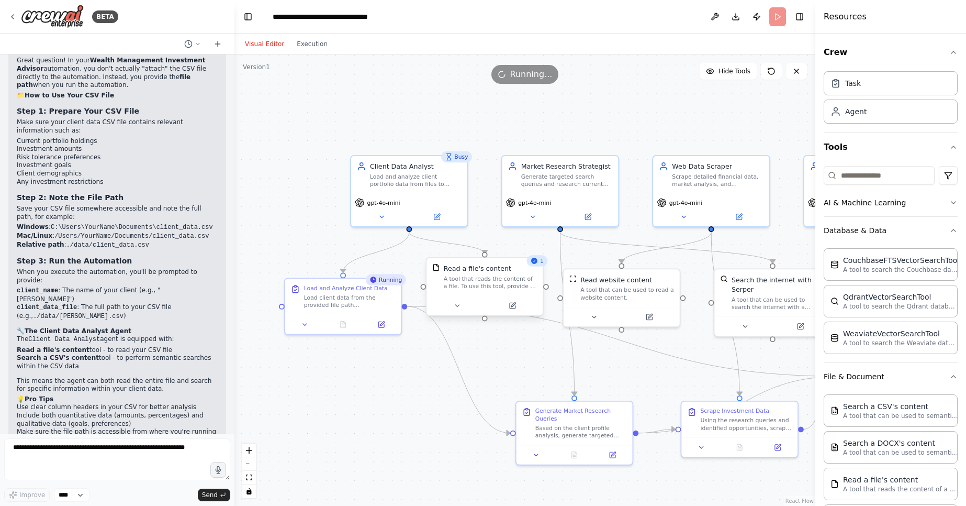
click at [489, 288] on div "A tool that reads the content of a file. To use this tool, provide a 'file_path…" at bounding box center [491, 282] width 94 height 15
click at [294, 50] on div "Visual Editor Execution" at bounding box center [286, 43] width 95 height 21
click at [300, 43] on button "Execution" at bounding box center [311, 44] width 43 height 13
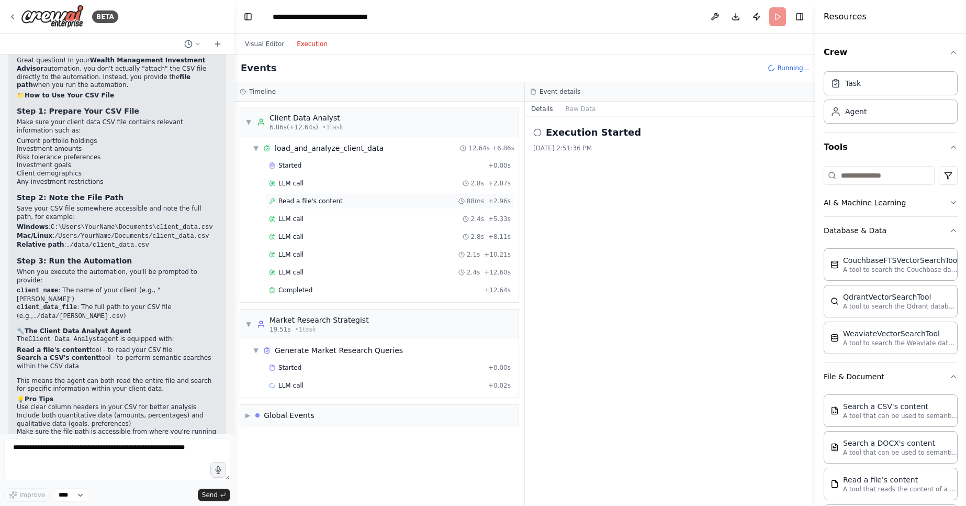
click at [323, 198] on span "Read a file's content" at bounding box center [310, 201] width 64 height 8
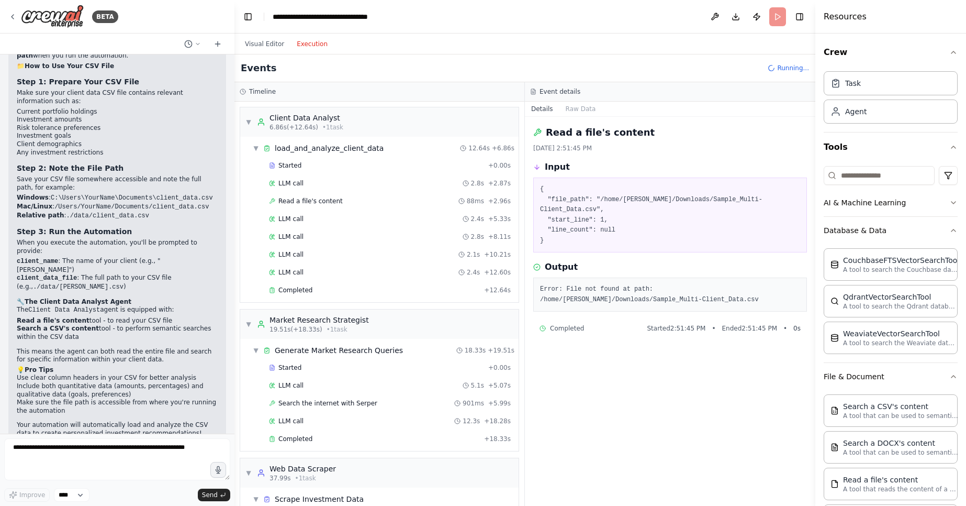
scroll to position [205, 0]
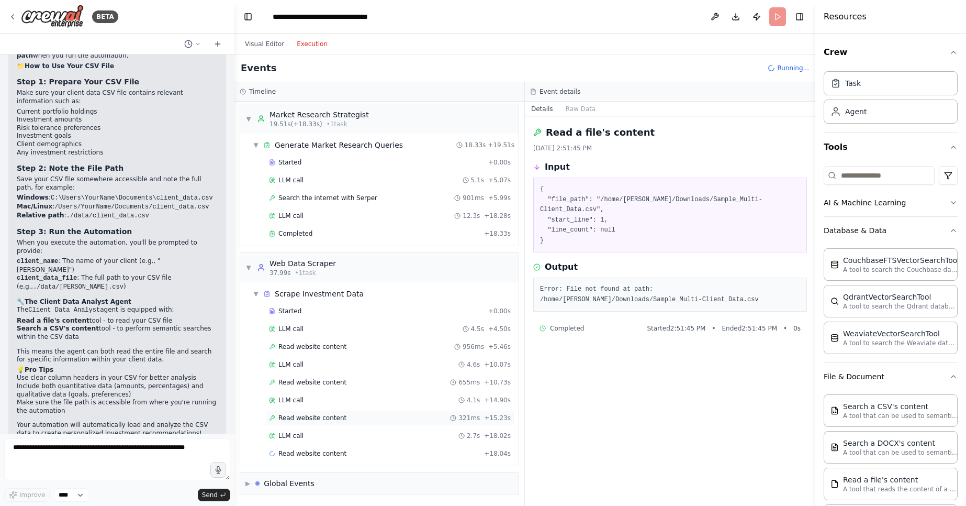
click at [326, 422] on div "Read website content 321ms + 15.23s" at bounding box center [389, 418] width 249 height 16
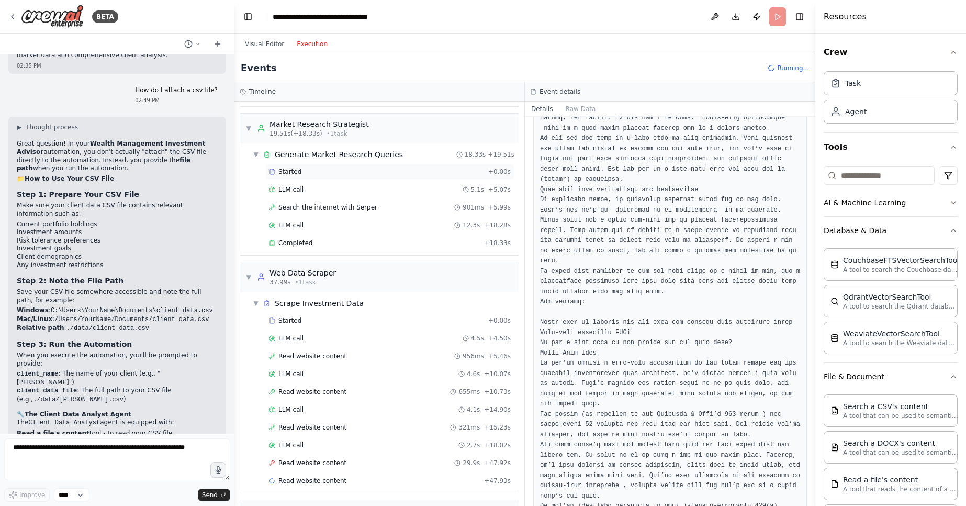
scroll to position [223, 0]
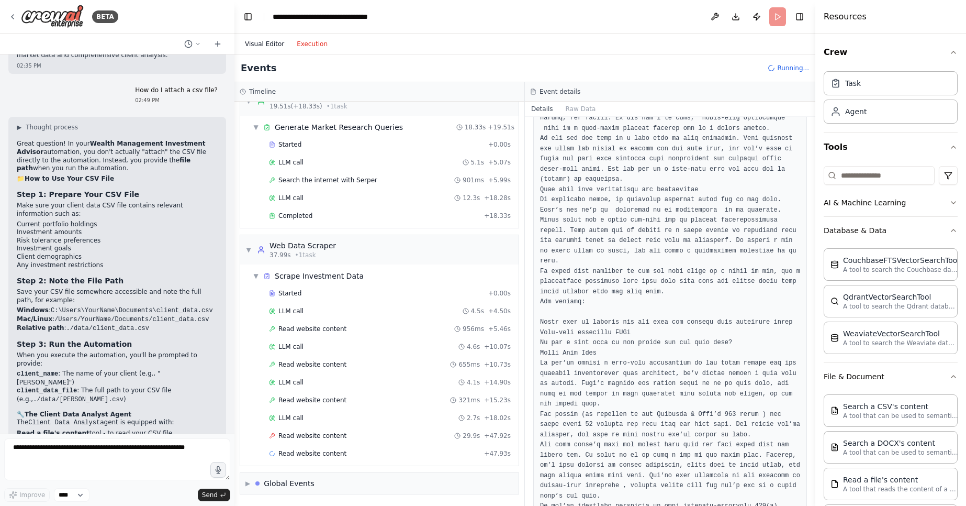
click at [266, 43] on button "Visual Editor" at bounding box center [265, 44] width 52 height 13
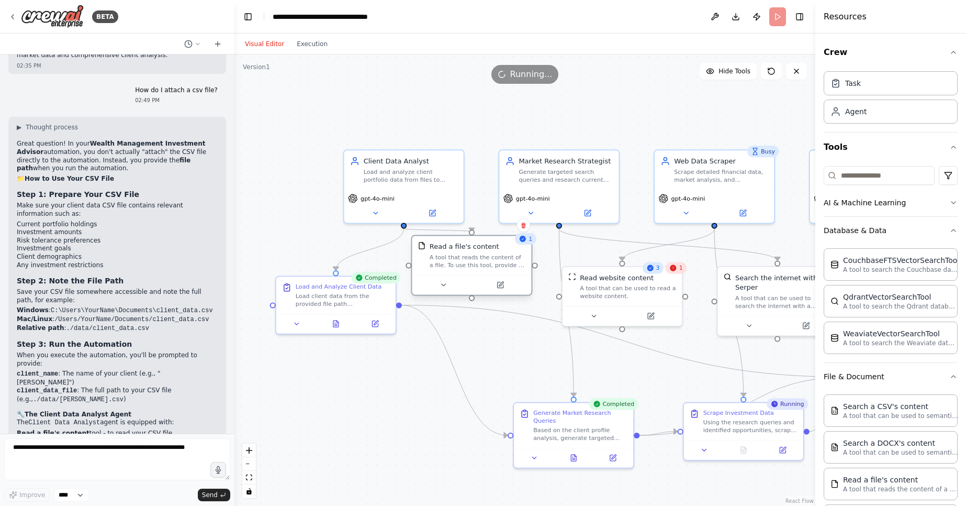
drag, startPoint x: 487, startPoint y: 273, endPoint x: 474, endPoint y: 257, distance: 20.8
click at [474, 257] on div "A tool that reads the content of a file. To use this tool, provide a 'file_path…" at bounding box center [478, 261] width 96 height 16
click at [432, 436] on div ".deletable-edge-delete-btn { width: 20px; height: 20px; border: 0px solid #ffff…" at bounding box center [524, 279] width 581 height 451
click at [584, 434] on div "Based on the client profile analysis, generate targeted search queries to resea…" at bounding box center [580, 432] width 94 height 16
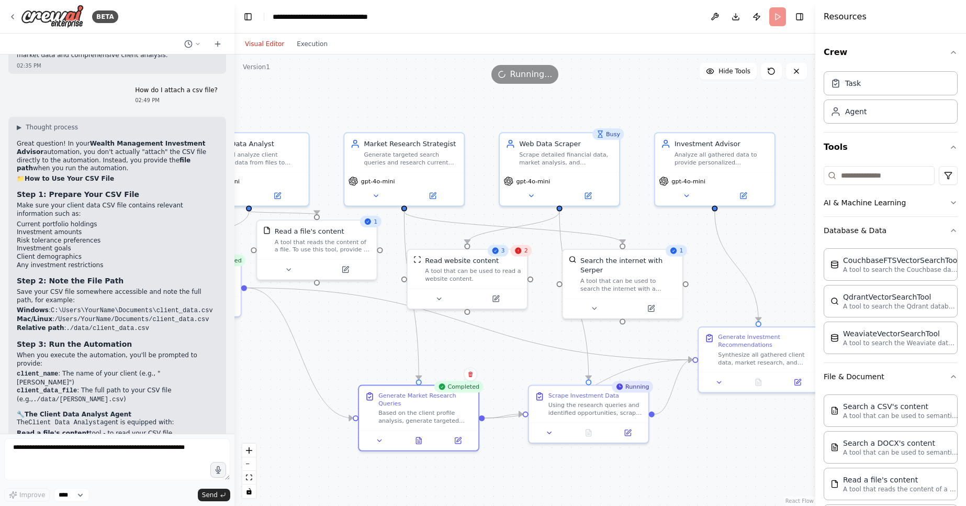
drag, startPoint x: 317, startPoint y: 470, endPoint x: 162, endPoint y: 453, distance: 155.9
click at [162, 453] on div "BETA I want to create a multiagent workflow for wealth management which loads c…" at bounding box center [483, 253] width 966 height 506
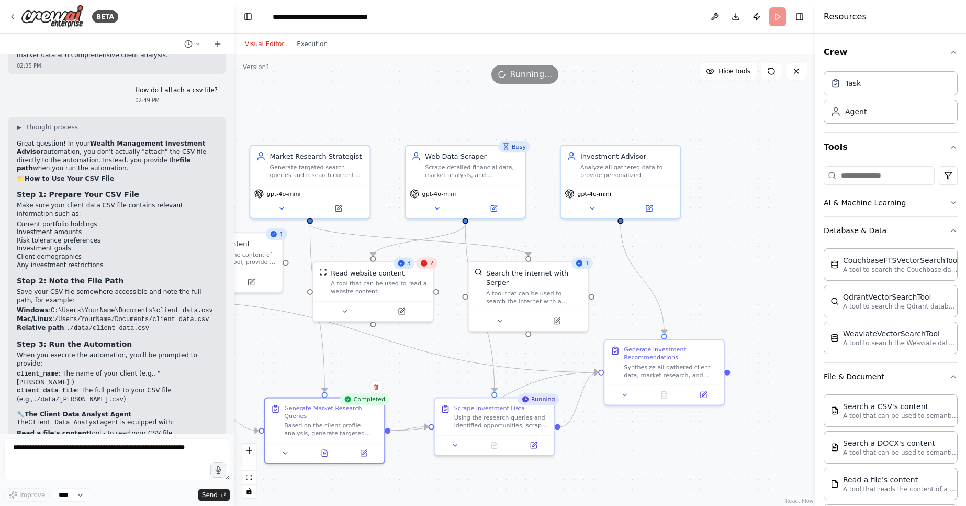
drag, startPoint x: 688, startPoint y: 442, endPoint x: 593, endPoint y: 454, distance: 95.0
click at [593, 454] on div ".deletable-edge-delete-btn { width: 20px; height: 20px; border: 0px solid #ffff…" at bounding box center [524, 279] width 581 height 451
click at [540, 292] on div "A tool that can be used to search the internet with a search_query. Supports di…" at bounding box center [534, 295] width 96 height 16
click at [886, 343] on p "A tool to search the Weaviate database for relevant information on internal doc…" at bounding box center [900, 342] width 115 height 8
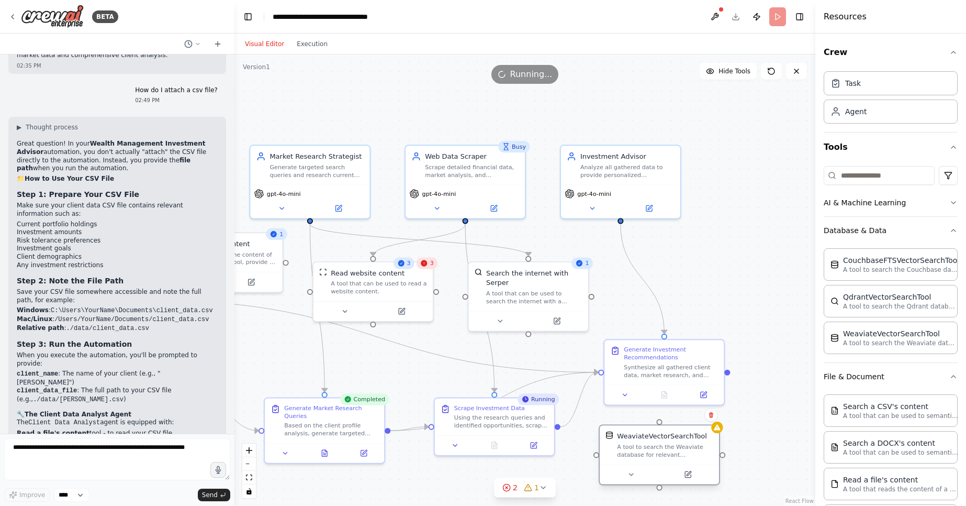
drag, startPoint x: 796, startPoint y: 298, endPoint x: 660, endPoint y: 449, distance: 202.7
click at [660, 449] on div "A tool to search the Weaviate database for relevant information on internal doc…" at bounding box center [665, 451] width 96 height 16
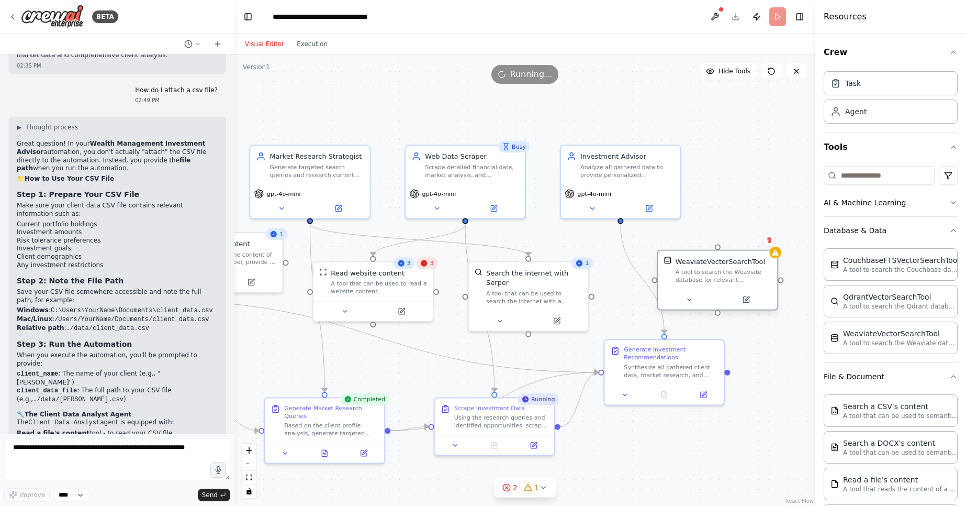
drag, startPoint x: 688, startPoint y: 445, endPoint x: 749, endPoint y: 271, distance: 184.9
click at [749, 271] on div "A tool to search the Weaviate database for relevant information on internal doc…" at bounding box center [724, 276] width 96 height 16
click at [867, 172] on input at bounding box center [879, 175] width 111 height 19
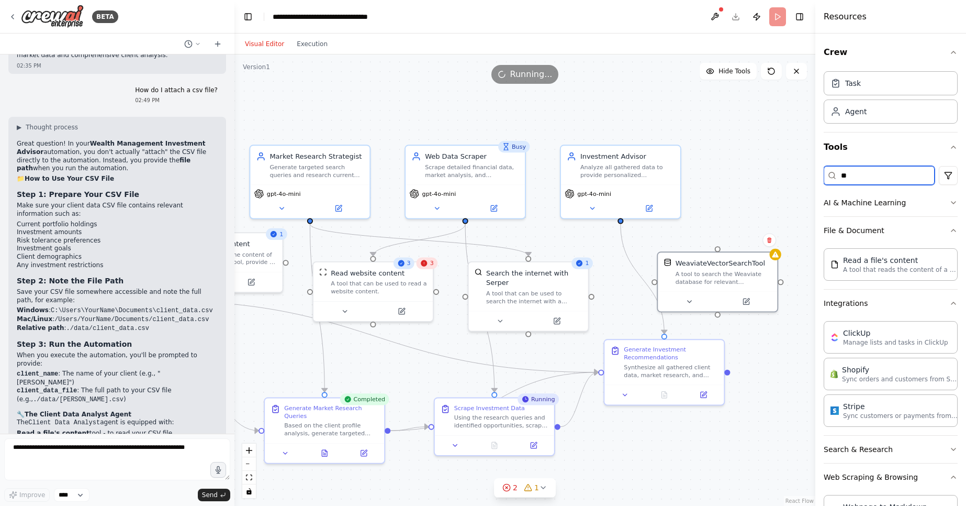
type input "*"
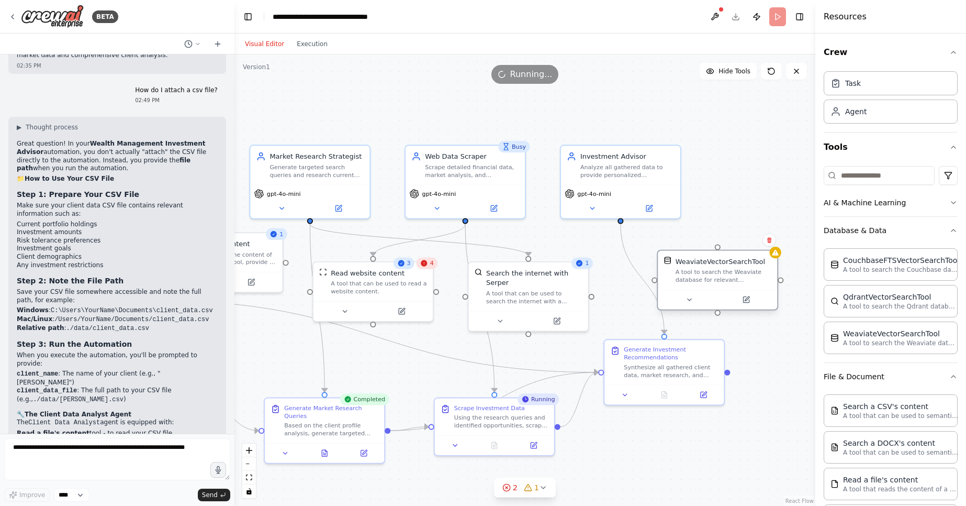
click at [725, 282] on div "A tool to search the Weaviate database for relevant information on internal doc…" at bounding box center [724, 276] width 96 height 16
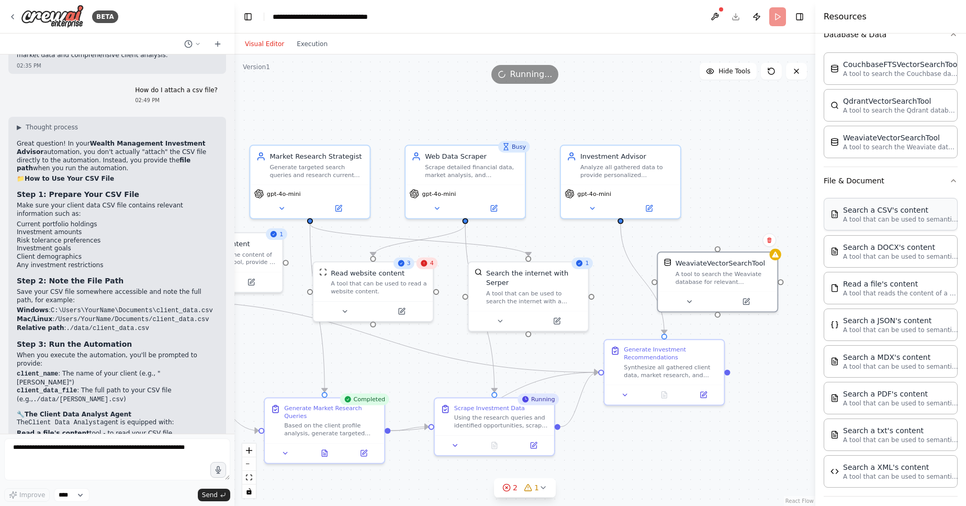
scroll to position [215, 0]
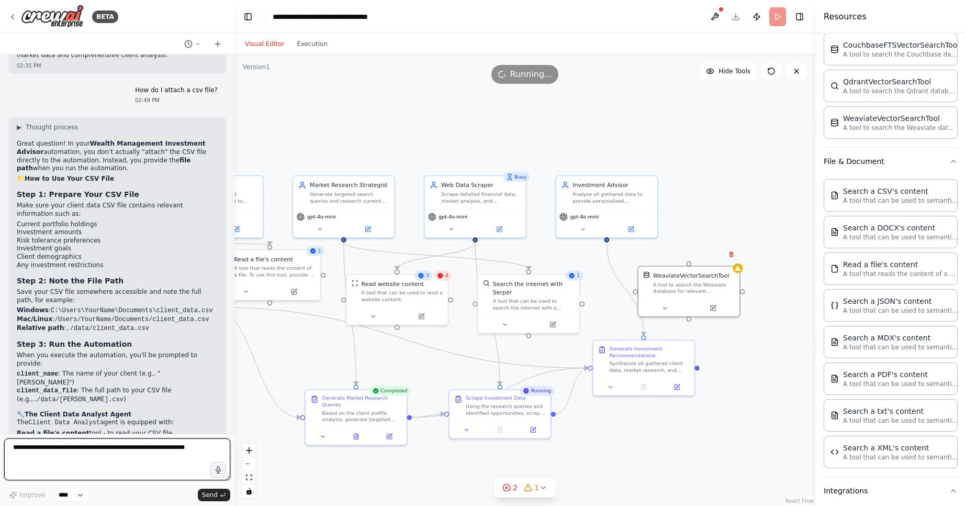
click at [184, 450] on textarea at bounding box center [117, 459] width 226 height 42
type textarea "*"
type textarea "**********"
click at [208, 496] on span "Send" at bounding box center [210, 494] width 16 height 8
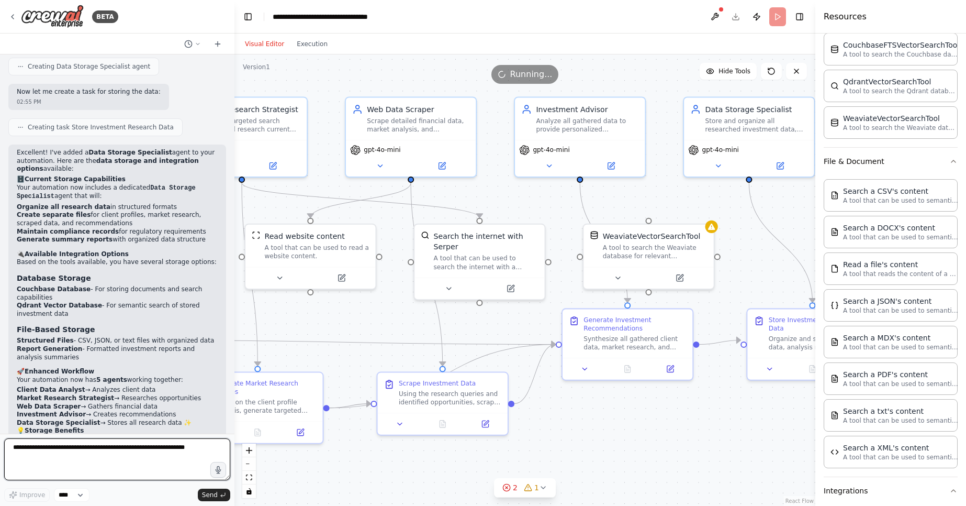
scroll to position [2449, 0]
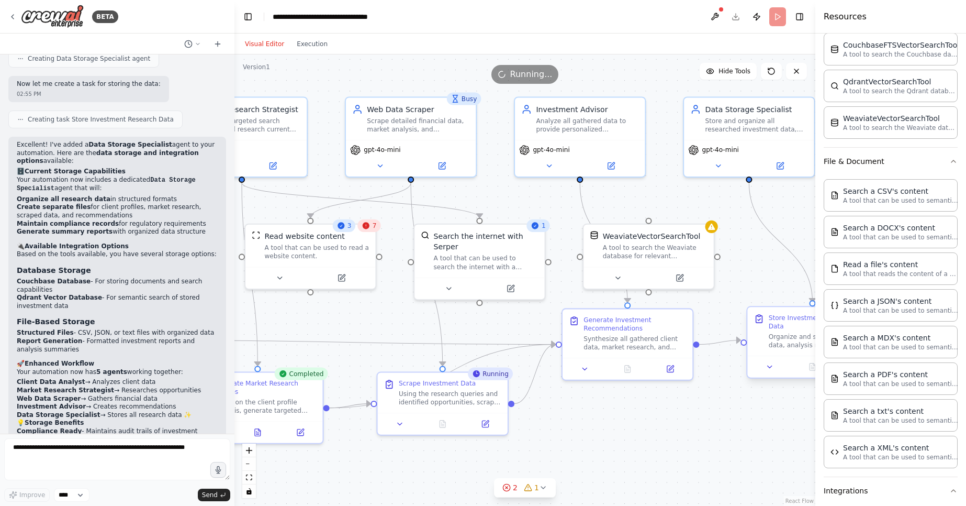
click at [778, 332] on div "Organize and store all research data, analysis results, and final investment re…" at bounding box center [820, 340] width 103 height 17
click at [768, 363] on button at bounding box center [770, 366] width 36 height 13
click at [676, 410] on div ".deletable-edge-delete-btn { width: 20px; height: 20px; border: 0px solid #ffff…" at bounding box center [524, 279] width 581 height 451
click at [531, 76] on span "Running..." at bounding box center [531, 74] width 42 height 13
click at [746, 69] on span "Hide Tools" at bounding box center [735, 71] width 32 height 8
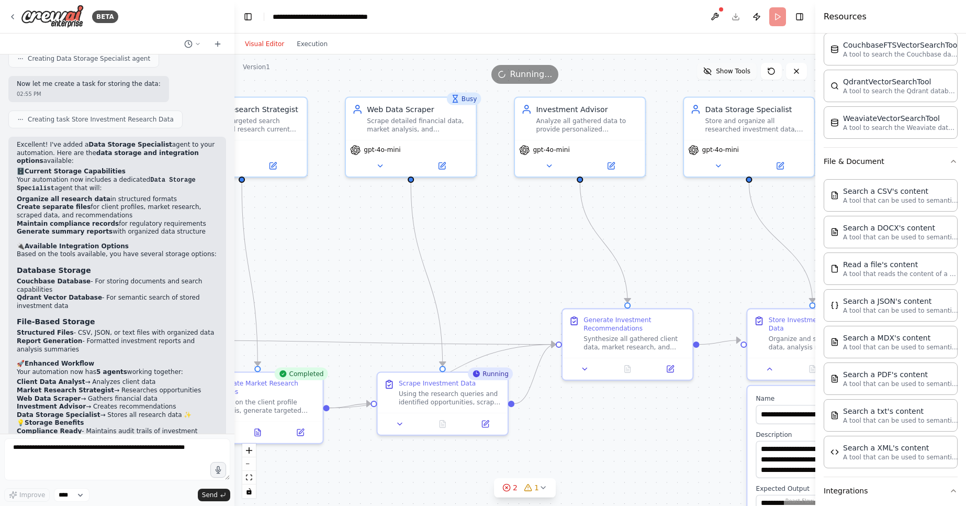
click at [746, 69] on span "Show Tools" at bounding box center [733, 71] width 35 height 8
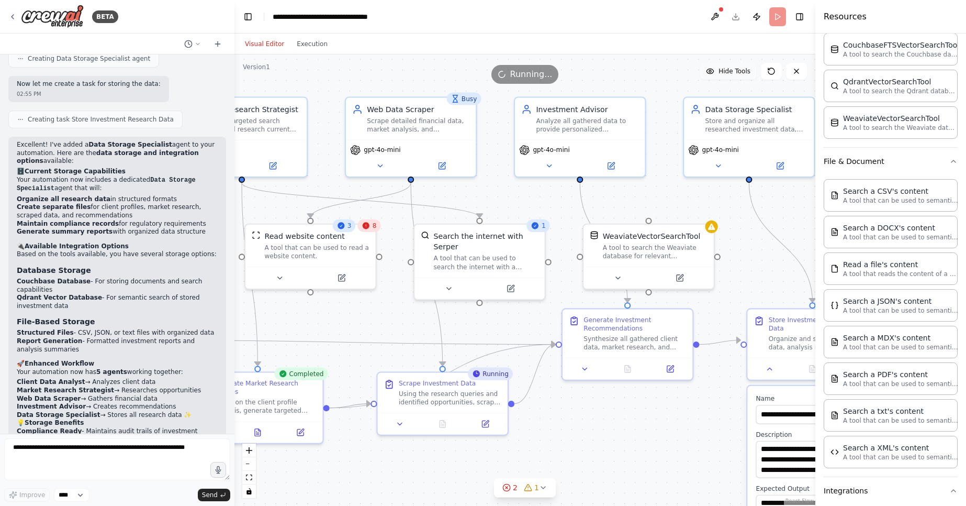
click at [746, 69] on span "Hide Tools" at bounding box center [735, 71] width 32 height 8
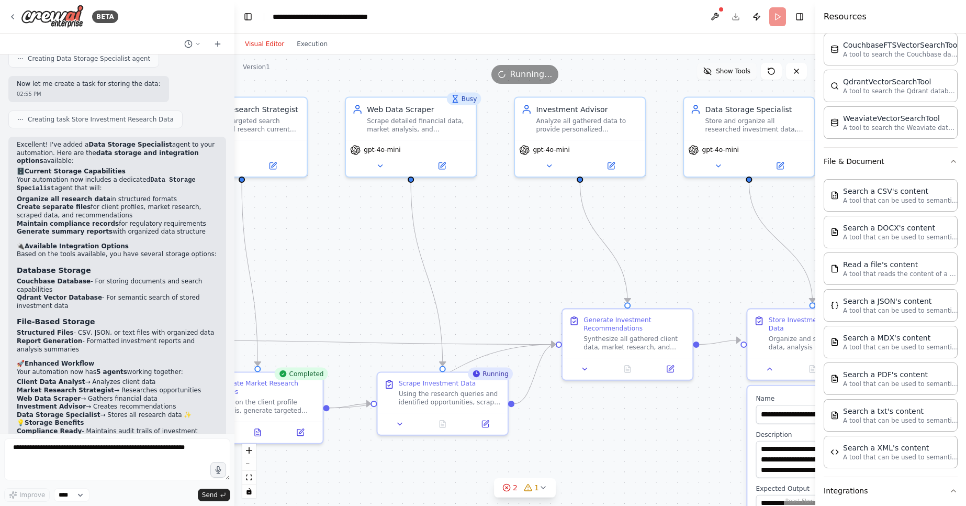
click at [746, 69] on span "Show Tools" at bounding box center [733, 71] width 35 height 8
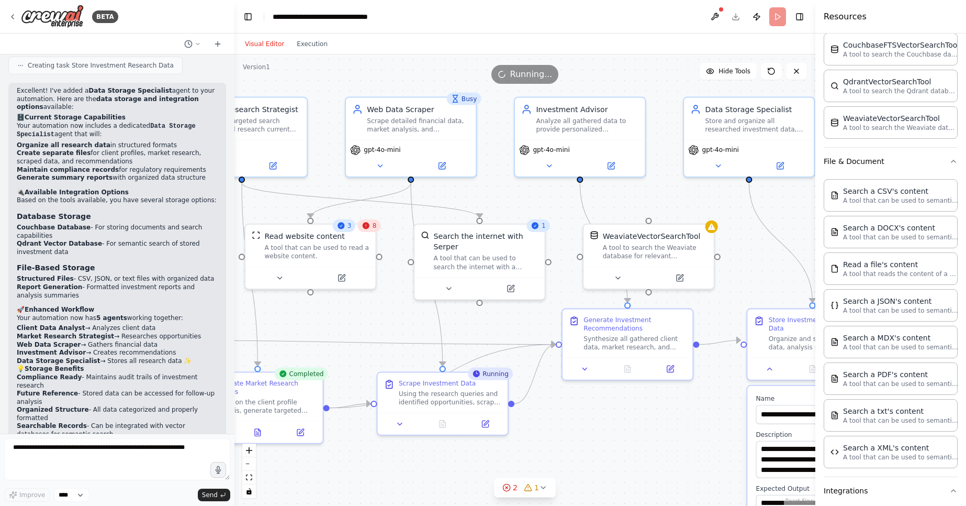
scroll to position [2527, 0]
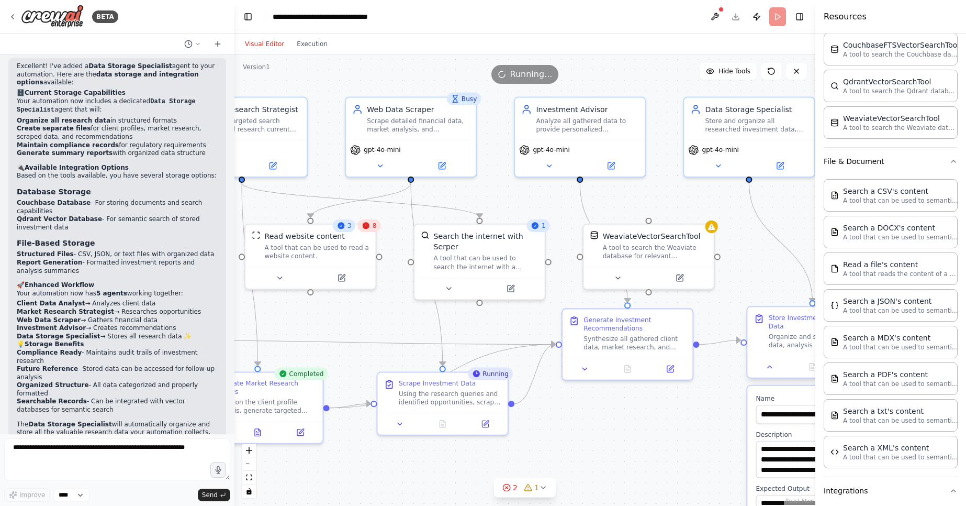
click at [776, 340] on div "Organize and store all research data, analysis results, and final investment re…" at bounding box center [820, 340] width 103 height 17
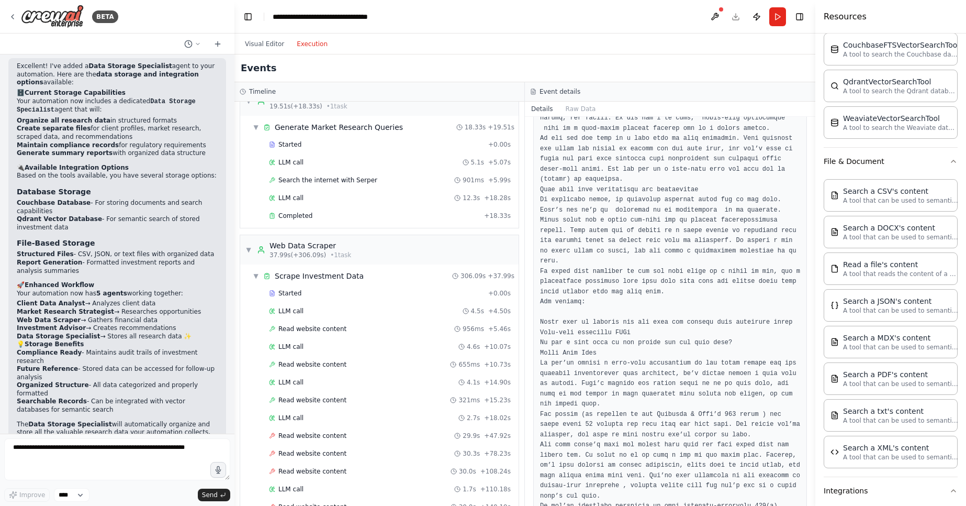
click at [314, 42] on button "Execution" at bounding box center [311, 44] width 43 height 13
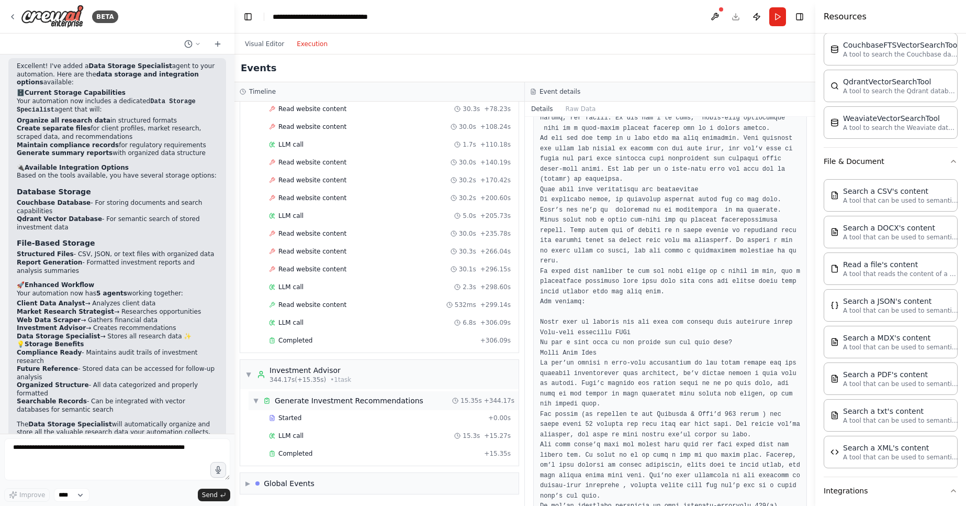
click at [314, 400] on div "Generate Investment Recommendations" at bounding box center [349, 400] width 149 height 10
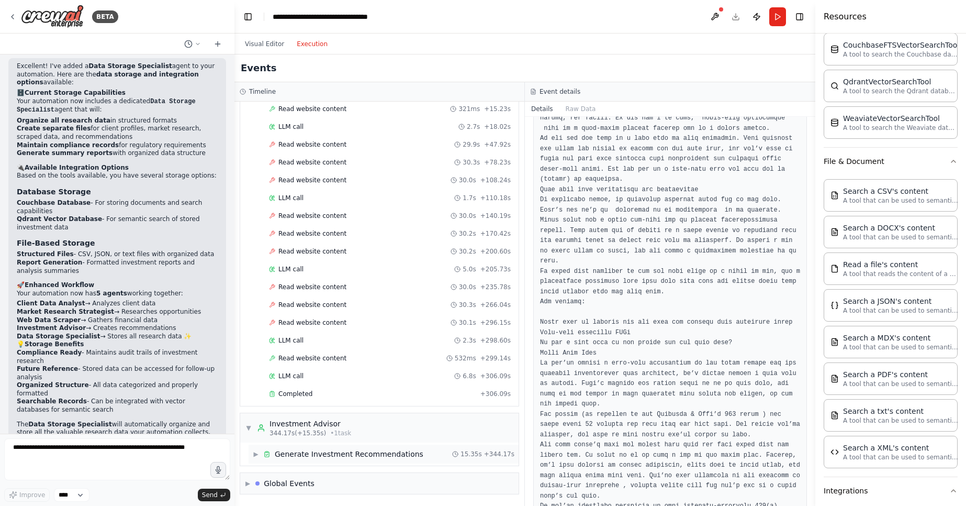
scroll to position [514, 0]
click at [304, 461] on div "▶ Generate Investment Recommendations 15.35s + 344.17s" at bounding box center [384, 453] width 270 height 19
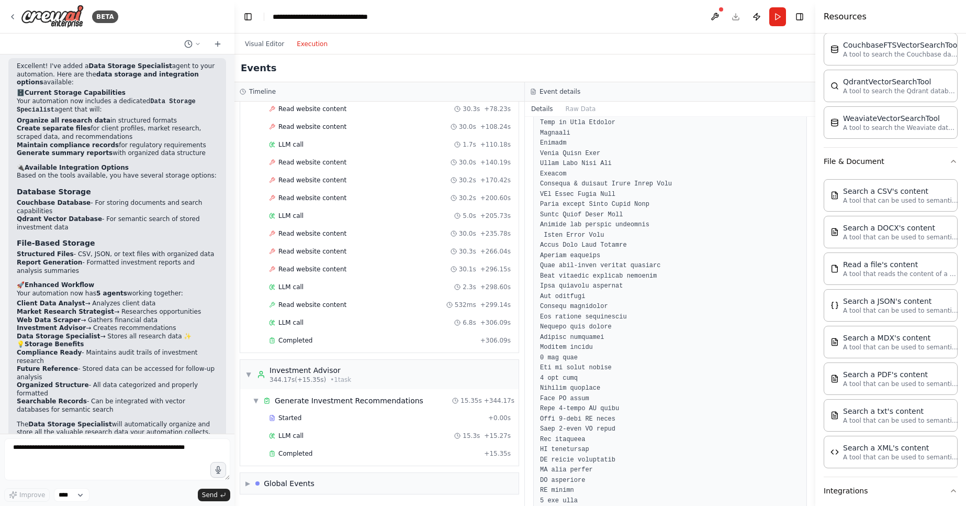
scroll to position [147, 0]
drag, startPoint x: 812, startPoint y: 137, endPoint x: 806, endPoint y: 370, distance: 233.0
click at [806, 378] on div "BETA I want to create a multiagent workflow for wealth management which loads c…" at bounding box center [483, 253] width 966 height 506
drag, startPoint x: 812, startPoint y: 135, endPoint x: 807, endPoint y: 382, distance: 247.1
click at [807, 380] on div "BETA I want to create a multiagent workflow for wealth management which loads c…" at bounding box center [483, 253] width 966 height 506
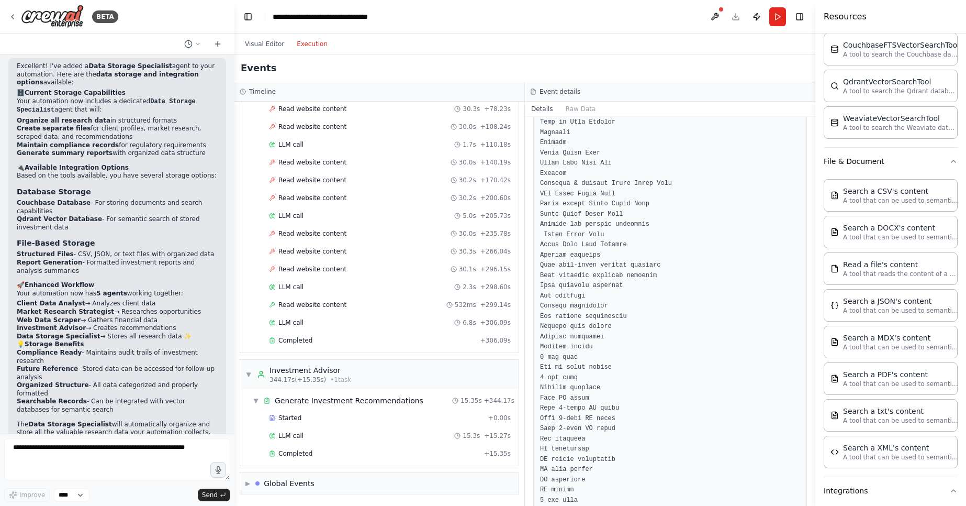
drag, startPoint x: 812, startPoint y: 136, endPoint x: 823, endPoint y: 350, distance: 214.4
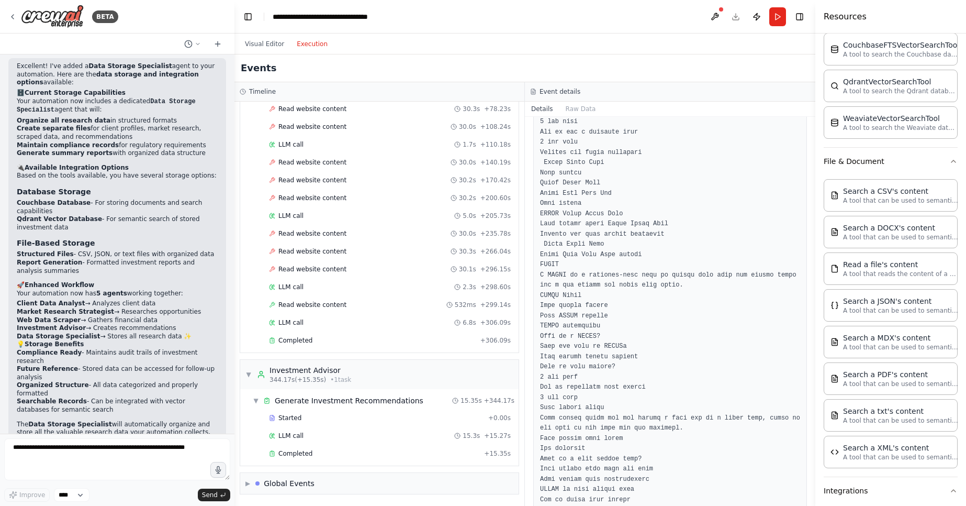
scroll to position [3549, 0]
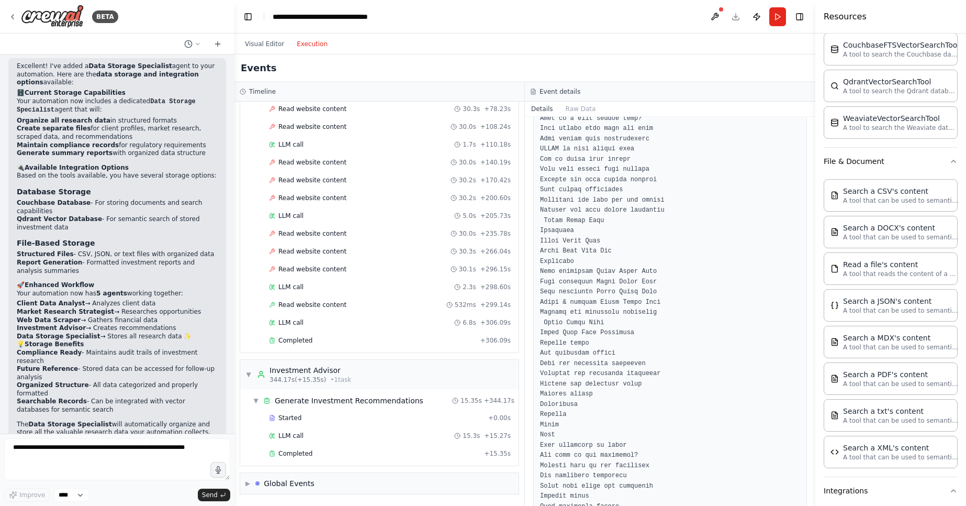
drag, startPoint x: 812, startPoint y: 229, endPoint x: 811, endPoint y: 401, distance: 172.7
click at [811, 401] on div "BETA I want to create a multiagent workflow for wealth management which loads c…" at bounding box center [483, 253] width 966 height 506
click at [326, 342] on div "Completed" at bounding box center [372, 340] width 207 height 8
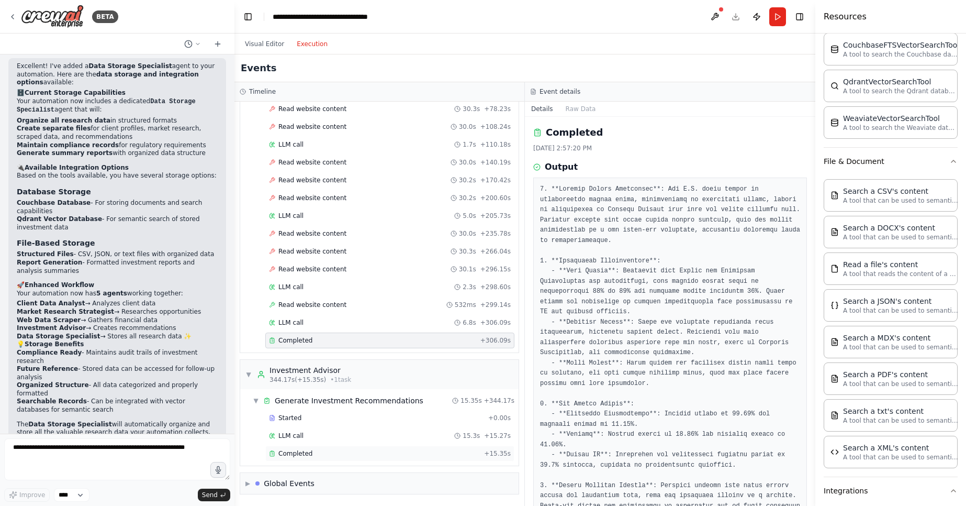
click at [300, 454] on span "Completed" at bounding box center [295, 453] width 34 height 8
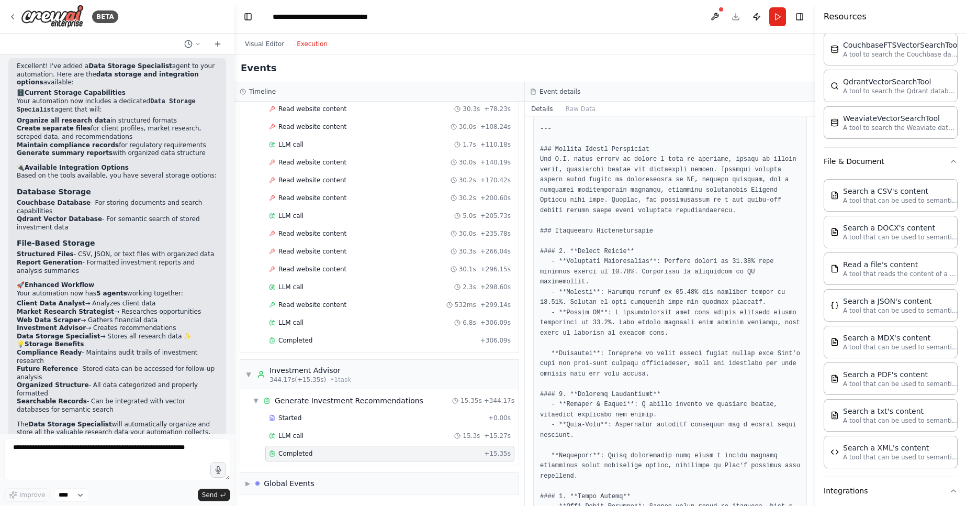
scroll to position [197, 0]
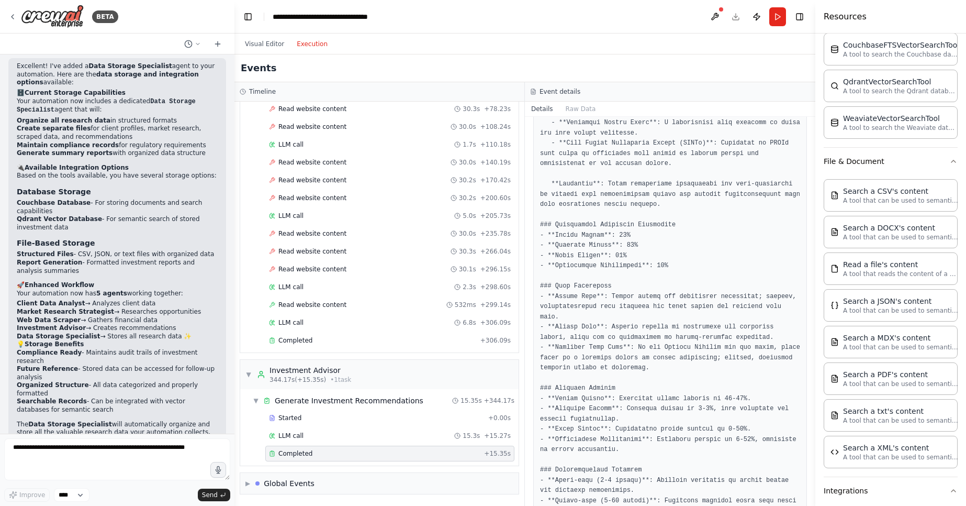
scroll to position [917, 0]
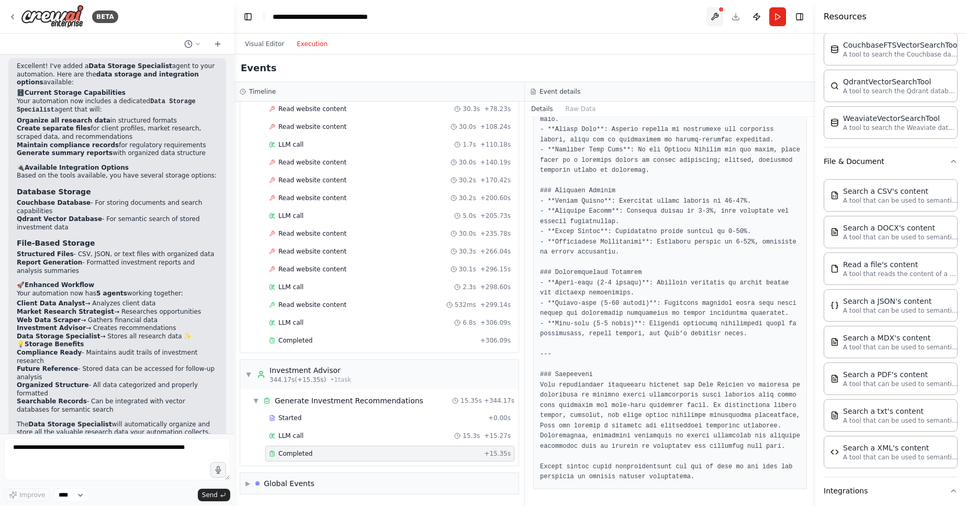
click at [714, 13] on button at bounding box center [715, 16] width 17 height 19
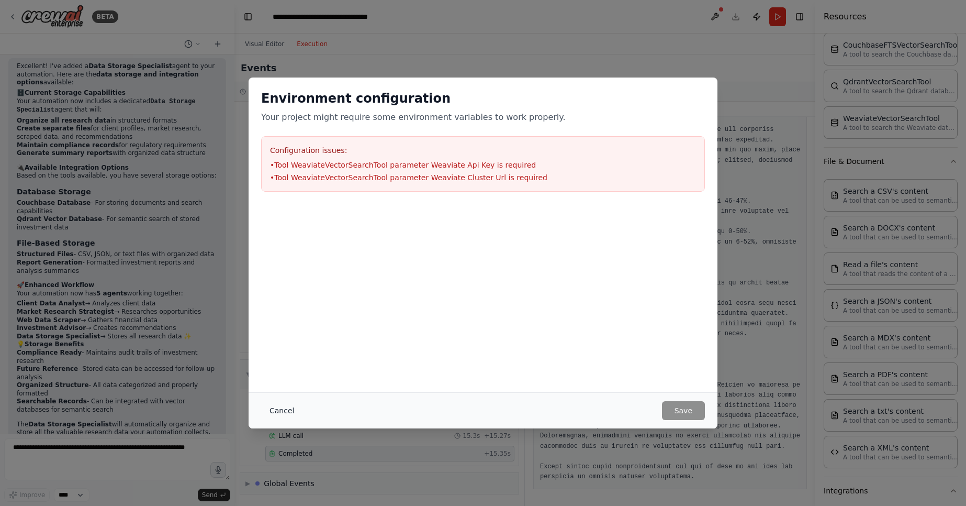
click at [282, 405] on button "Cancel" at bounding box center [281, 410] width 41 height 19
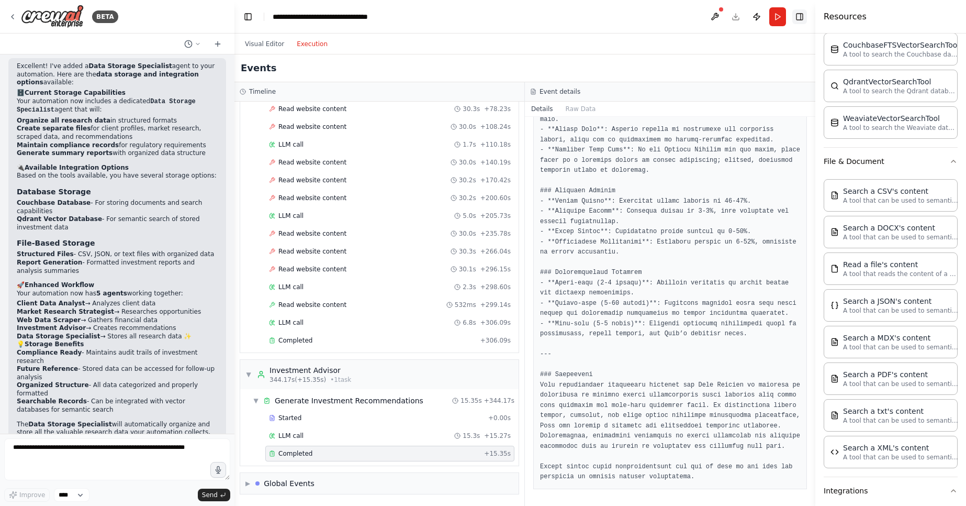
click at [798, 10] on button "Toggle Right Sidebar" at bounding box center [799, 16] width 15 height 15
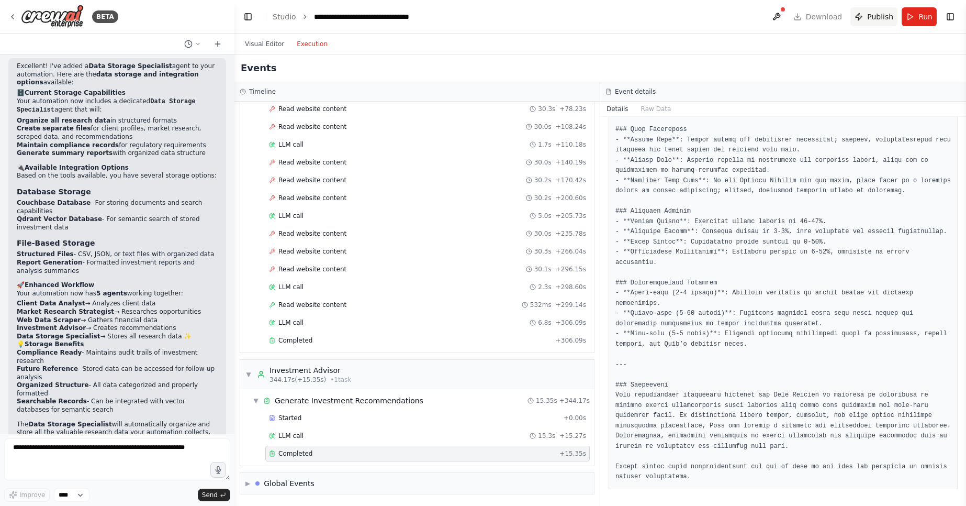
click at [878, 19] on span "Publish" at bounding box center [880, 17] width 26 height 10
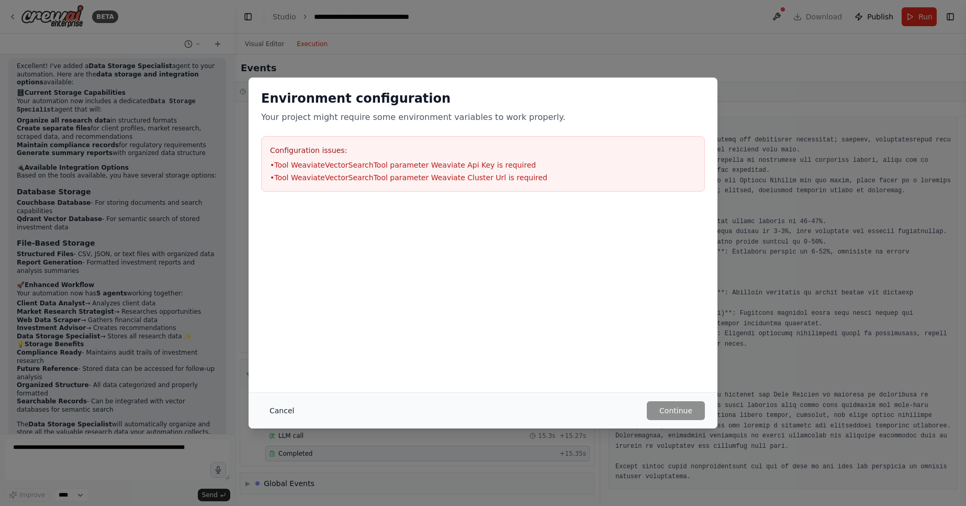
click at [288, 413] on button "Cancel" at bounding box center [281, 410] width 41 height 19
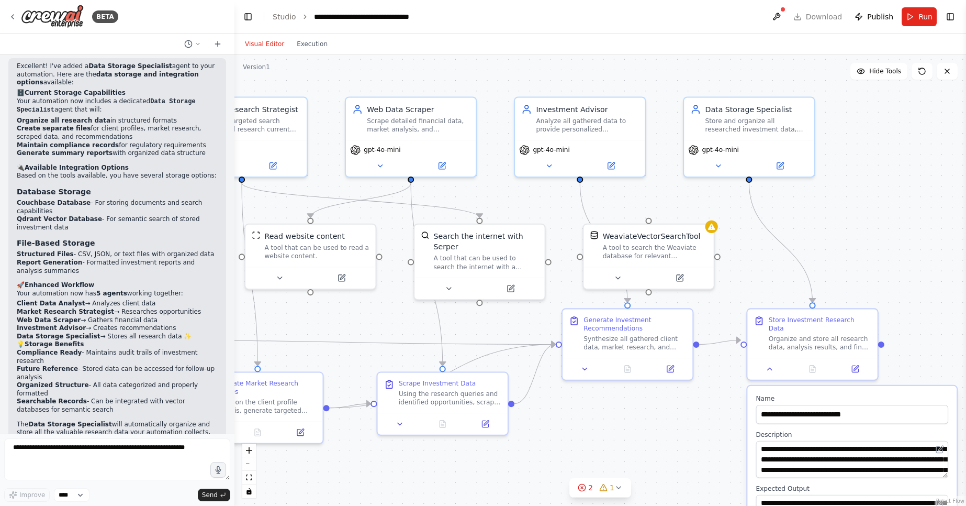
click at [269, 41] on button "Visual Editor" at bounding box center [265, 44] width 52 height 13
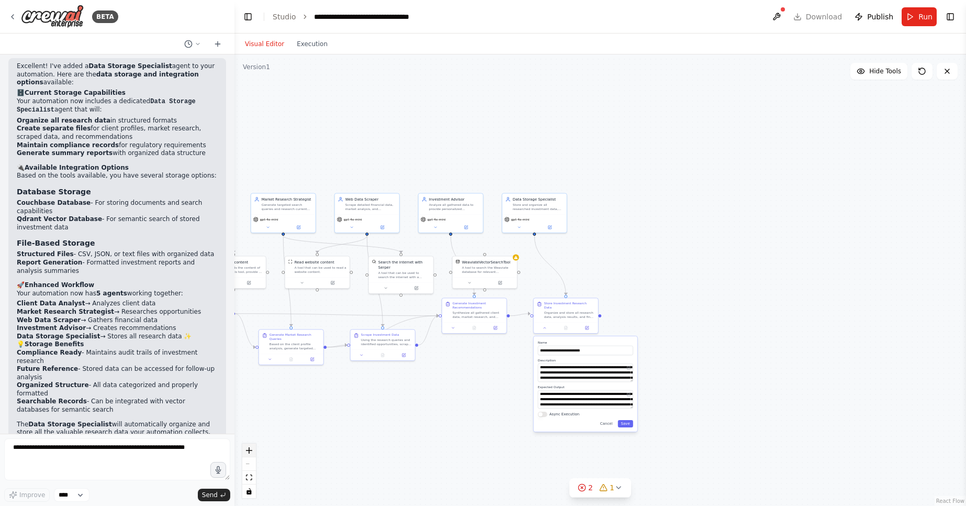
click at [253, 447] on button "zoom in" at bounding box center [249, 450] width 14 height 14
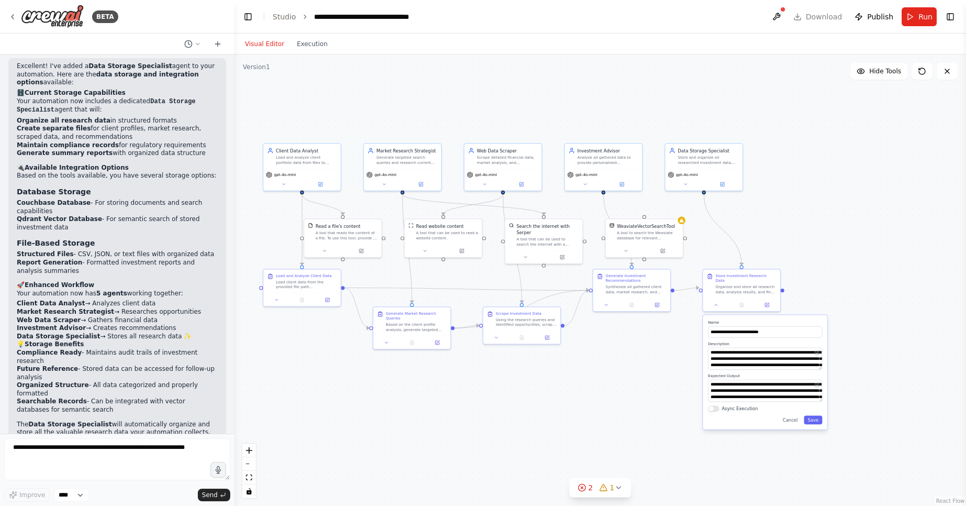
drag, startPoint x: 355, startPoint y: 429, endPoint x: 541, endPoint y: 397, distance: 188.6
click at [541, 397] on div ".deletable-edge-delete-btn { width: 20px; height: 20px; border: 0px solid #ffff…" at bounding box center [600, 279] width 732 height 451
click at [655, 227] on div "WeaviateVectorSearchTool" at bounding box center [649, 224] width 58 height 6
drag, startPoint x: 654, startPoint y: 225, endPoint x: 819, endPoint y: 217, distance: 165.6
click at [819, 217] on div "WeaviateVectorSearchTool" at bounding box center [816, 218] width 58 height 6
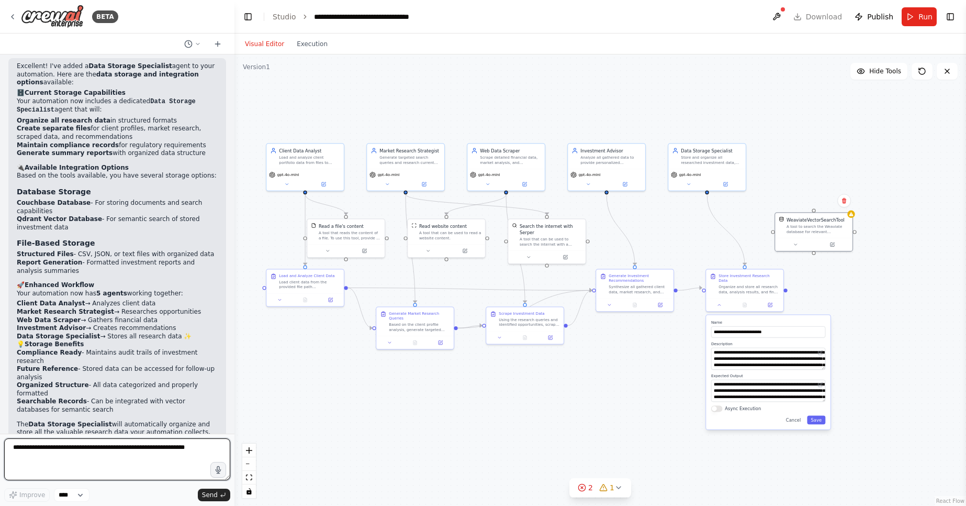
click at [111, 452] on textarea at bounding box center [117, 459] width 226 height 42
click at [68, 454] on textarea "**********" at bounding box center [117, 459] width 226 height 42
click at [63, 444] on textarea "**********" at bounding box center [117, 459] width 226 height 42
type textarea "**********"
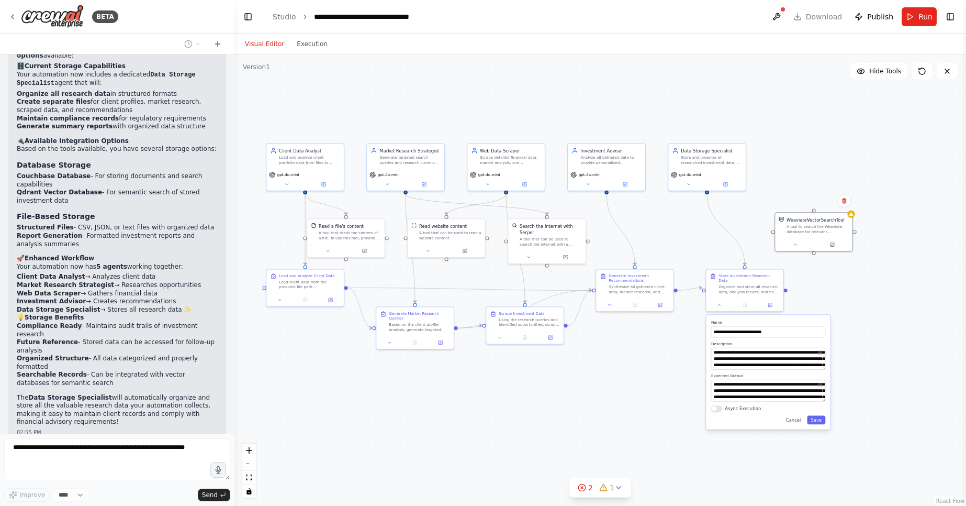
scroll to position [2590, 0]
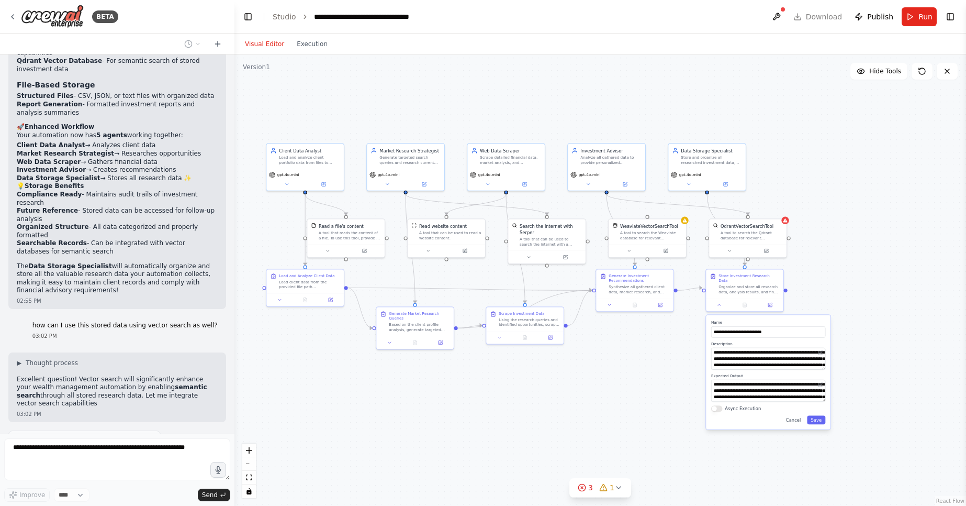
click at [569, 371] on div ".deletable-edge-delete-btn { width: 20px; height: 20px; border: 0px solid #ffff…" at bounding box center [600, 279] width 732 height 451
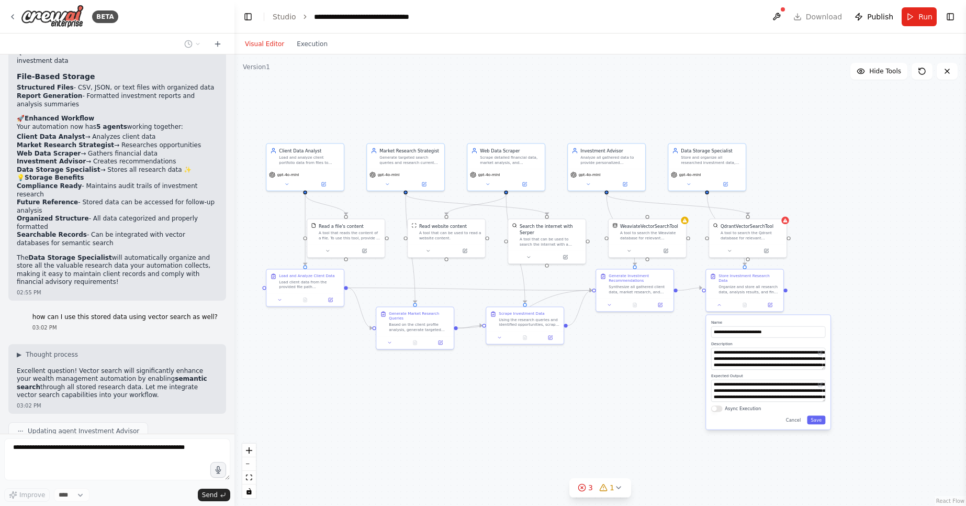
click at [765, 315] on div "**********" at bounding box center [768, 372] width 125 height 114
click at [884, 316] on div ".deletable-edge-delete-btn { width: 20px; height: 20px; border: 0px solid #ffff…" at bounding box center [600, 279] width 732 height 451
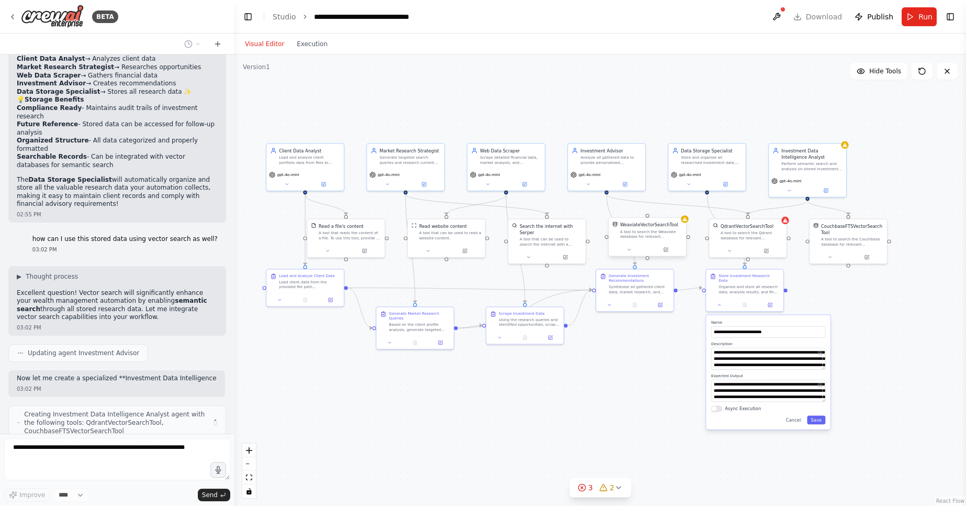
scroll to position [2780, 0]
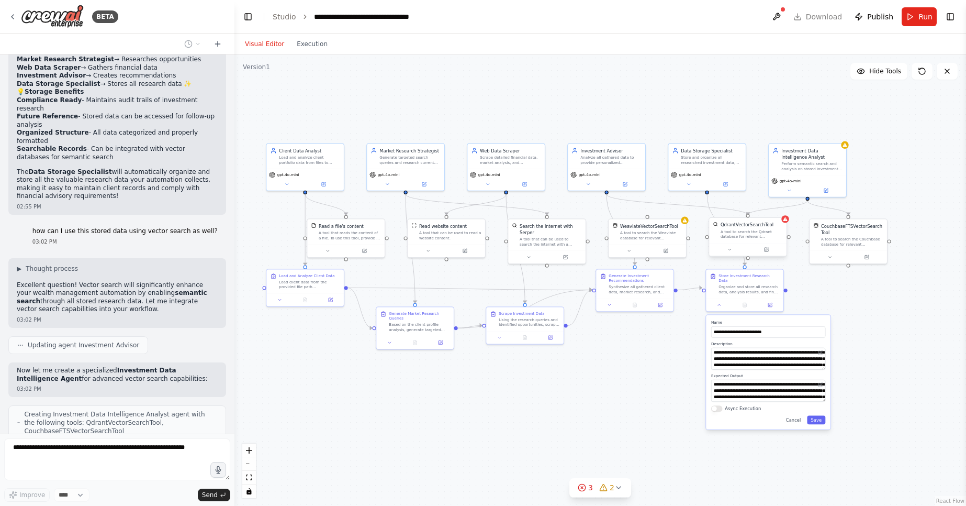
click at [733, 233] on div "A tool to search the Qdrant database for relevant information on internal docum…" at bounding box center [752, 234] width 62 height 10
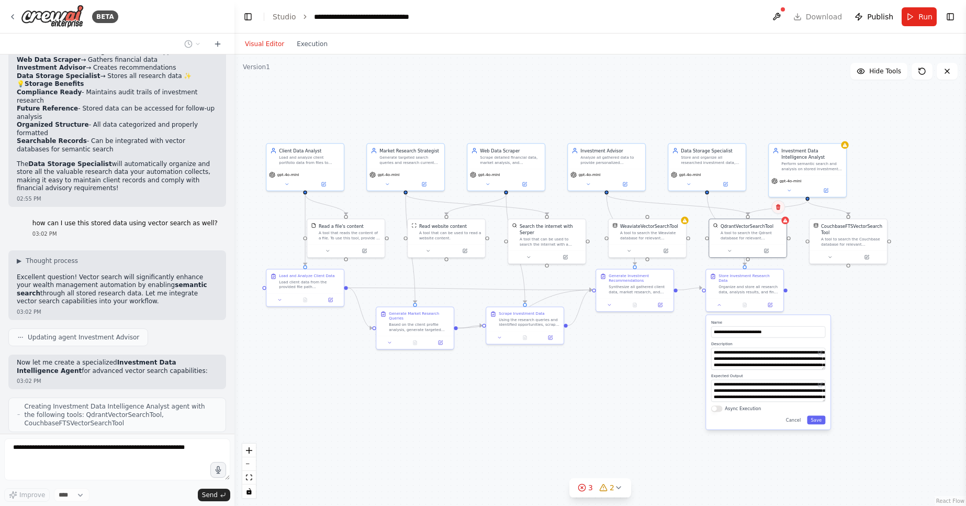
scroll to position [2841, 0]
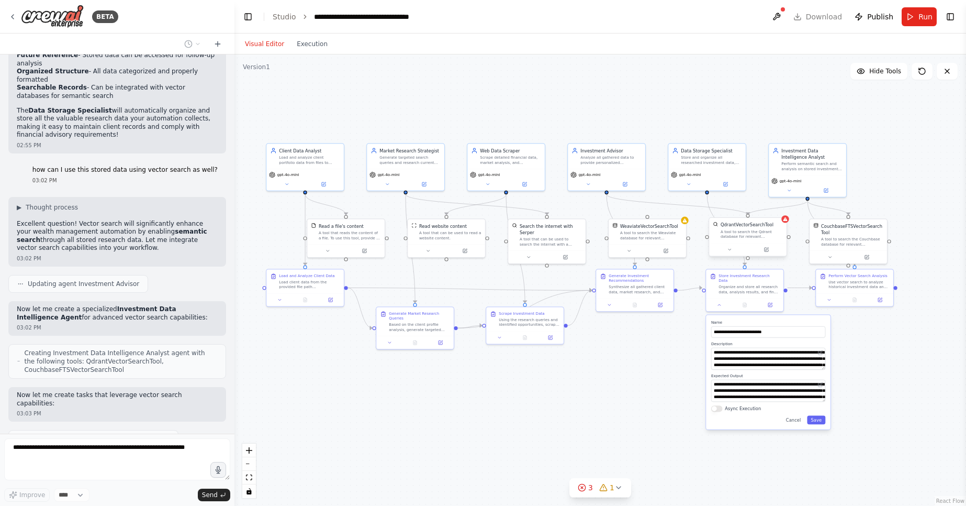
click at [771, 229] on div "A tool to search the Qdrant database for relevant information on internal docum…" at bounding box center [752, 234] width 62 height 10
click at [779, 209] on icon at bounding box center [778, 207] width 4 height 6
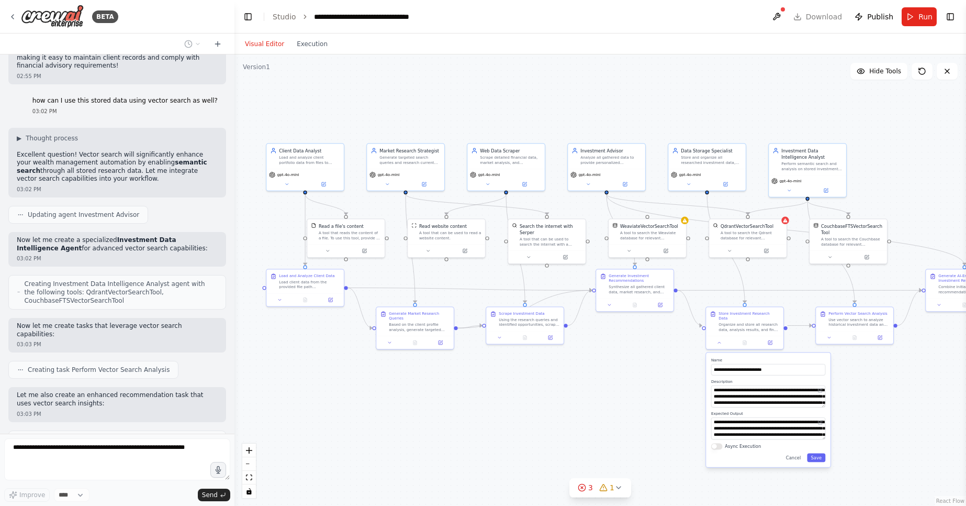
scroll to position [2918, 0]
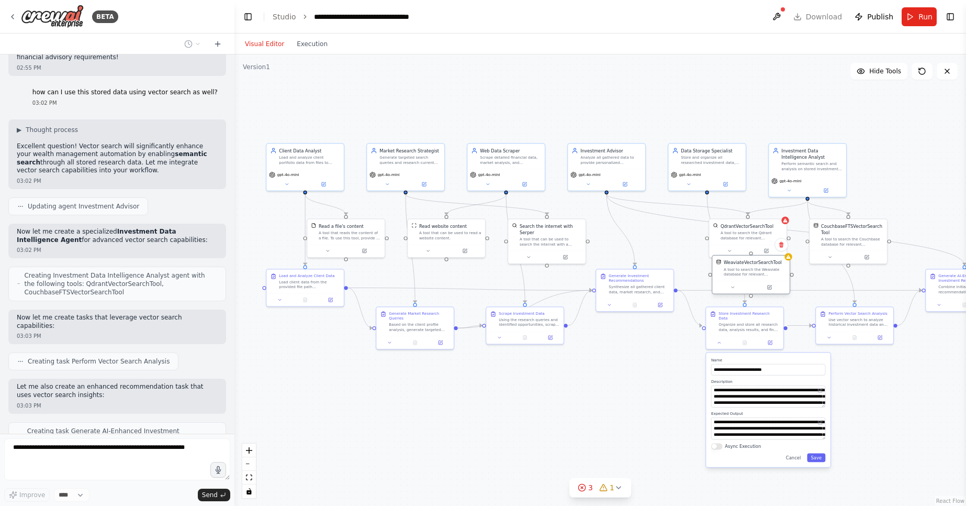
drag, startPoint x: 660, startPoint y: 239, endPoint x: 775, endPoint y: 275, distance: 120.3
click at [775, 275] on div "A tool to search the Weaviate database for relevant information on internal doc…" at bounding box center [755, 272] width 62 height 10
click at [741, 211] on icon "Edge from 2a207f70-656e-48a0-9fad-d00d44b2686c to ee90e47e-c090-4855-bcd6-40b98…" at bounding box center [677, 204] width 141 height 20
drag, startPoint x: 736, startPoint y: 211, endPoint x: 742, endPoint y: 239, distance: 28.7
click at [674, 239] on div ".deletable-edge-delete-btn { width: 20px; height: 20px; border: 0px solid #ffff…" at bounding box center [453, 246] width 439 height 271
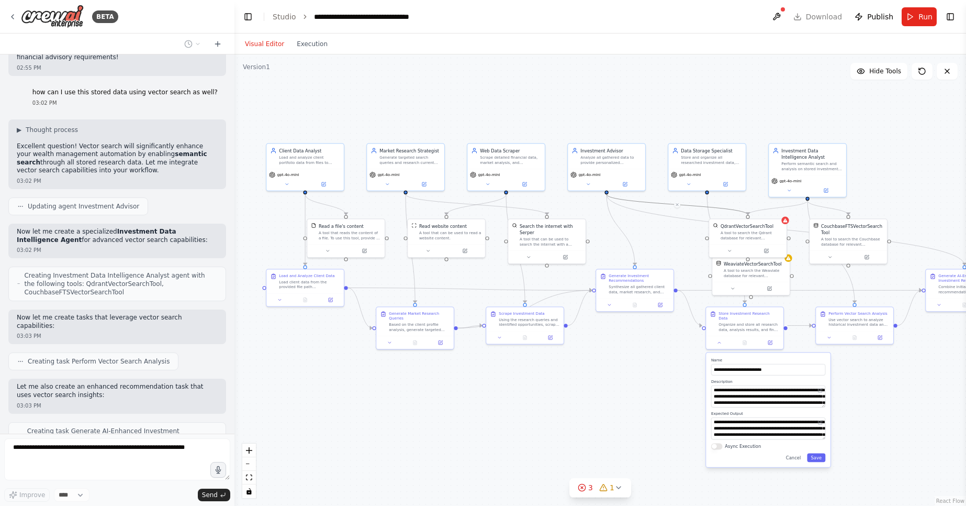
click at [688, 209] on div ".deletable-edge-delete-btn { width: 20px; height: 20px; border: 0px solid #ffff…" at bounding box center [600, 279] width 732 height 451
click at [688, 206] on icon "Edge from 2a207f70-656e-48a0-9fad-d00d44b2686c to ee90e47e-c090-4855-bcd6-40b98…" at bounding box center [677, 204] width 141 height 20
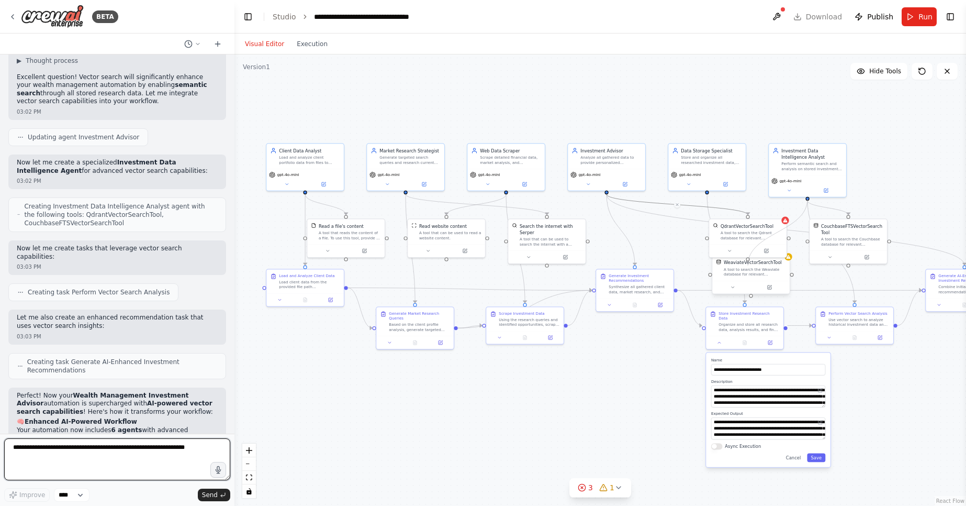
drag, startPoint x: 749, startPoint y: 214, endPoint x: 748, endPoint y: 265, distance: 51.8
click at [674, 265] on div ".deletable-edge-delete-btn { width: 20px; height: 20px; border: 0px solid #ffff…" at bounding box center [453, 246] width 439 height 271
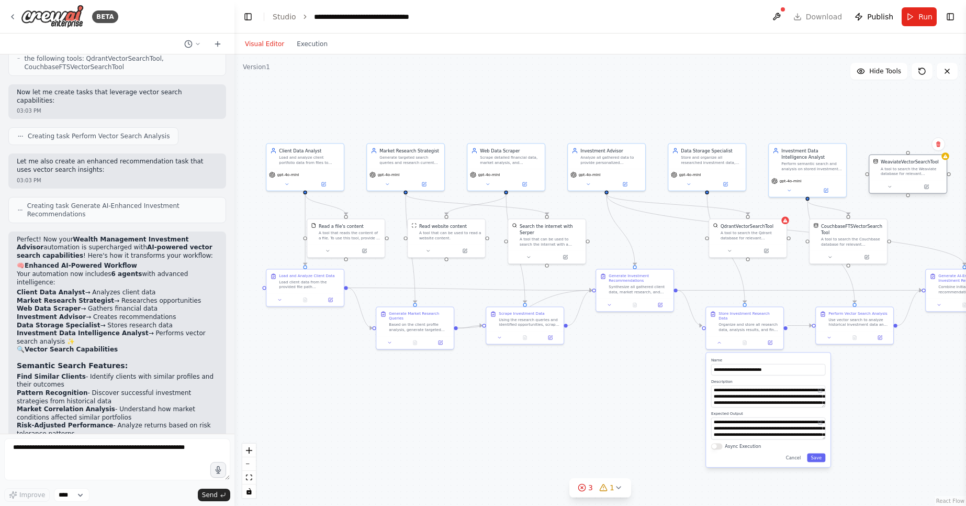
drag, startPoint x: 749, startPoint y: 273, endPoint x: 908, endPoint y: 173, distance: 188.2
click at [908, 173] on div "A tool to search the Weaviate database for relevant information on internal doc…" at bounding box center [912, 171] width 62 height 10
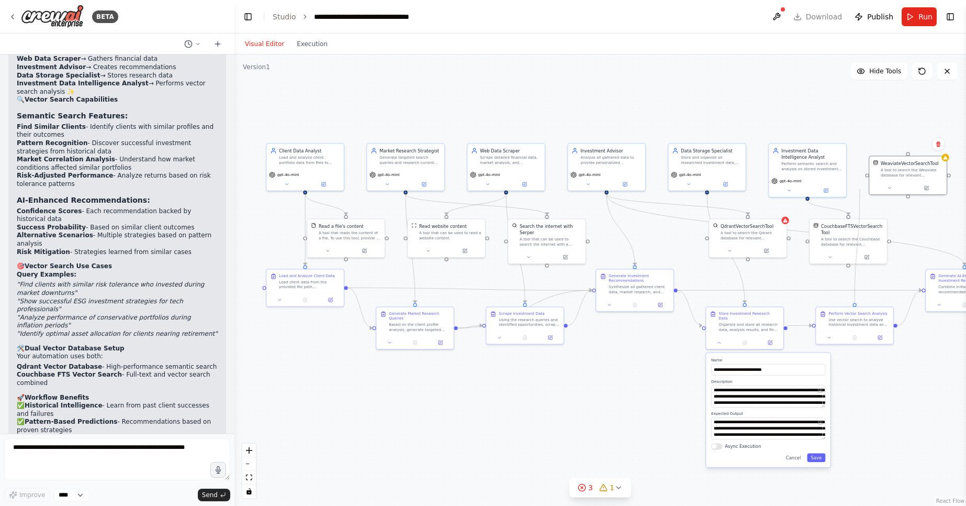
scroll to position [3401, 0]
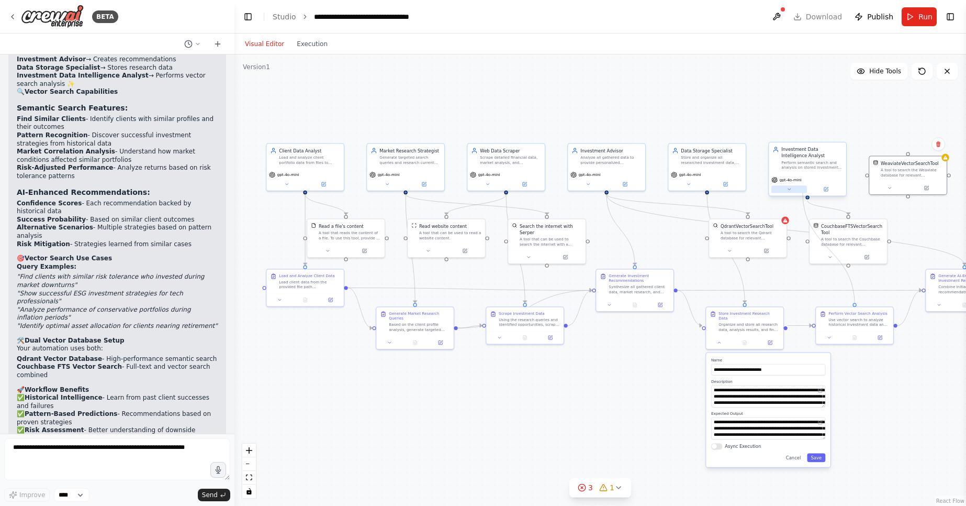
drag, startPoint x: 808, startPoint y: 200, endPoint x: 803, endPoint y: 193, distance: 9.4
click at [674, 193] on div ".deletable-edge-delete-btn { width: 20px; height: 20px; border: 0px solid #ffff…" at bounding box center [453, 246] width 439 height 271
click at [922, 70] on icon at bounding box center [922, 71] width 8 height 8
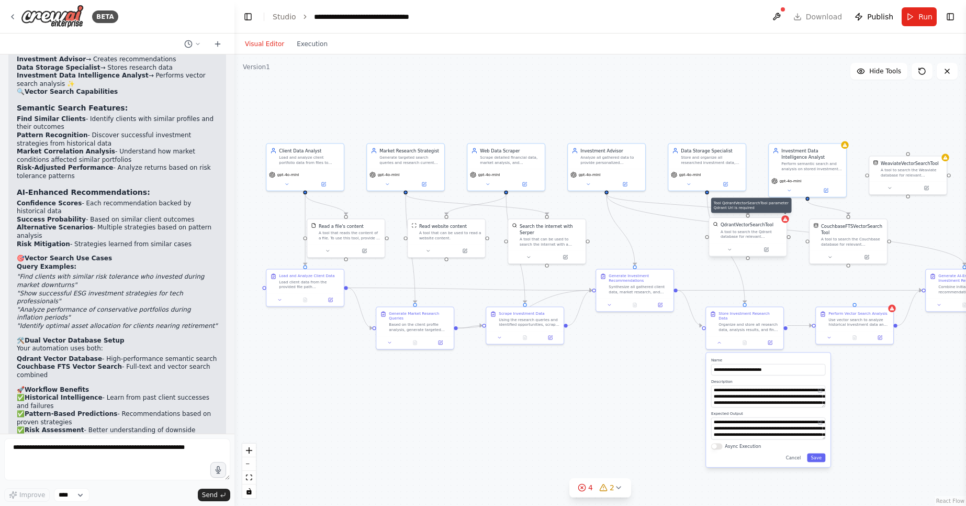
click at [786, 222] on div at bounding box center [784, 218] width 7 height 7
click at [671, 395] on div ".deletable-edge-delete-btn { width: 20px; height: 20px; border: 0px solid #ffff…" at bounding box center [600, 279] width 732 height 451
click at [841, 396] on div ".deletable-edge-delete-btn { width: 20px; height: 20px; border: 0px solid #ffff…" at bounding box center [600, 279] width 732 height 451
click at [797, 453] on button "Cancel" at bounding box center [793, 457] width 23 height 9
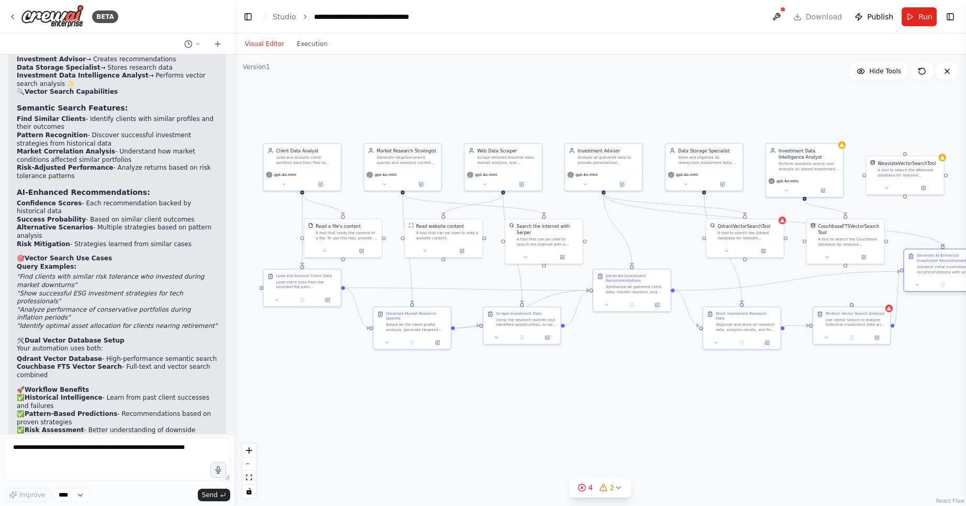
drag, startPoint x: 953, startPoint y: 297, endPoint x: 929, endPoint y: 275, distance: 32.2
click at [929, 275] on div "Generate AI-Enhanced Investment Recommendations Combine initial investment reco…" at bounding box center [942, 270] width 79 height 43
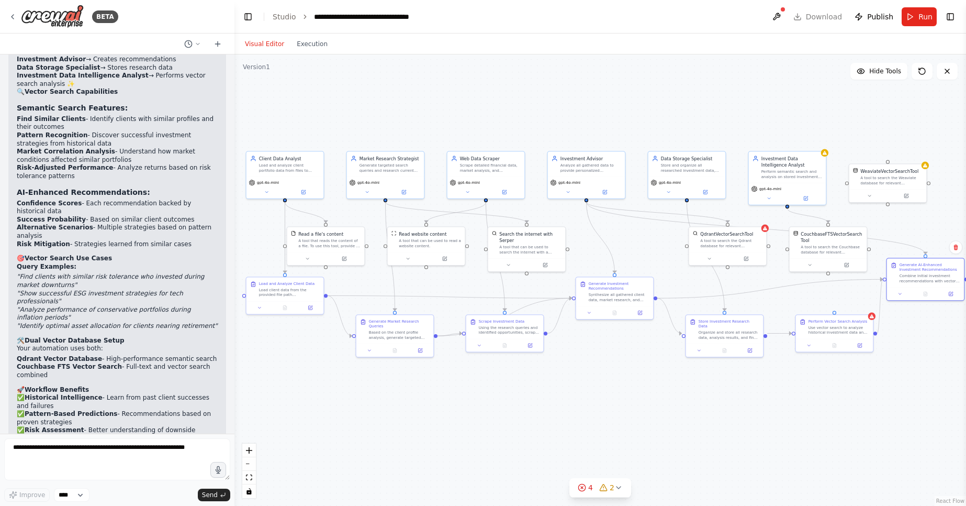
drag, startPoint x: 807, startPoint y: 199, endPoint x: 788, endPoint y: 208, distance: 20.6
click at [788, 208] on div ".deletable-edge-delete-btn { width: 20px; height: 20px; border: 0px solid #ffff…" at bounding box center [600, 279] width 732 height 451
click at [783, 202] on div "gpt-4o-mini" at bounding box center [785, 192] width 77 height 21
click at [736, 250] on div "QdrantVectorSearchTool A tool to search the Qdrant database for relevant inform…" at bounding box center [726, 238] width 77 height 25
click at [757, 214] on icon at bounding box center [756, 215] width 4 height 6
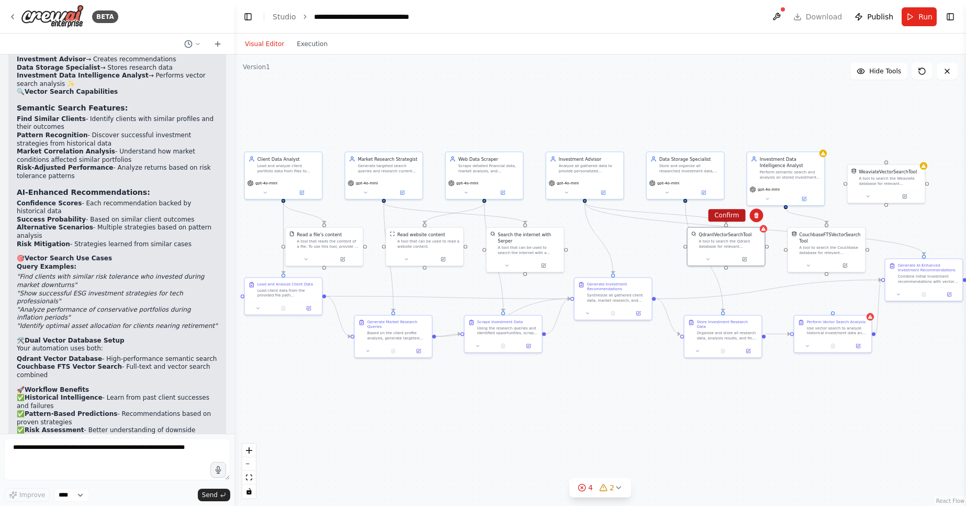
click at [727, 217] on button "Confirm" at bounding box center [726, 215] width 37 height 13
drag, startPoint x: 889, startPoint y: 201, endPoint x: 708, endPoint y: 273, distance: 194.1
click at [708, 271] on div "WeaviateVectorSearchTool A tool to search the Weaviate database for relevant in…" at bounding box center [710, 251] width 79 height 39
drag, startPoint x: 669, startPoint y: 252, endPoint x: 787, endPoint y: 203, distance: 126.9
click at [652, 203] on div "Client Data Analyst Load and analyze client portfolio data from files to unders…" at bounding box center [431, 255] width 439 height 271
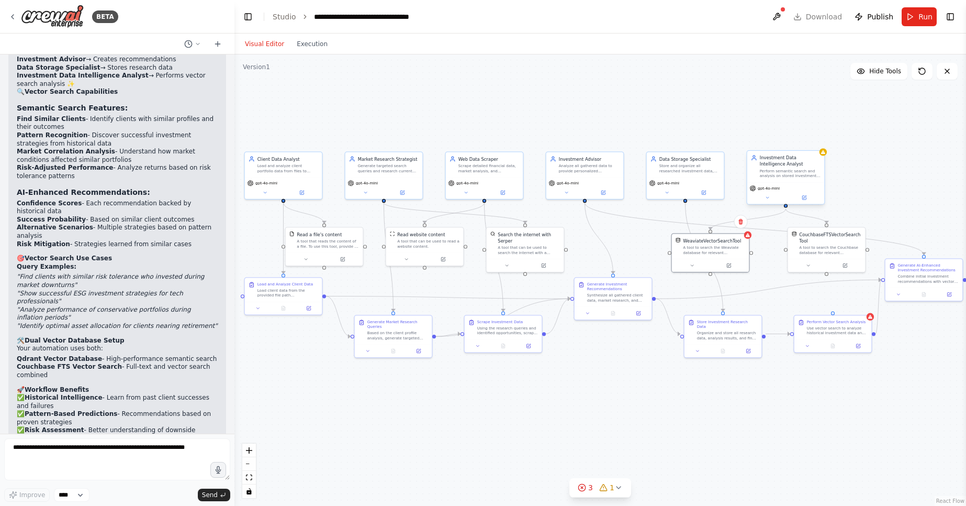
click at [814, 163] on div "Investment Data Intelligence Analyst" at bounding box center [790, 160] width 61 height 13
click at [830, 242] on div "CouchbaseFTSVectorSearchTool" at bounding box center [830, 236] width 62 height 13
click at [861, 212] on button at bounding box center [857, 215] width 14 height 14
click at [835, 218] on button "Confirm" at bounding box center [827, 215] width 37 height 13
drag, startPoint x: 718, startPoint y: 242, endPoint x: 800, endPoint y: 236, distance: 82.4
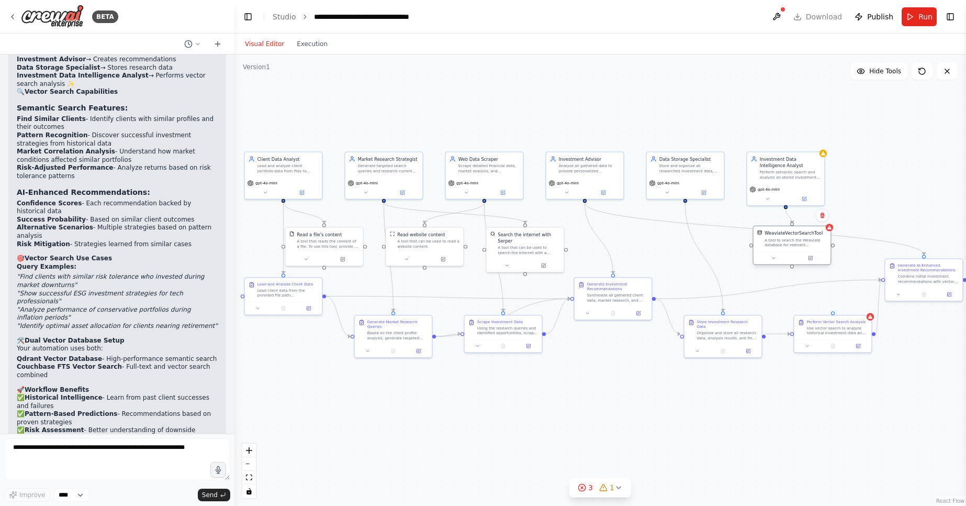
click at [800, 236] on div "WeaviateVectorSearchTool" at bounding box center [794, 233] width 58 height 6
drag, startPoint x: 752, startPoint y: 245, endPoint x: 585, endPoint y: 202, distance: 171.9
click at [585, 202] on div ".deletable-edge-delete-btn { width: 20px; height: 20px; border: 0px solid #ffff…" at bounding box center [600, 279] width 732 height 451
click at [310, 47] on button "Execution" at bounding box center [311, 44] width 43 height 13
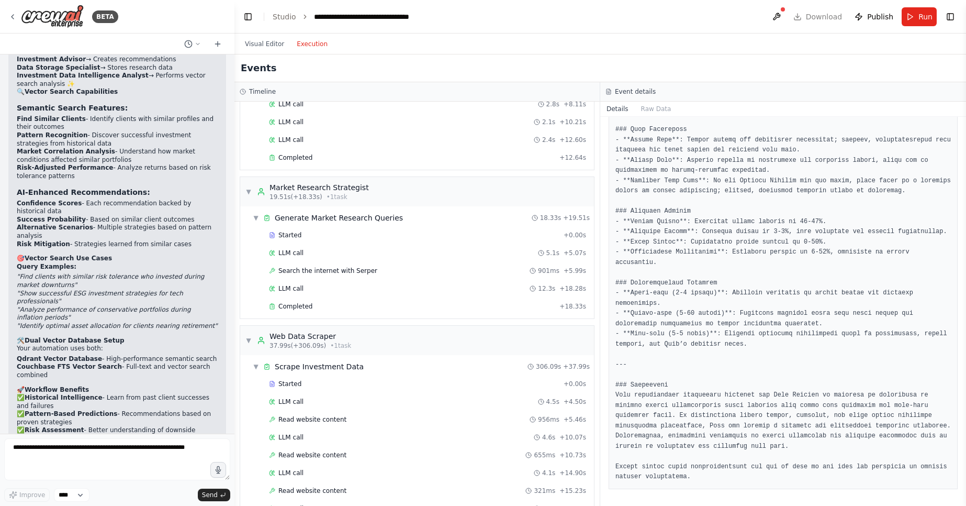
scroll to position [0, 0]
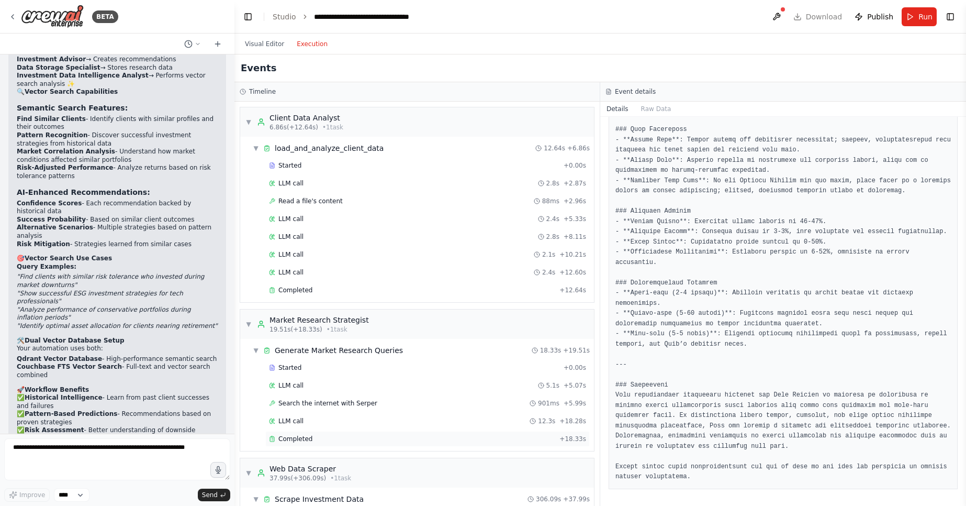
click at [310, 444] on div "Completed + 18.33s" at bounding box center [427, 439] width 324 height 16
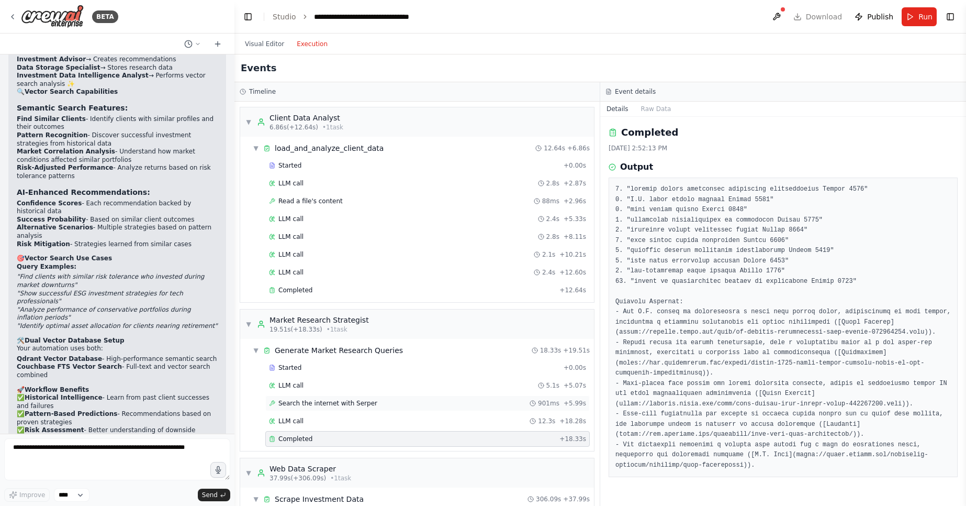
click at [369, 399] on div "Search the internet with Serper 901ms + 5.99s" at bounding box center [427, 403] width 317 height 8
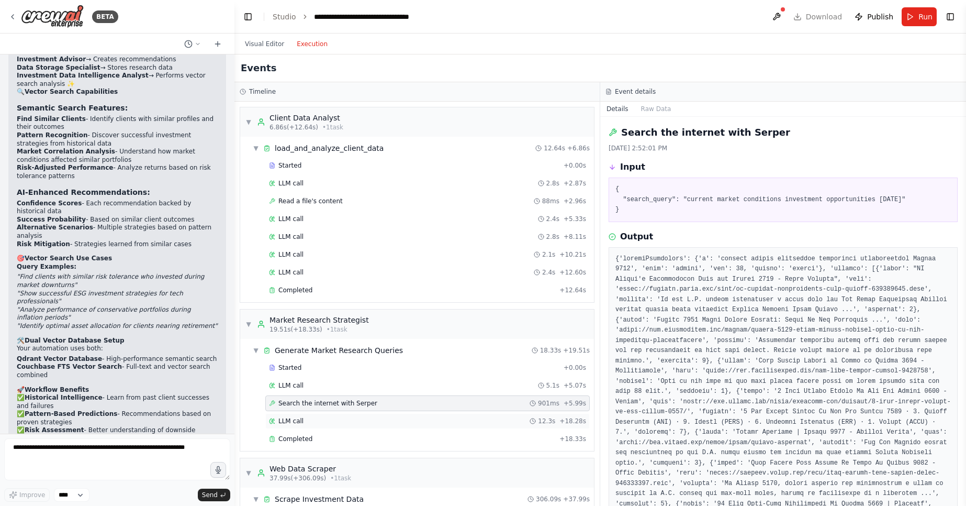
click at [347, 419] on div "LLM call 12.3s + 18.28s" at bounding box center [427, 421] width 317 height 8
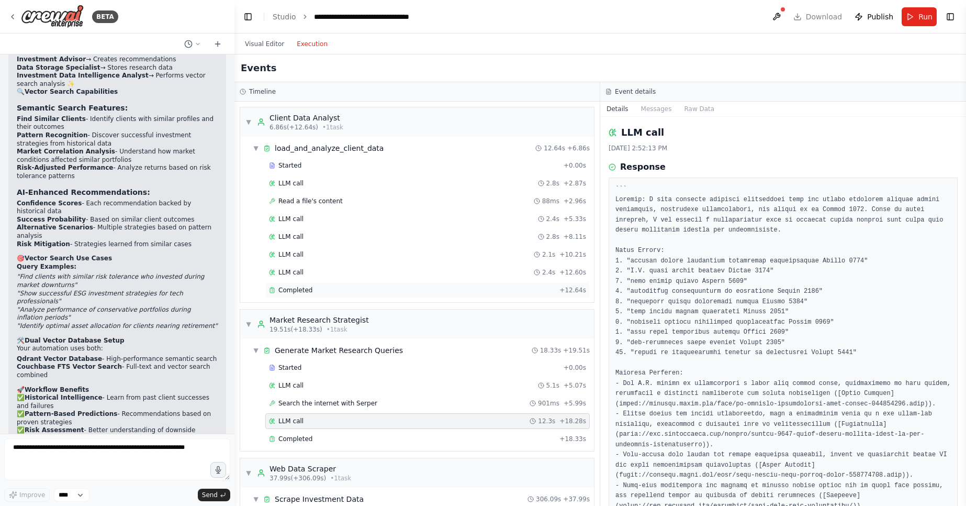
click at [410, 287] on div "Completed" at bounding box center [412, 290] width 286 height 8
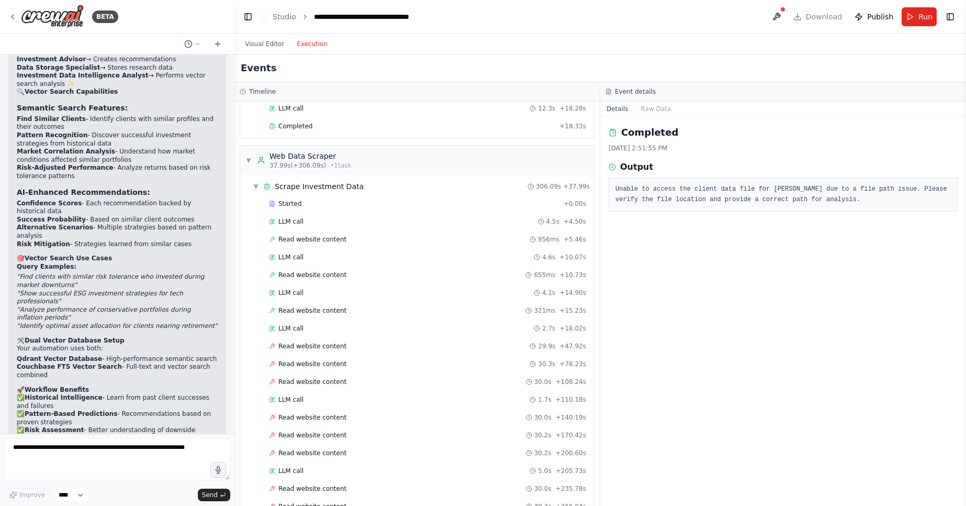
scroll to position [310, 0]
click at [463, 219] on div "LLM call 4.5s + 4.50s" at bounding box center [427, 224] width 324 height 16
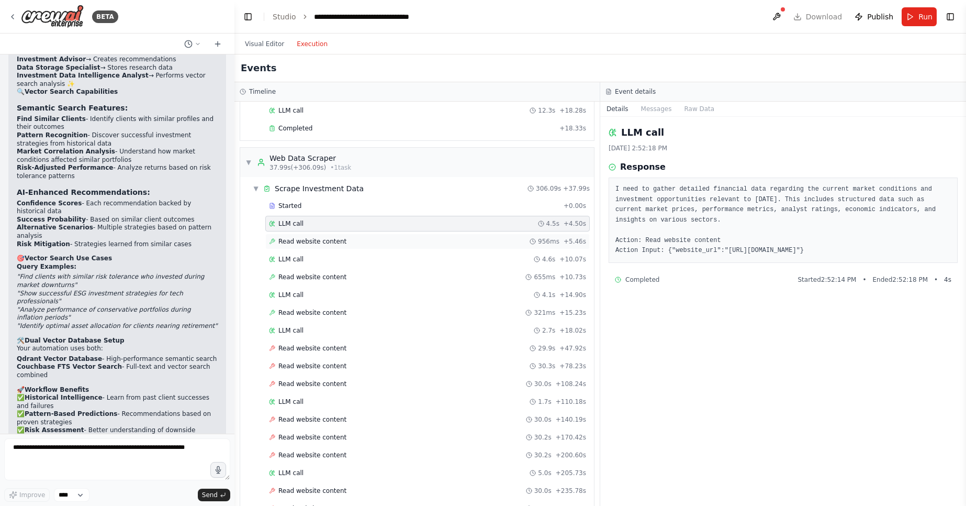
click at [440, 239] on div "Read website content 956ms + 5.46s" at bounding box center [427, 241] width 317 height 8
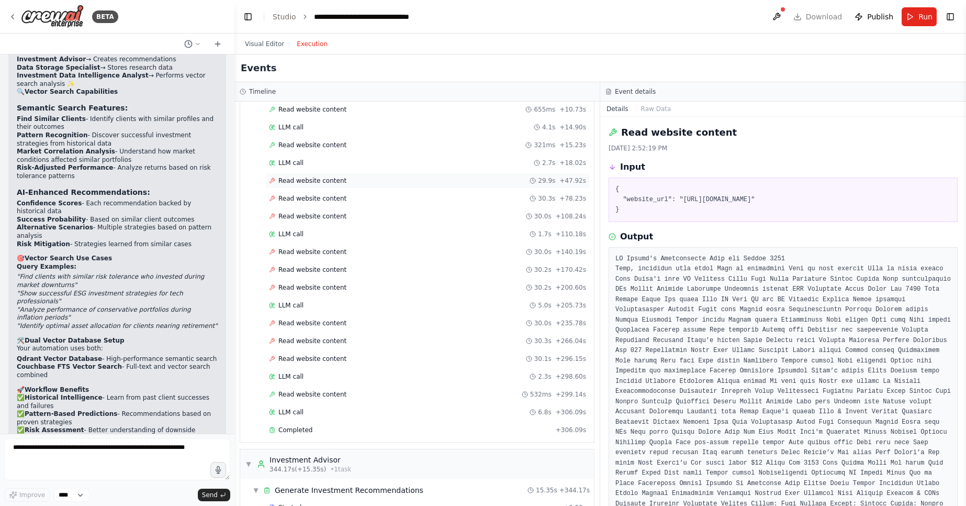
scroll to position [535, 0]
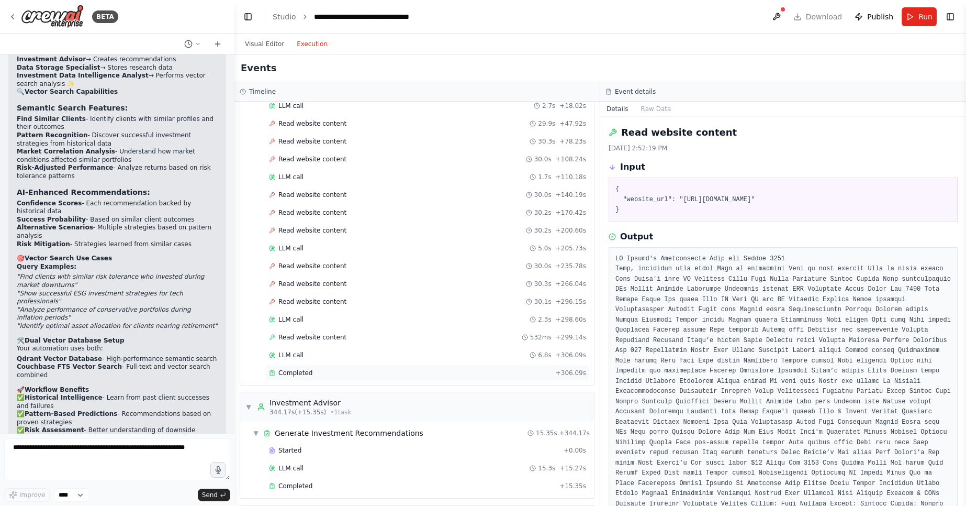
click at [394, 373] on div "Completed" at bounding box center [410, 372] width 283 height 8
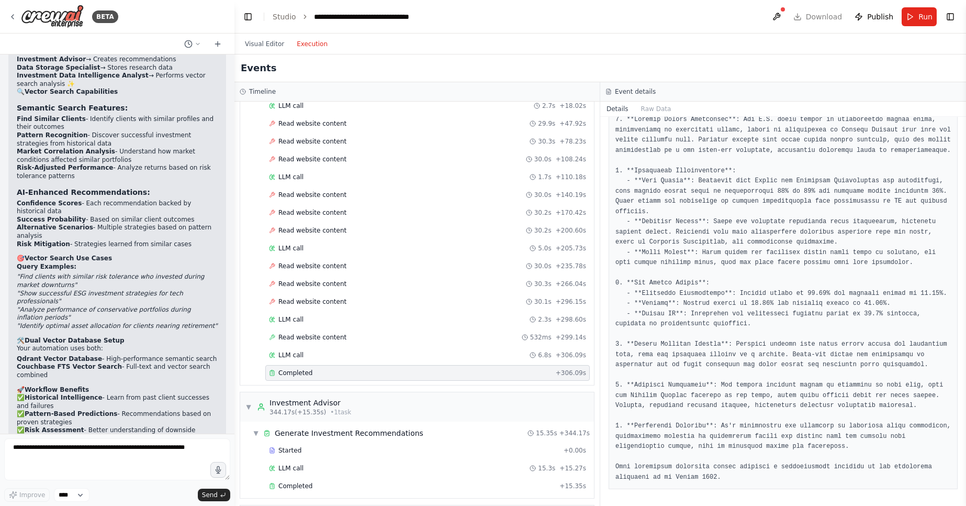
scroll to position [110, 0]
click at [408, 489] on div "Completed" at bounding box center [412, 485] width 286 height 8
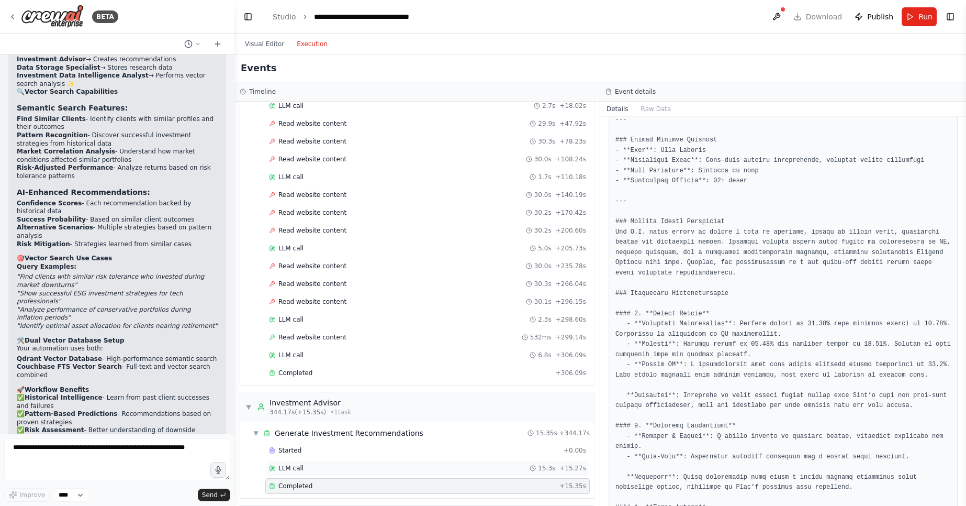
click at [386, 468] on div "LLM call 15.3s + 15.27s" at bounding box center [427, 468] width 317 height 8
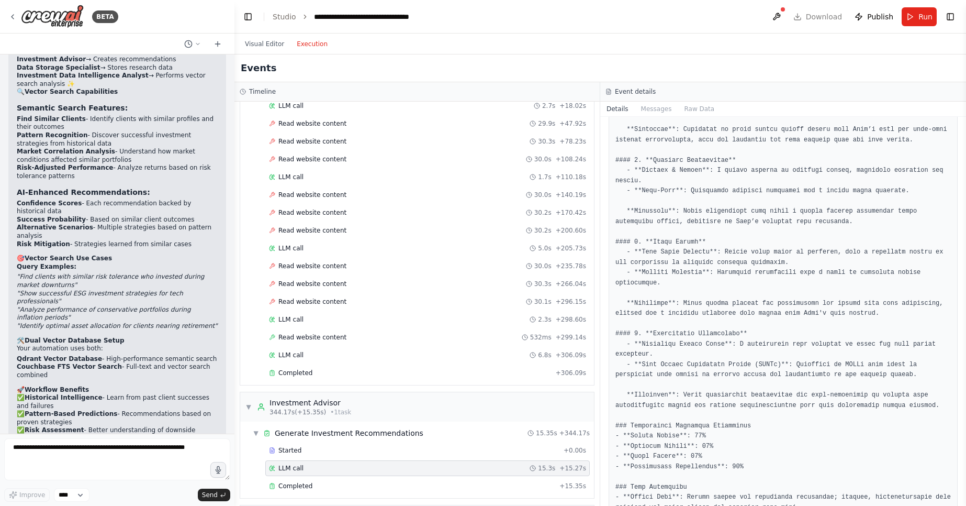
scroll to position [766, 0]
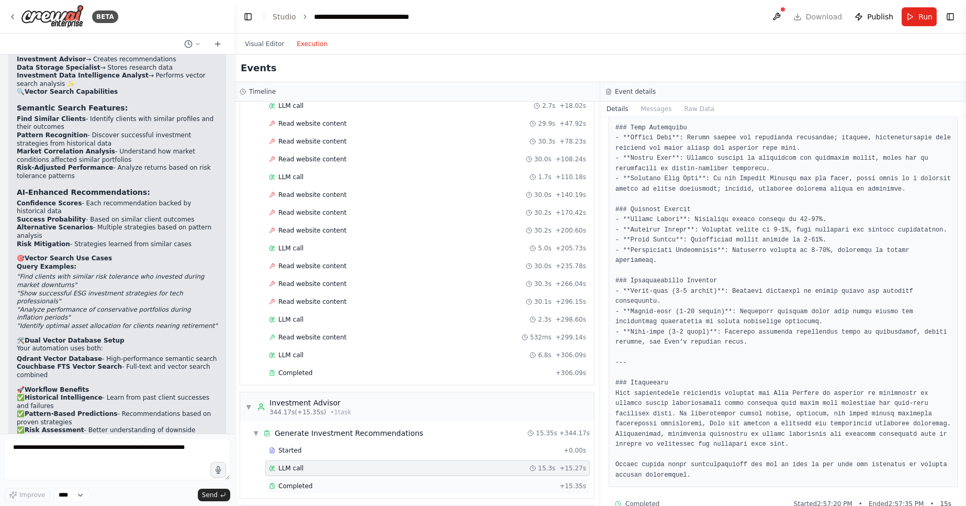
click at [537, 491] on div "Completed + 15.35s" at bounding box center [427, 486] width 324 height 16
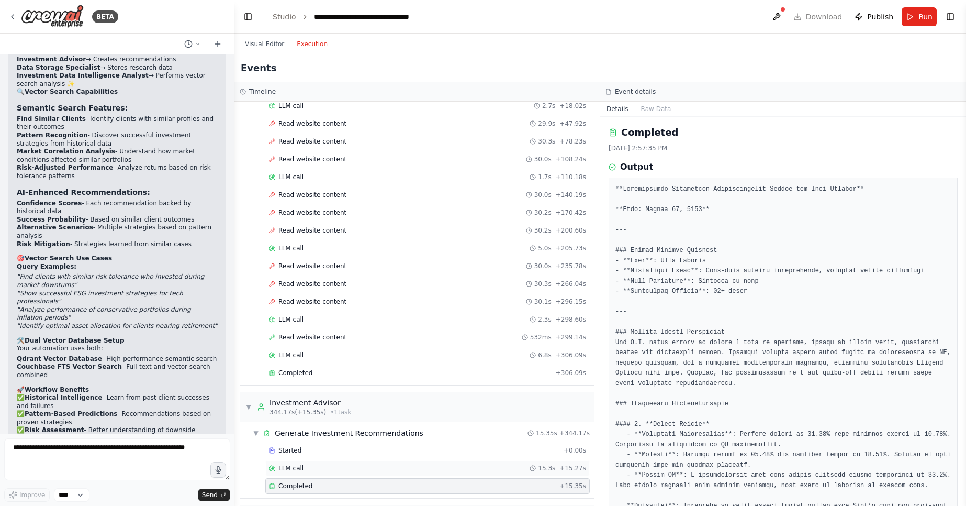
click at [487, 460] on div "LLM call 15.3s + 15.27s" at bounding box center [427, 468] width 324 height 16
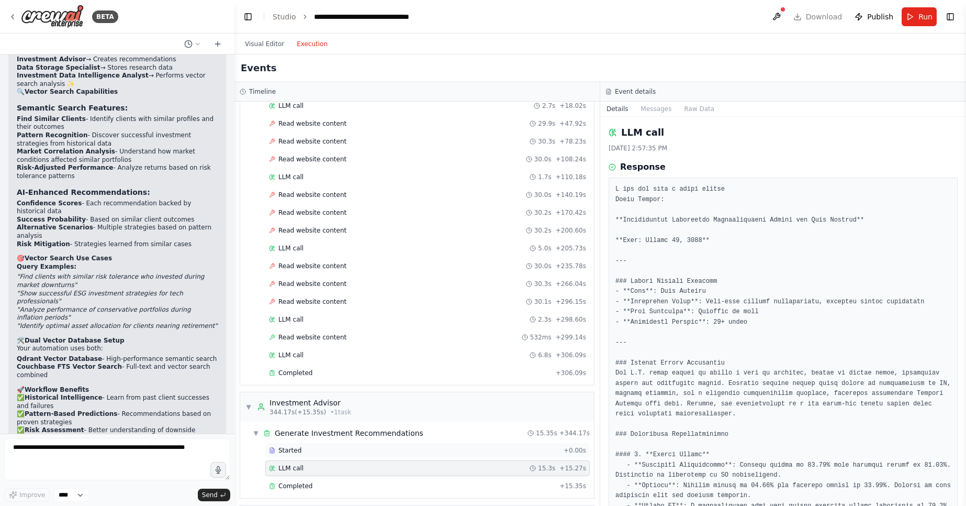
click at [465, 456] on div "Started + 0.00s" at bounding box center [427, 450] width 324 height 16
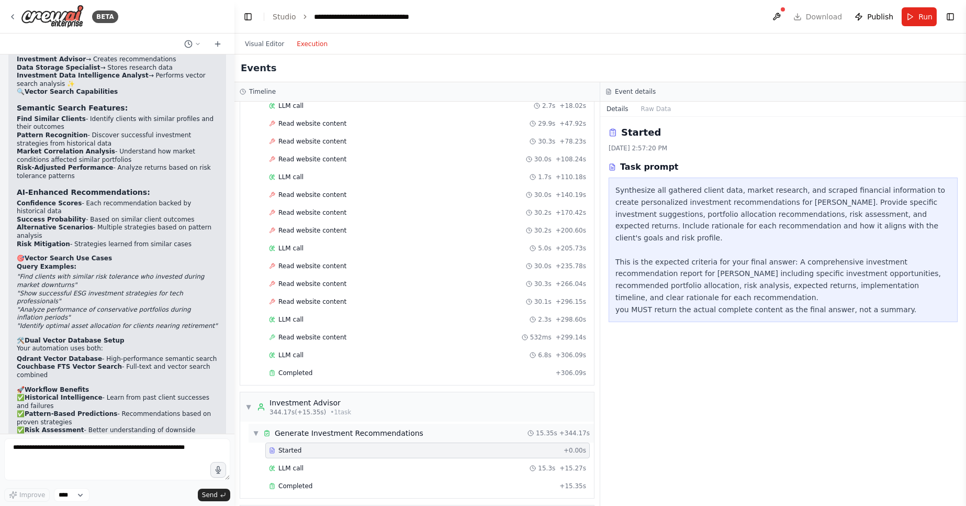
click at [440, 442] on div "▼ Generate Investment Recommendations 15.35s + 344.17s" at bounding box center [421, 432] width 345 height 19
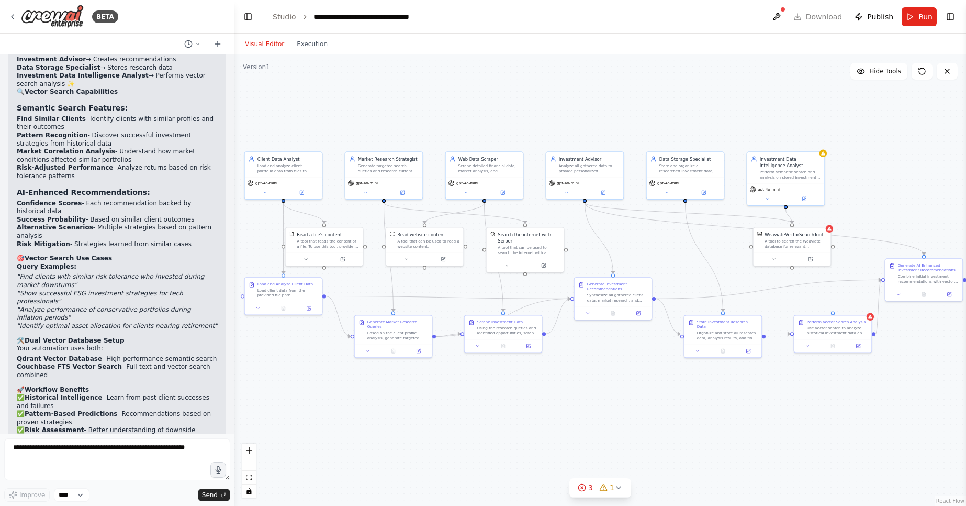
click at [281, 48] on button "Visual Editor" at bounding box center [265, 44] width 52 height 13
drag, startPoint x: 327, startPoint y: 243, endPoint x: 332, endPoint y: 221, distance: 22.1
click at [332, 221] on div "A tool that reads the content of a file. To use this tool, provide a 'file_path…" at bounding box center [331, 224] width 62 height 10
drag, startPoint x: 786, startPoint y: 205, endPoint x: 835, endPoint y: 311, distance: 116.6
click at [835, 311] on div ".deletable-edge-delete-btn { width: 20px; height: 20px; border: 0px solid #ffff…" at bounding box center [600, 279] width 732 height 451
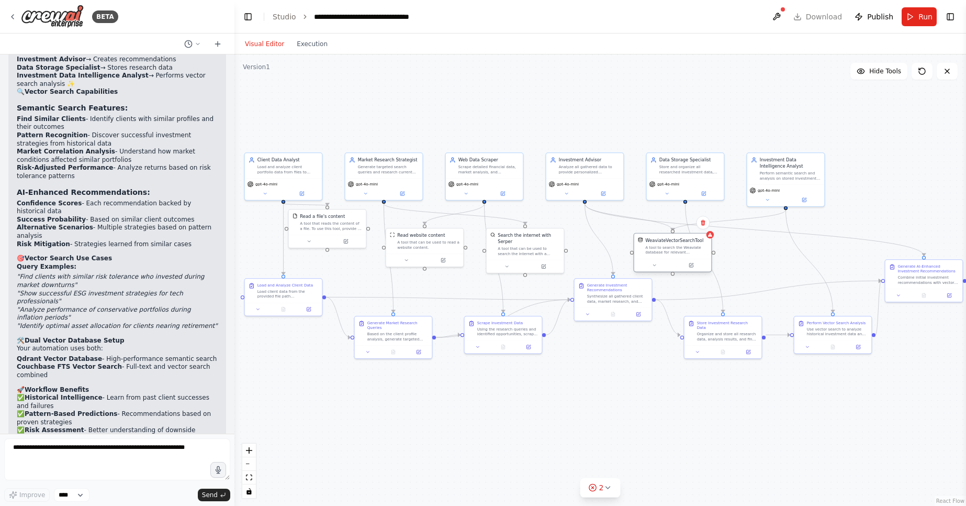
drag, startPoint x: 808, startPoint y: 230, endPoint x: 691, endPoint y: 237, distance: 116.4
click at [691, 237] on div "WeaviateVectorSearchTool A tool to search the Weaviate database for relevant in…" at bounding box center [672, 245] width 77 height 25
click at [709, 236] on icon at bounding box center [710, 235] width 4 height 4
click at [680, 252] on div "A tool to search the Weaviate database for relevant information on internal doc…" at bounding box center [676, 249] width 62 height 10
click at [687, 261] on button at bounding box center [692, 264] width 36 height 7
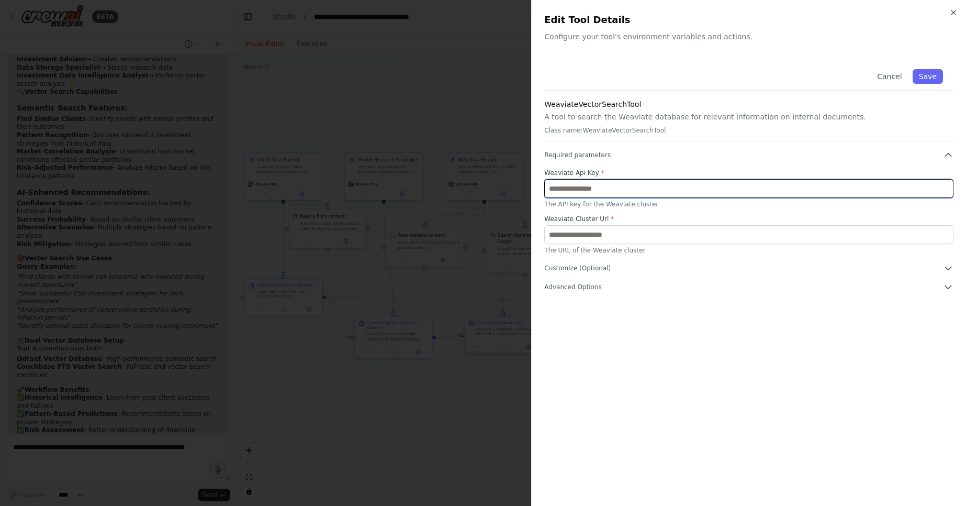
click at [648, 197] on input "text" at bounding box center [748, 188] width 409 height 19
type input "*"
paste input "**********"
type input "**********"
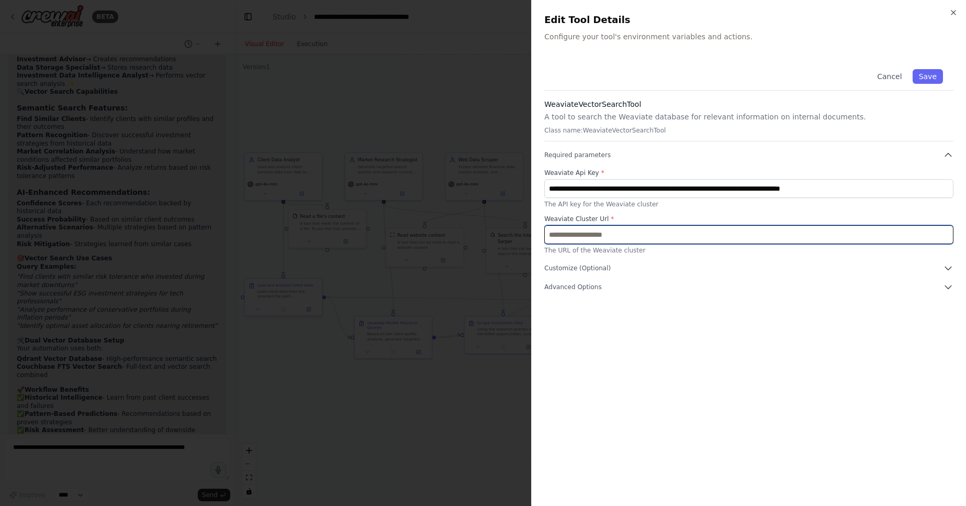
click at [610, 235] on input "text" at bounding box center [748, 234] width 409 height 19
paste input "**********"
type input "**********"
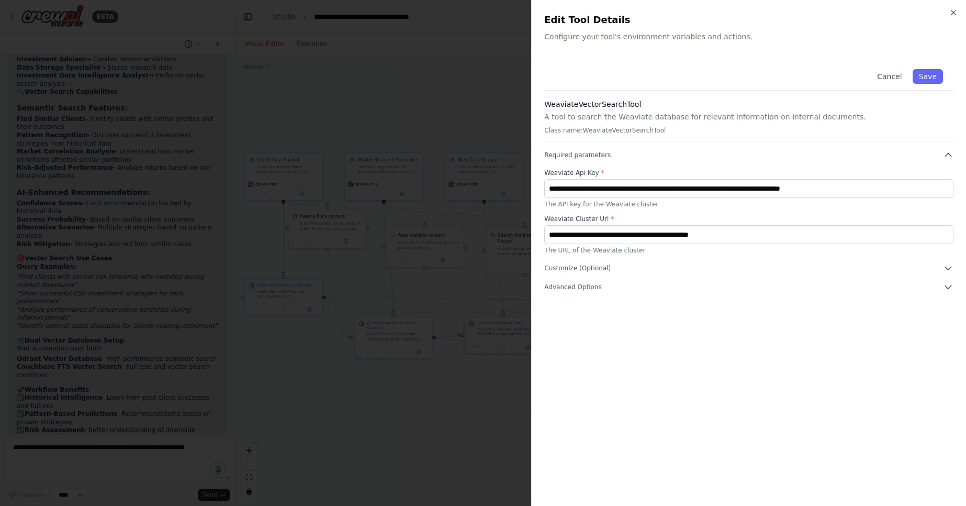
click at [586, 280] on div "**********" at bounding box center [748, 175] width 409 height 233
click at [585, 266] on span "Customize (Optional)" at bounding box center [577, 268] width 66 height 8
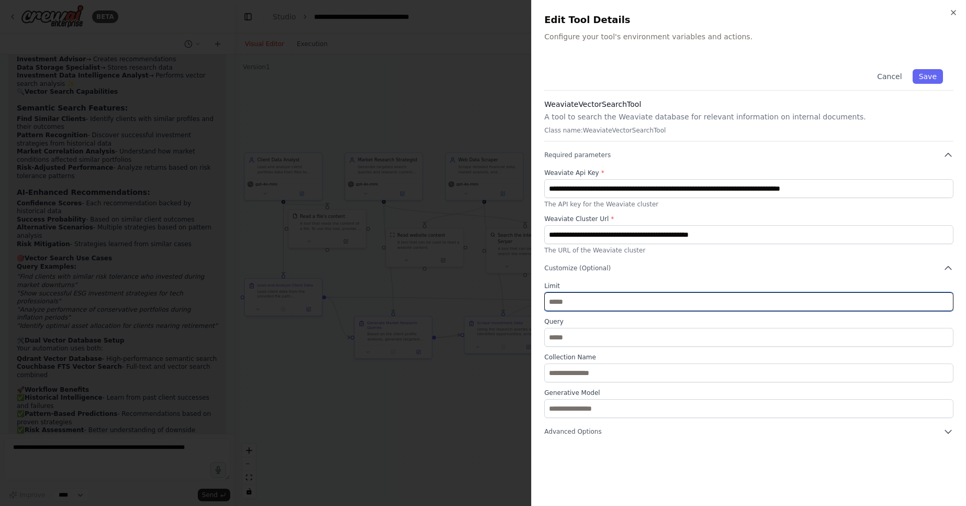
click at [574, 301] on input "*" at bounding box center [748, 301] width 409 height 19
click at [945, 300] on input "*" at bounding box center [748, 301] width 409 height 19
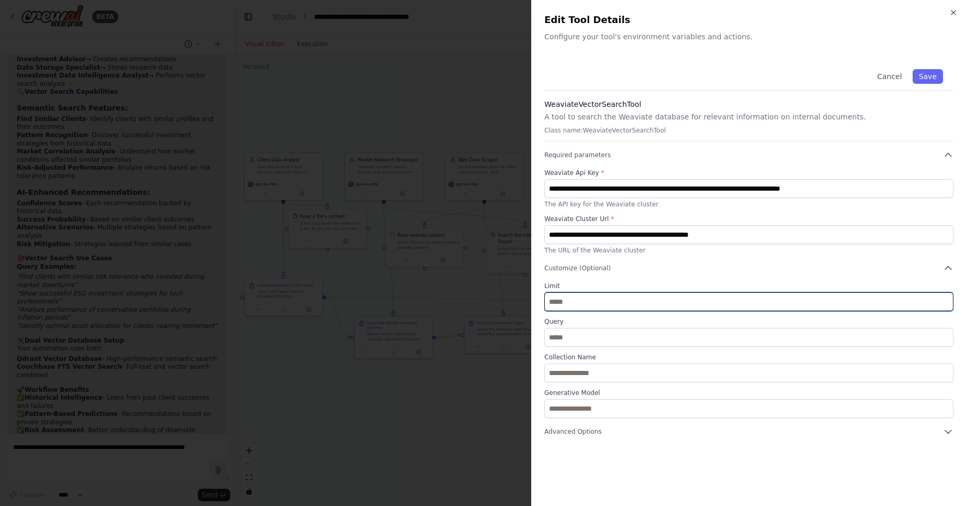
click at [945, 300] on input "*" at bounding box center [748, 301] width 409 height 19
type input "**"
click at [945, 300] on input "**" at bounding box center [748, 301] width 409 height 19
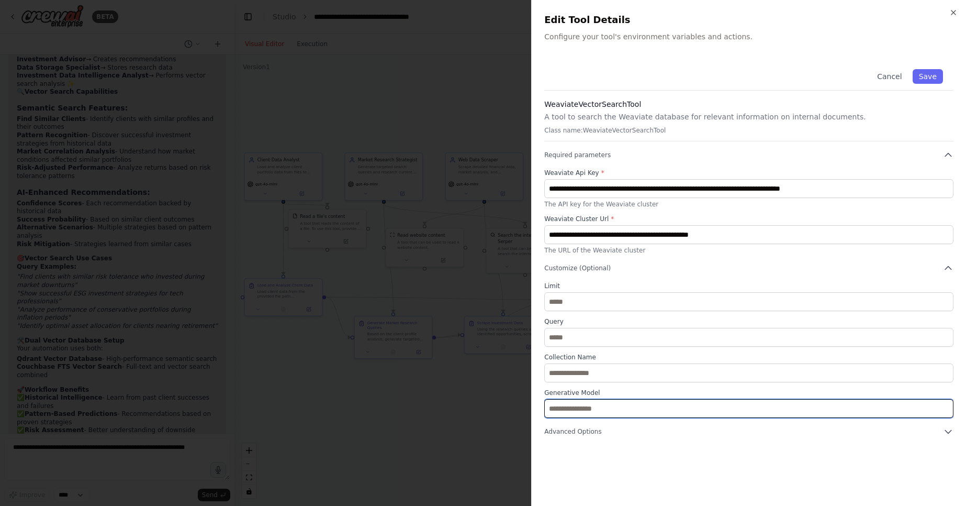
click at [735, 415] on input "text" at bounding box center [748, 408] width 409 height 19
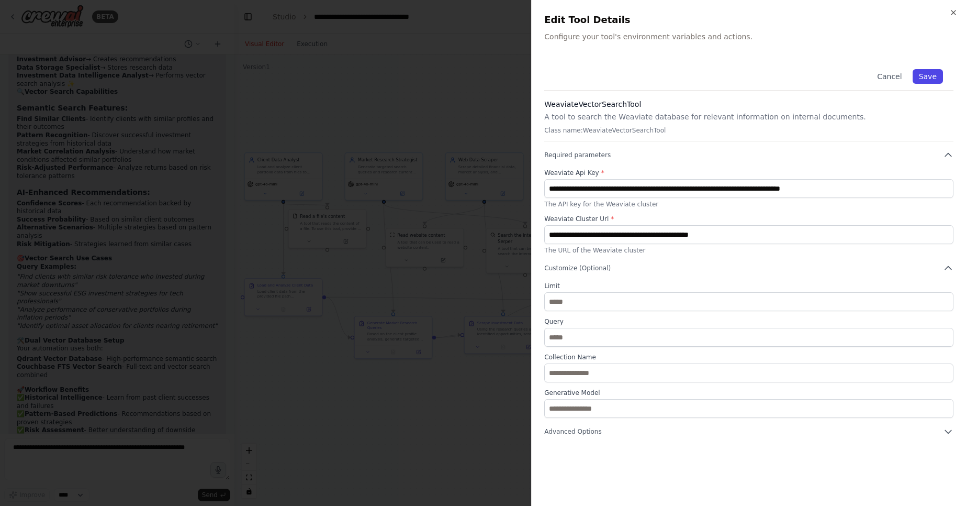
click at [928, 75] on button "Save" at bounding box center [928, 76] width 30 height 15
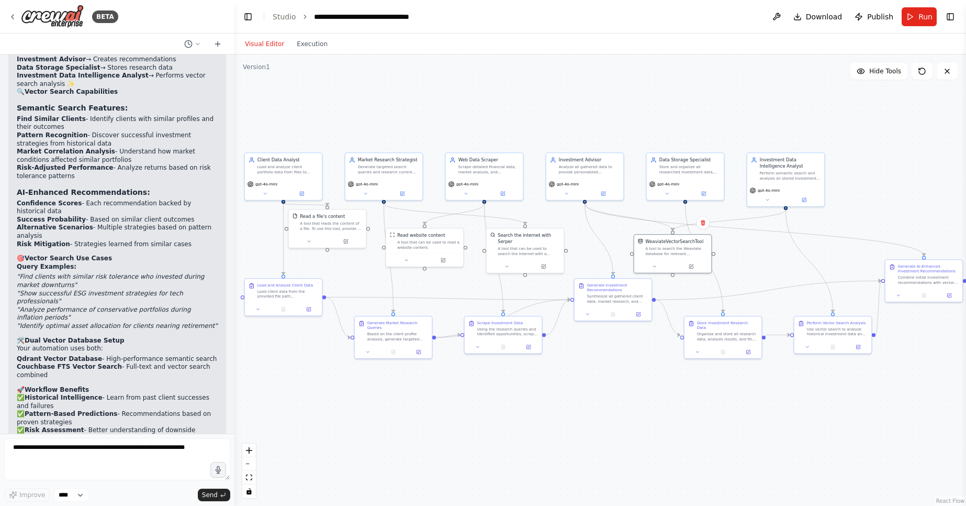
click at [754, 260] on div ".deletable-edge-delete-btn { width: 20px; height: 20px; border: 0px solid #ffff…" at bounding box center [600, 279] width 732 height 451
drag, startPoint x: 697, startPoint y: 245, endPoint x: 731, endPoint y: 256, distance: 35.4
click at [731, 256] on div "WeaviateVectorSearchTool A tool to search the Weaviate database for relevant in…" at bounding box center [708, 259] width 62 height 18
drag, startPoint x: 711, startPoint y: 264, endPoint x: 711, endPoint y: 257, distance: 6.8
click at [711, 257] on div "A tool to search the Weaviate database for relevant information on internal doc…" at bounding box center [708, 256] width 62 height 10
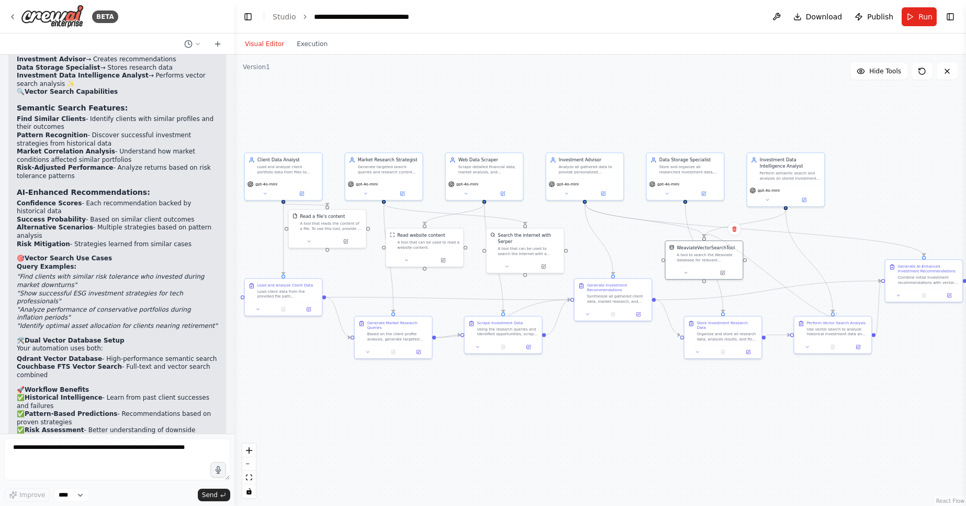
drag, startPoint x: 703, startPoint y: 278, endPoint x: 837, endPoint y: 312, distance: 137.7
click at [837, 312] on div ".deletable-edge-delete-btn { width: 20px; height: 20px; border: 0px solid #ffff…" at bounding box center [600, 279] width 732 height 451
drag, startPoint x: 703, startPoint y: 279, endPoint x: 832, endPoint y: 311, distance: 132.8
click at [652, 311] on div ".deletable-edge-delete-btn { width: 20px; height: 20px; border: 0px solid #ffff…" at bounding box center [431, 256] width 439 height 271
click at [149, 447] on textarea at bounding box center [117, 459] width 226 height 42
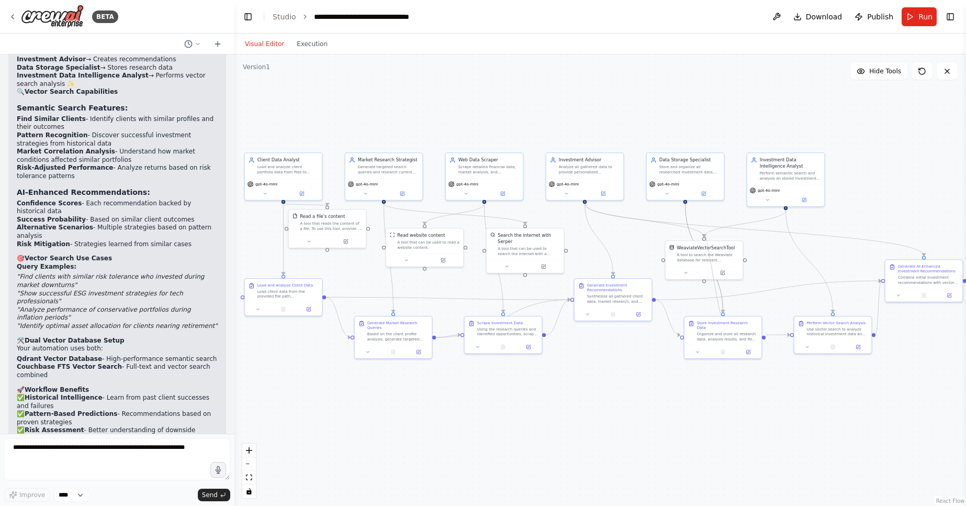
drag, startPoint x: 703, startPoint y: 279, endPoint x: 722, endPoint y: 310, distance: 36.2
click at [652, 310] on div ".deletable-edge-delete-btn { width: 20px; height: 20px; border: 0px solid #ffff…" at bounding box center [431, 256] width 439 height 271
click at [94, 455] on textarea at bounding box center [117, 459] width 226 height 42
type textarea "**********"
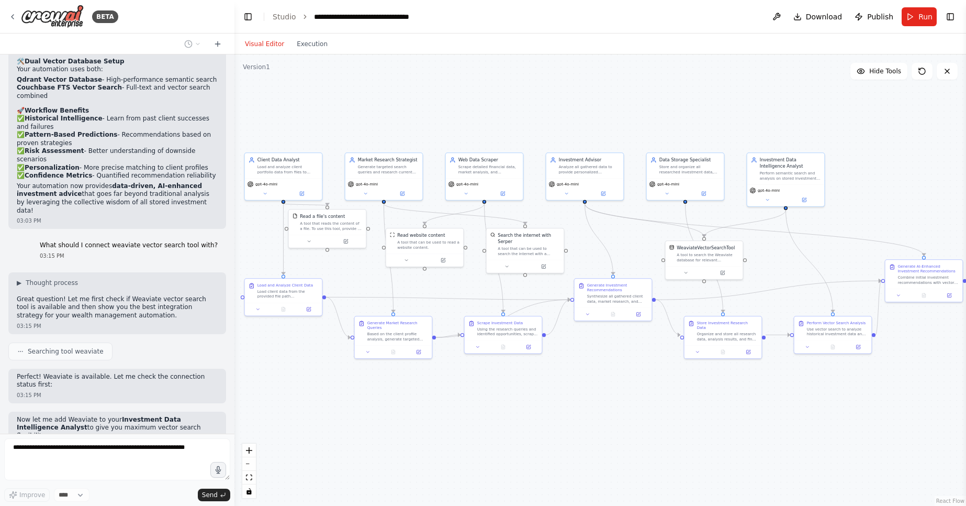
scroll to position [3741, 0]
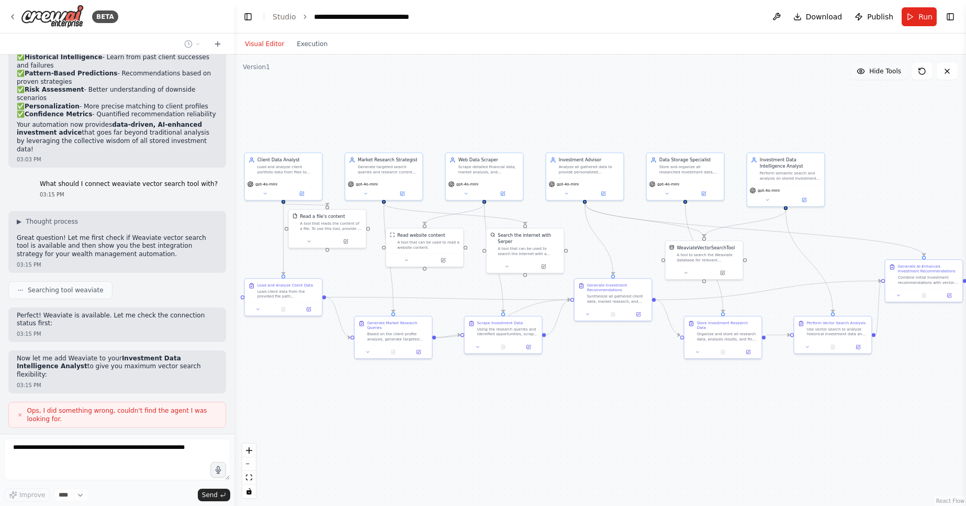
click at [872, 71] on span "Hide Tools" at bounding box center [885, 71] width 32 height 8
click at [872, 71] on span "Show Tools" at bounding box center [884, 71] width 35 height 8
click at [872, 71] on span "Hide Tools" at bounding box center [885, 71] width 32 height 8
click at [872, 71] on span "Show Tools" at bounding box center [884, 71] width 35 height 8
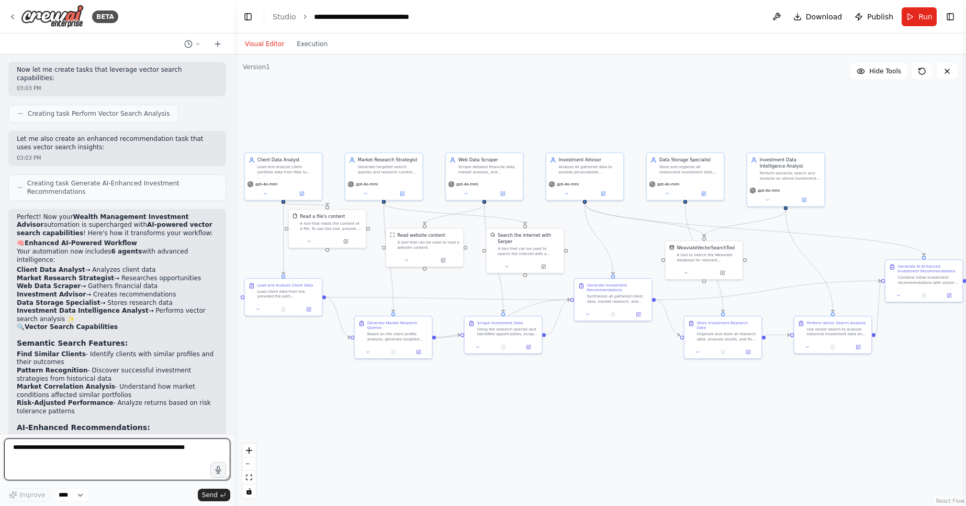
scroll to position [3169, 0]
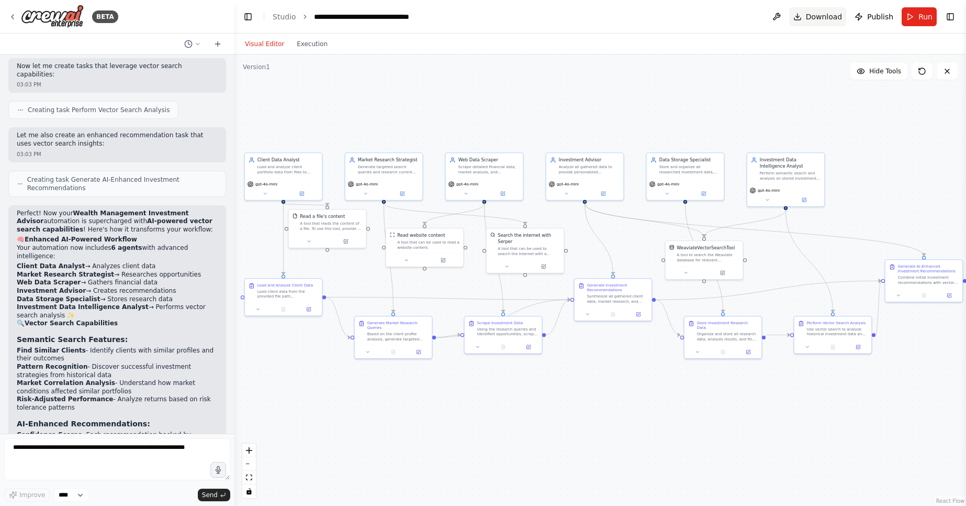
click at [838, 20] on span "Download" at bounding box center [824, 17] width 37 height 10
click at [816, 16] on span "Download" at bounding box center [824, 17] width 37 height 10
drag, startPoint x: 816, startPoint y: 16, endPoint x: 835, endPoint y: 16, distance: 19.4
click at [835, 16] on span "Download" at bounding box center [824, 17] width 37 height 10
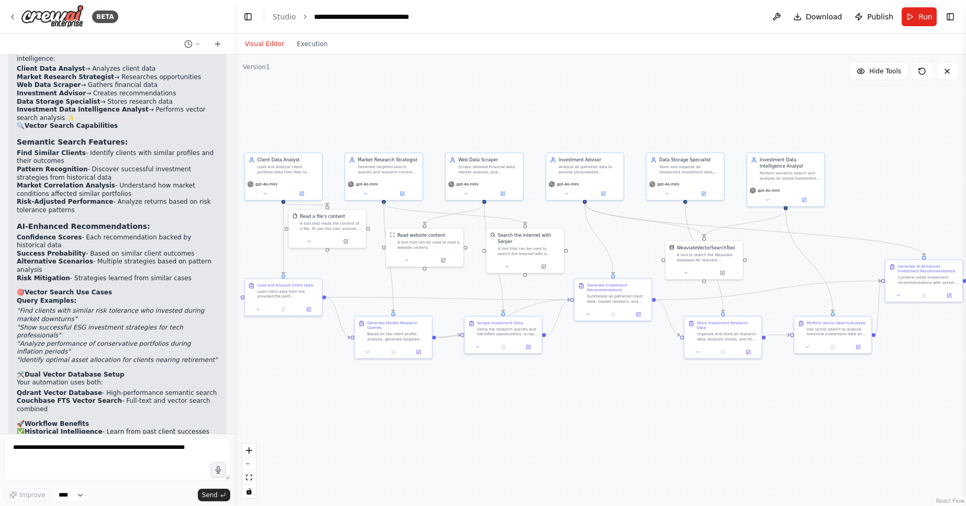
scroll to position [3368, 0]
click at [130, 322] on em ""Show successful ESG investment strategies for tech professionals"" at bounding box center [100, 330] width 166 height 16
click at [808, 345] on icon at bounding box center [808, 345] width 3 height 1
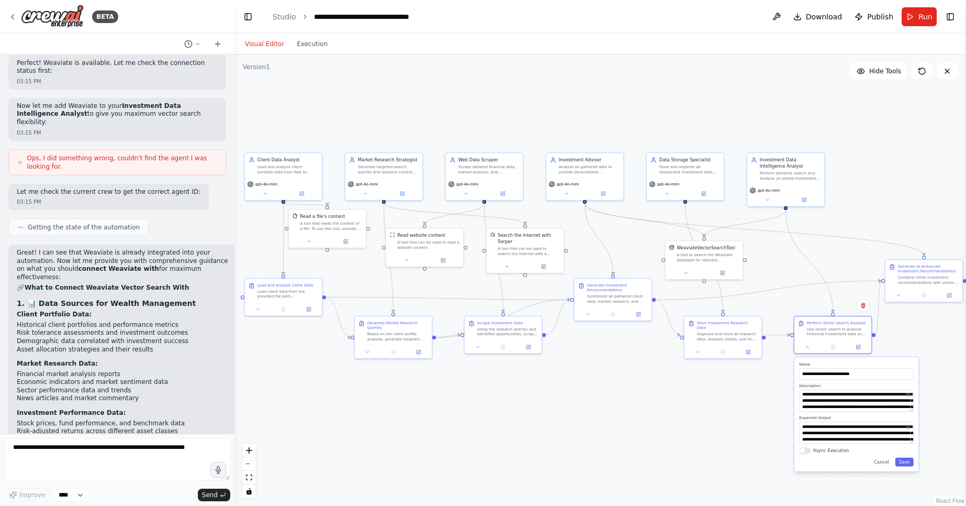
scroll to position [3987, 0]
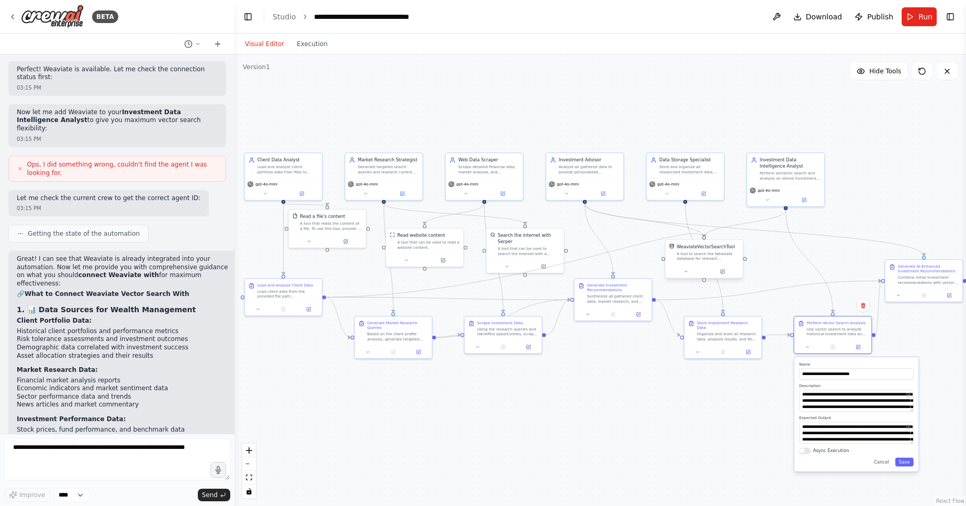
drag, startPoint x: 324, startPoint y: 294, endPoint x: 708, endPoint y: 242, distance: 387.2
click at [652, 242] on div "Client Data Analyst Load and analyze client portfolio data from files to unders…" at bounding box center [431, 256] width 439 height 271
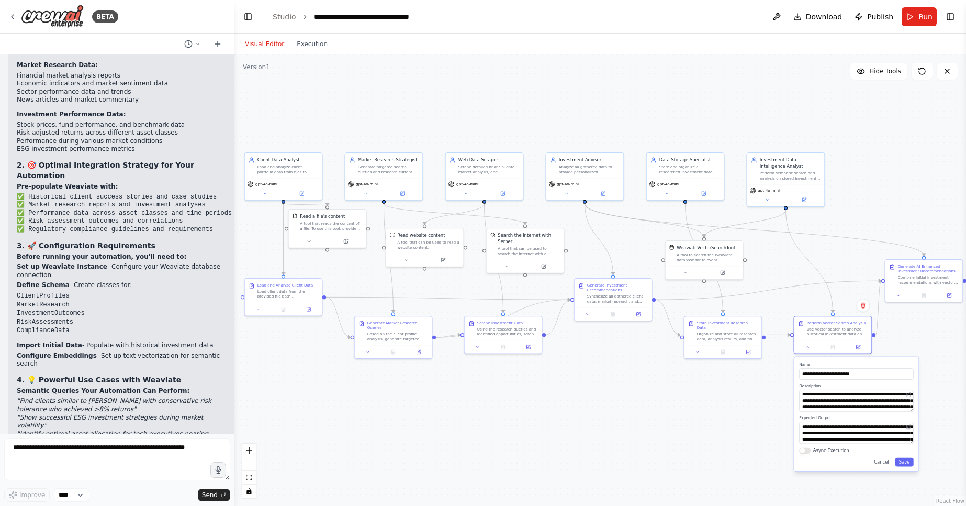
scroll to position [4292, 0]
click at [715, 252] on div "A tool to search the Weaviate database for relevant information on internal doc…" at bounding box center [708, 256] width 62 height 10
click at [708, 253] on div "A tool to search the Weaviate database for relevant information on internal doc…" at bounding box center [708, 256] width 62 height 10
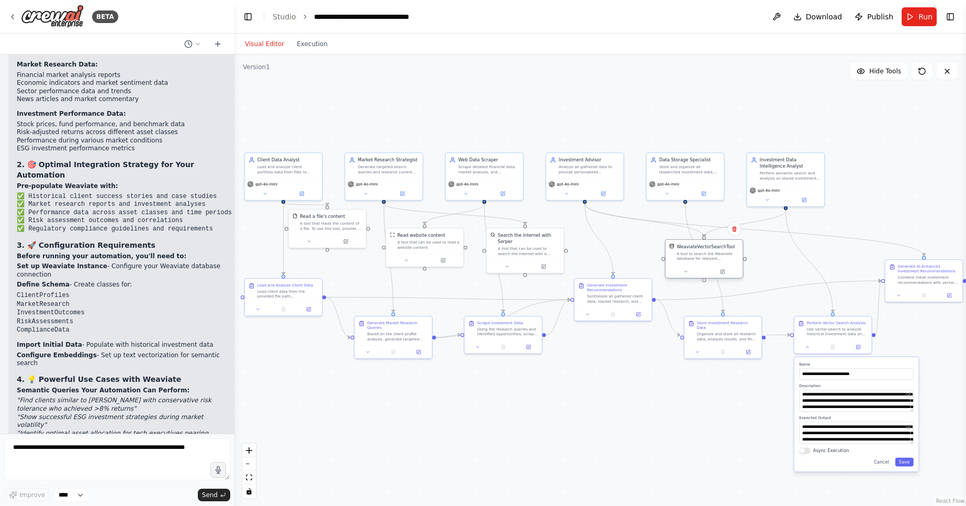
click at [708, 253] on div "A tool to search the Weaviate database for relevant information on internal doc…" at bounding box center [708, 256] width 62 height 10
click at [675, 250] on div "WeaviateVectorSearchTool A tool to search the Weaviate database for relevant in…" at bounding box center [704, 252] width 70 height 18
click at [673, 250] on div "WeaviateVectorSearchTool A tool to search the Weaviate database for relevant in…" at bounding box center [704, 252] width 70 height 18
click at [687, 273] on icon at bounding box center [686, 271] width 5 height 5
click at [711, 406] on button "Advanced Options" at bounding box center [727, 407] width 114 height 6
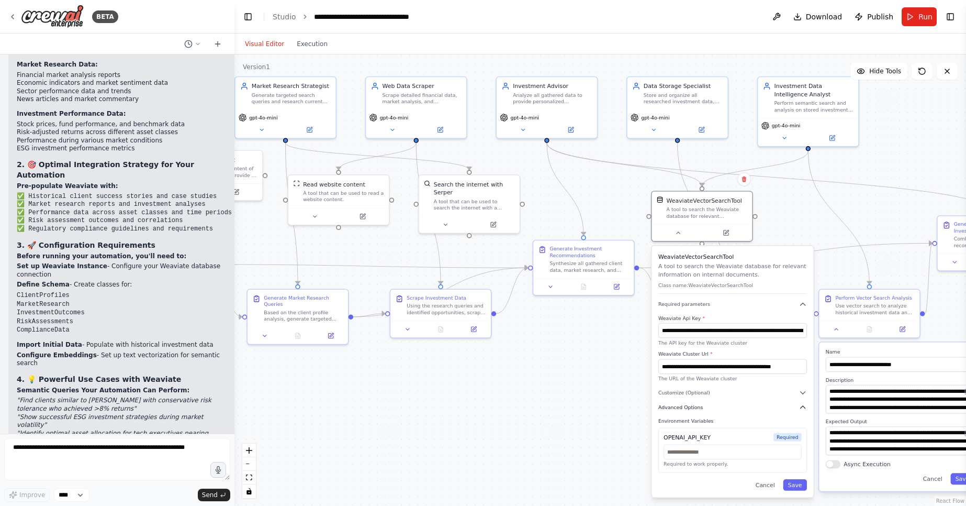
click at [696, 407] on span "Advanced Options" at bounding box center [680, 407] width 44 height 6
click at [698, 389] on span "Customize (Optional)" at bounding box center [684, 392] width 52 height 6
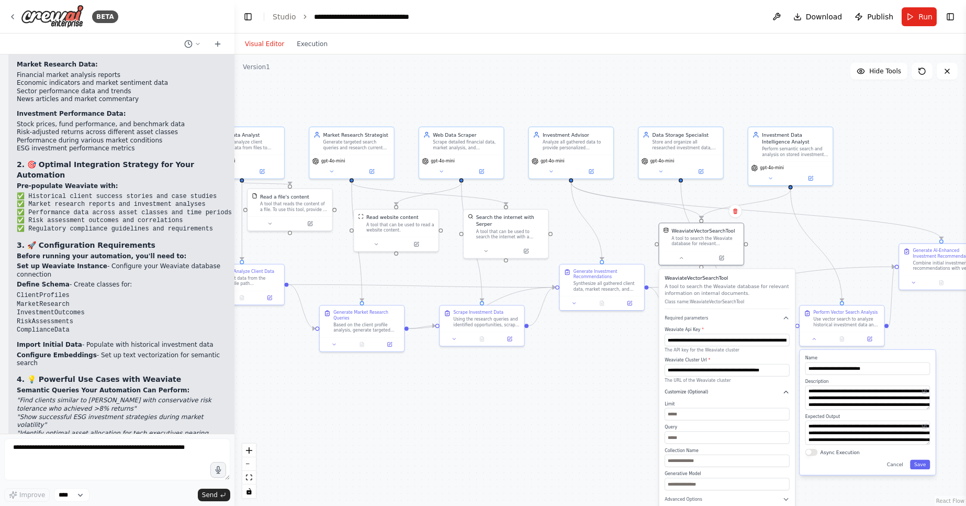
click at [695, 391] on span "Customize (Optional)" at bounding box center [686, 391] width 43 height 5
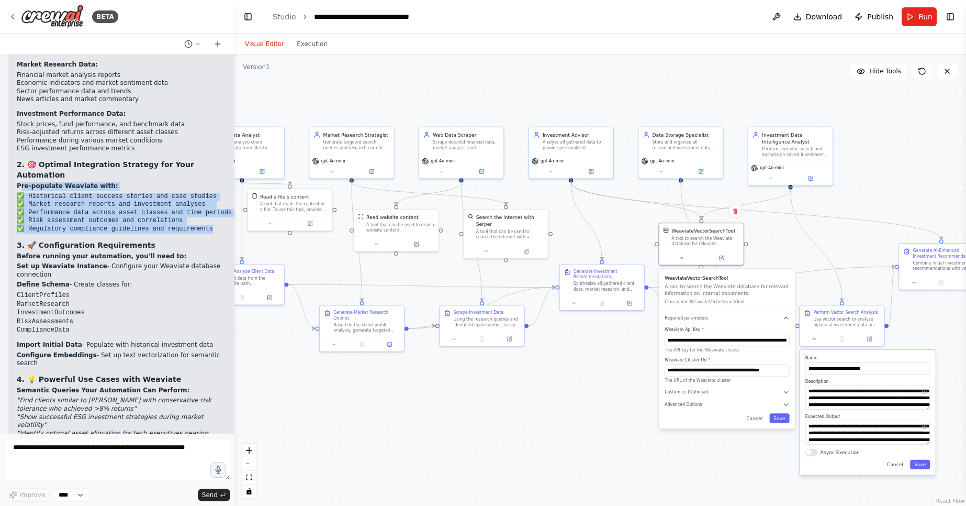
drag, startPoint x: 19, startPoint y: 74, endPoint x: 222, endPoint y: 117, distance: 208.1
click at [222, 117] on div "Great! I can see that Weaviate is already integrated into your automation. Now …" at bounding box center [124, 278] width 215 height 657
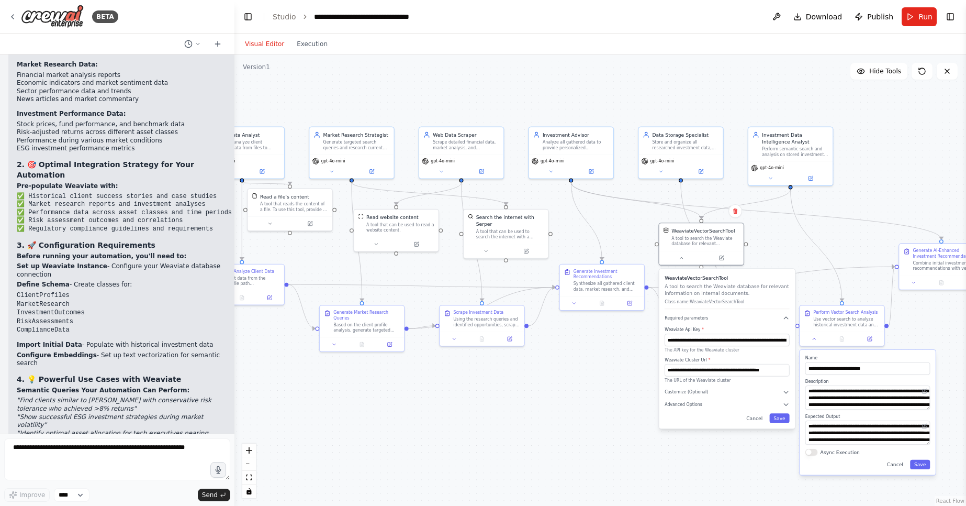
click at [98, 308] on li "InvestmentOutcomes" at bounding box center [124, 312] width 215 height 9
drag, startPoint x: 18, startPoint y: 165, endPoint x: 83, endPoint y: 211, distance: 79.6
click at [83, 281] on li "Define Schema - Create classes for: ClientProfiles MarketResearch InvestmentOut…" at bounding box center [124, 308] width 215 height 54
copy li "Define Schema - Create classes for: ClientProfiles MarketResearch InvestmentOut…"
click at [736, 371] on input "**********" at bounding box center [727, 370] width 125 height 13
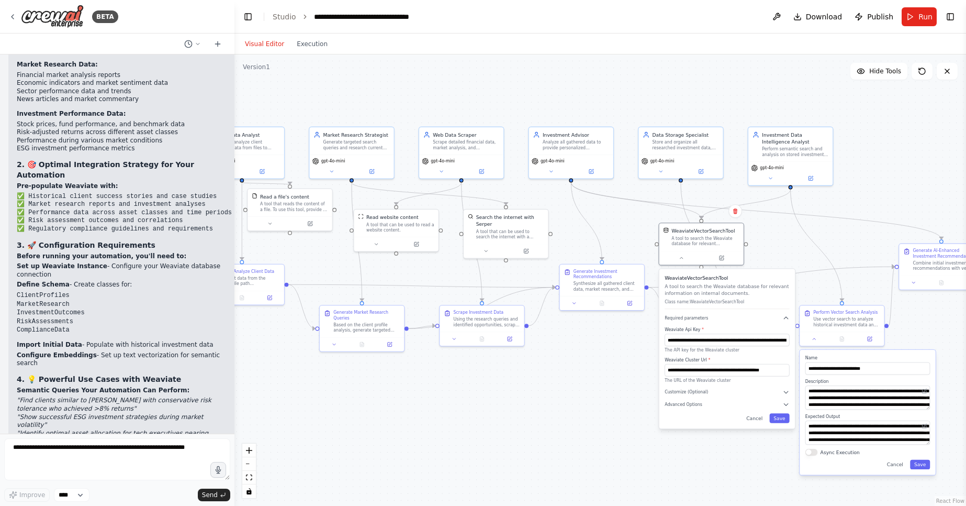
scroll to position [4350, 0]
